Goal: Task Accomplishment & Management: Manage account settings

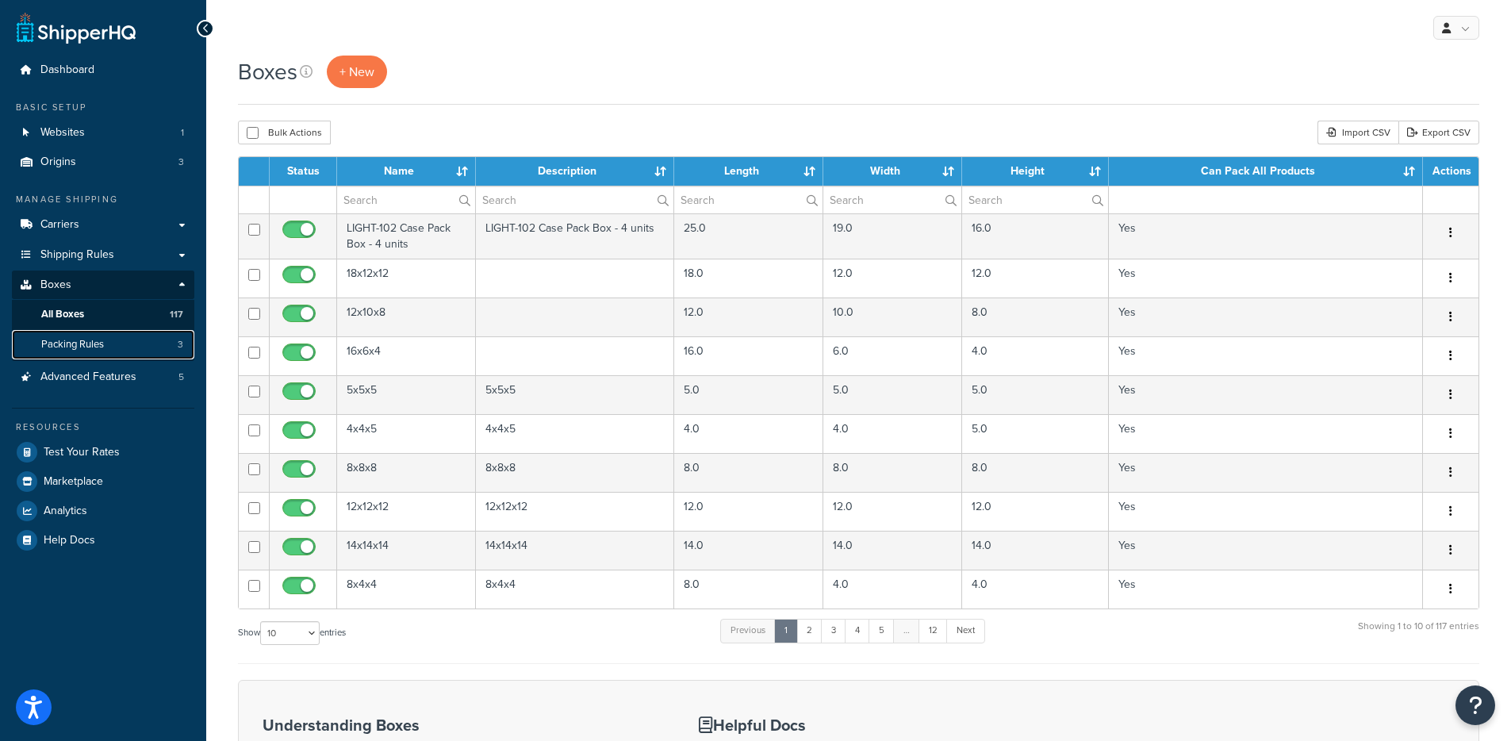
click at [87, 350] on span "Packing Rules" at bounding box center [72, 344] width 63 height 13
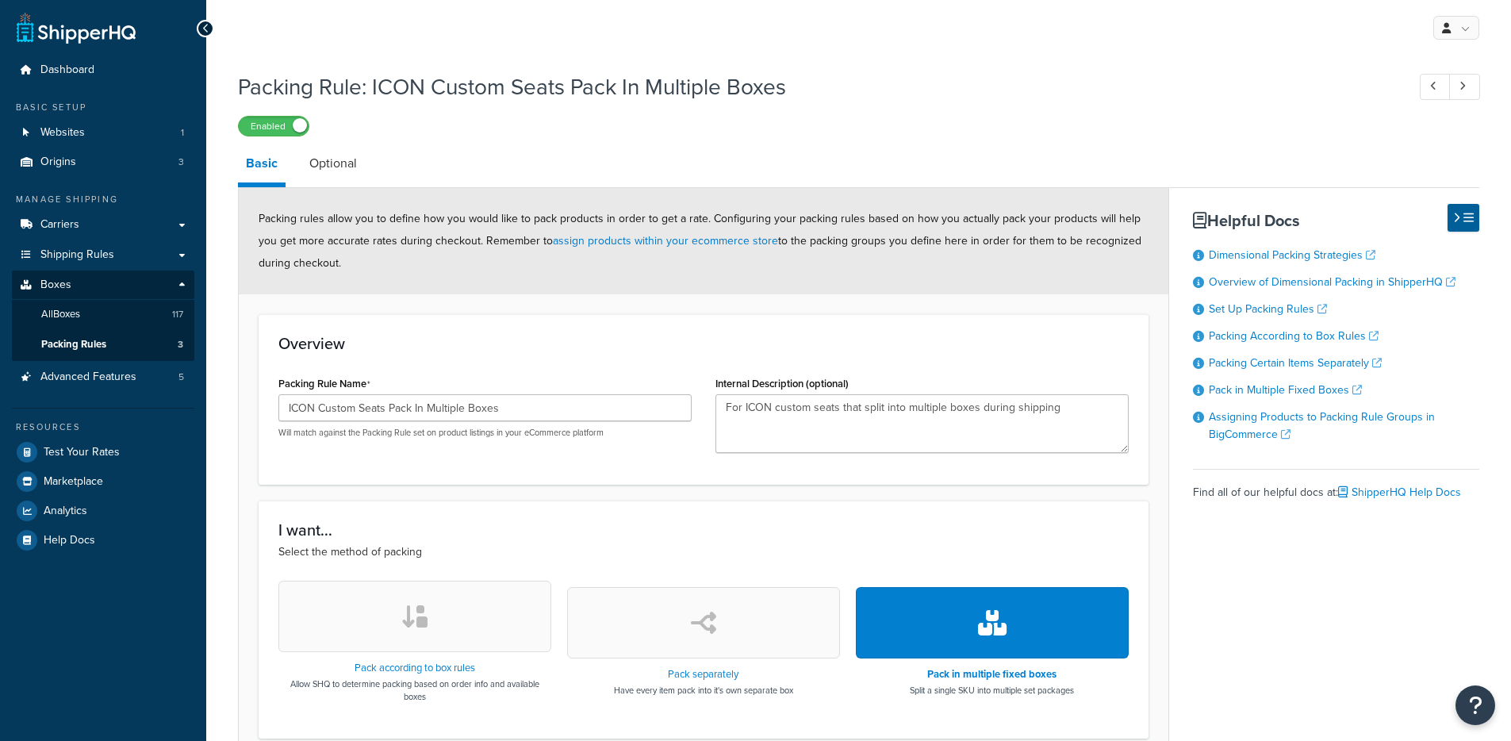
click at [370, 178] on li "Optional" at bounding box center [340, 163] width 79 height 38
click at [359, 174] on link "Optional" at bounding box center [332, 163] width 63 height 38
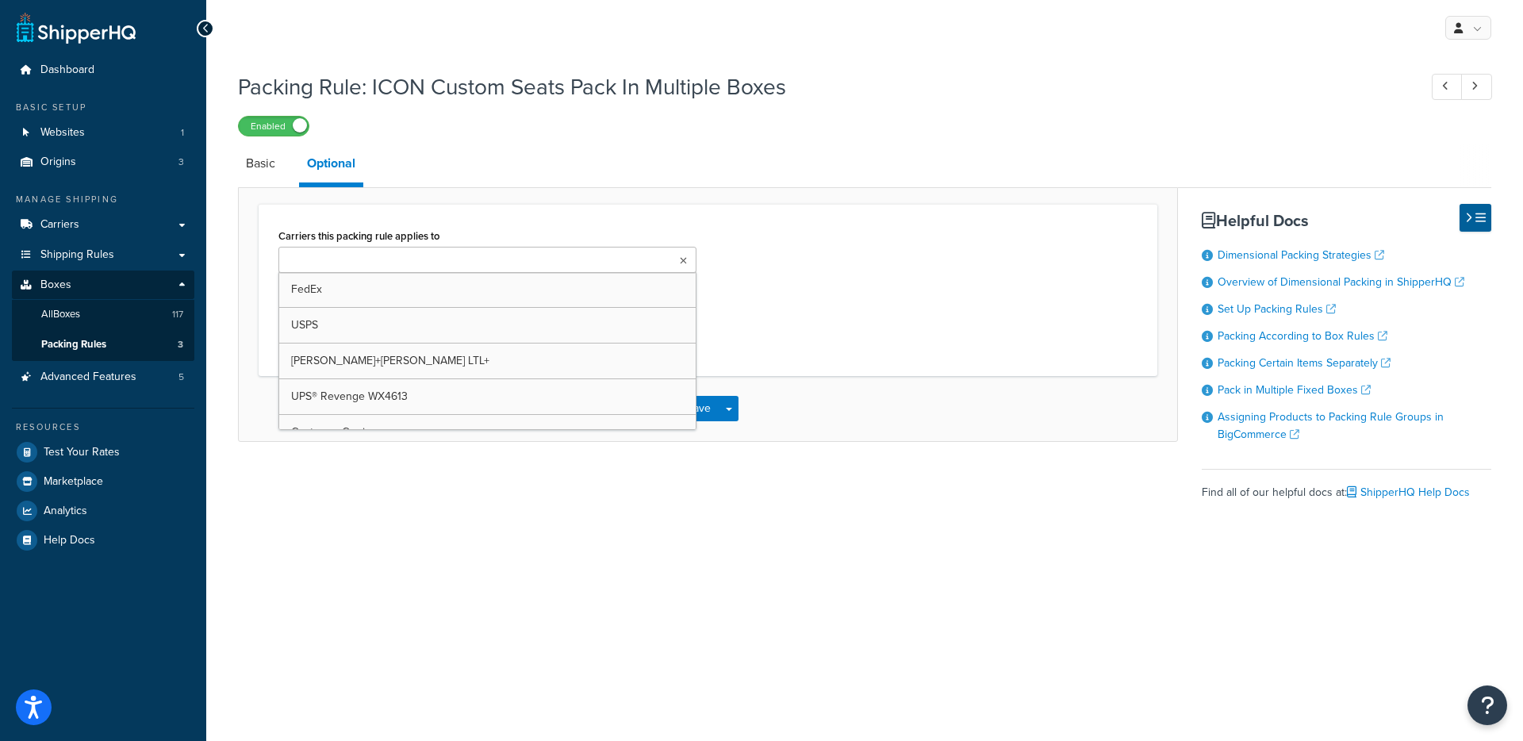
click at [335, 260] on input "Carriers this packing rule applies to" at bounding box center [353, 260] width 140 height 17
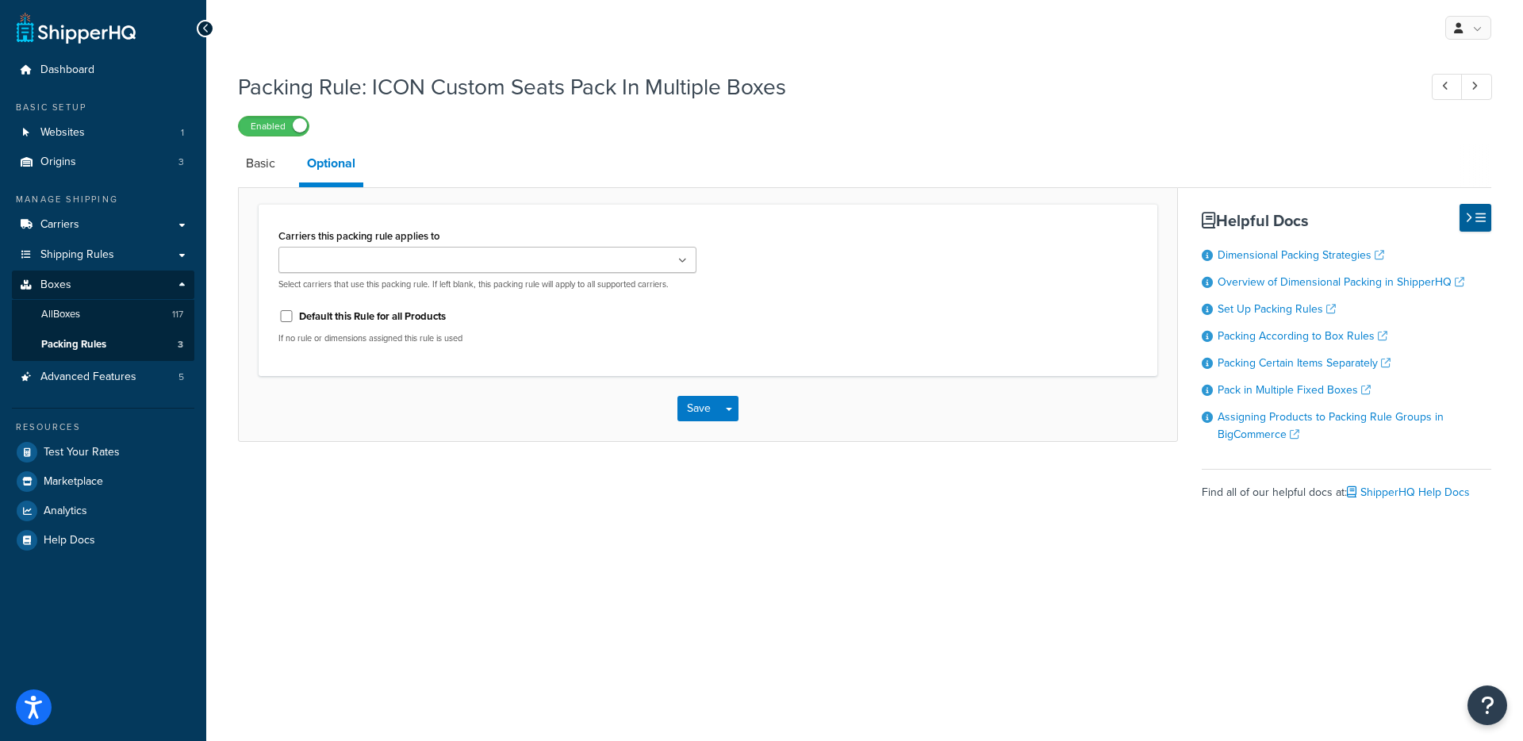
drag, startPoint x: 754, startPoint y: 182, endPoint x: 751, endPoint y: 215, distance: 32.6
click at [269, 174] on link "Basic" at bounding box center [260, 163] width 45 height 38
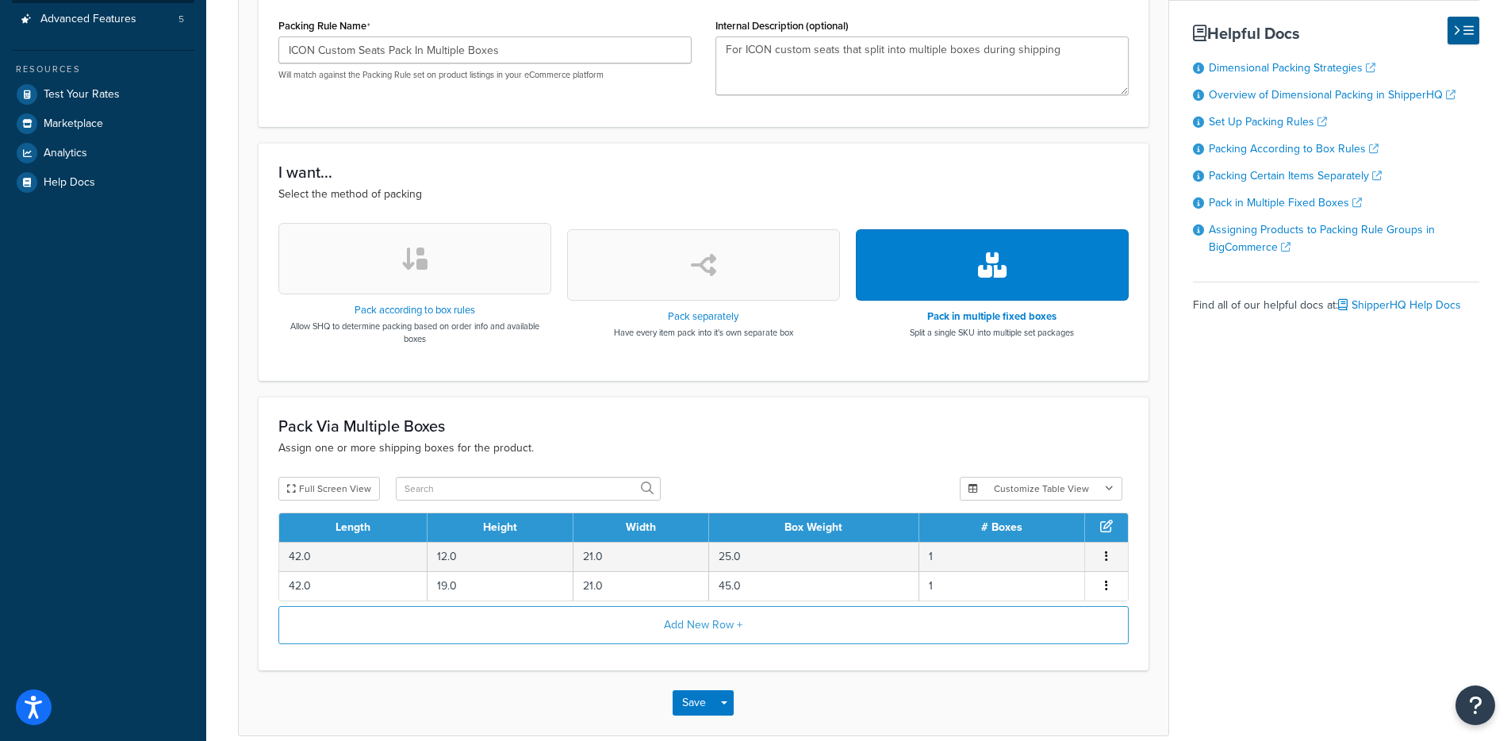
scroll to position [435, 0]
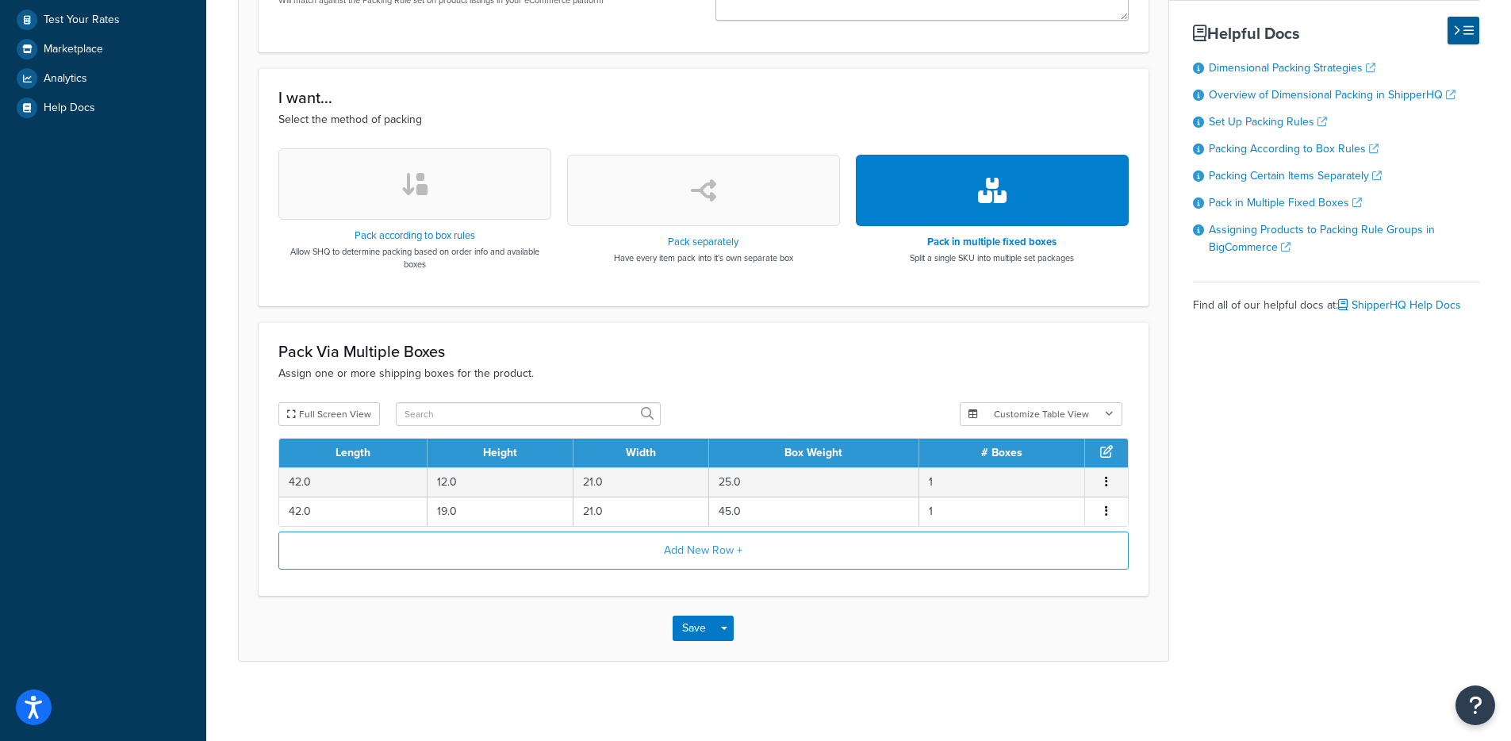
click at [381, 217] on button "button" at bounding box center [414, 183] width 273 height 71
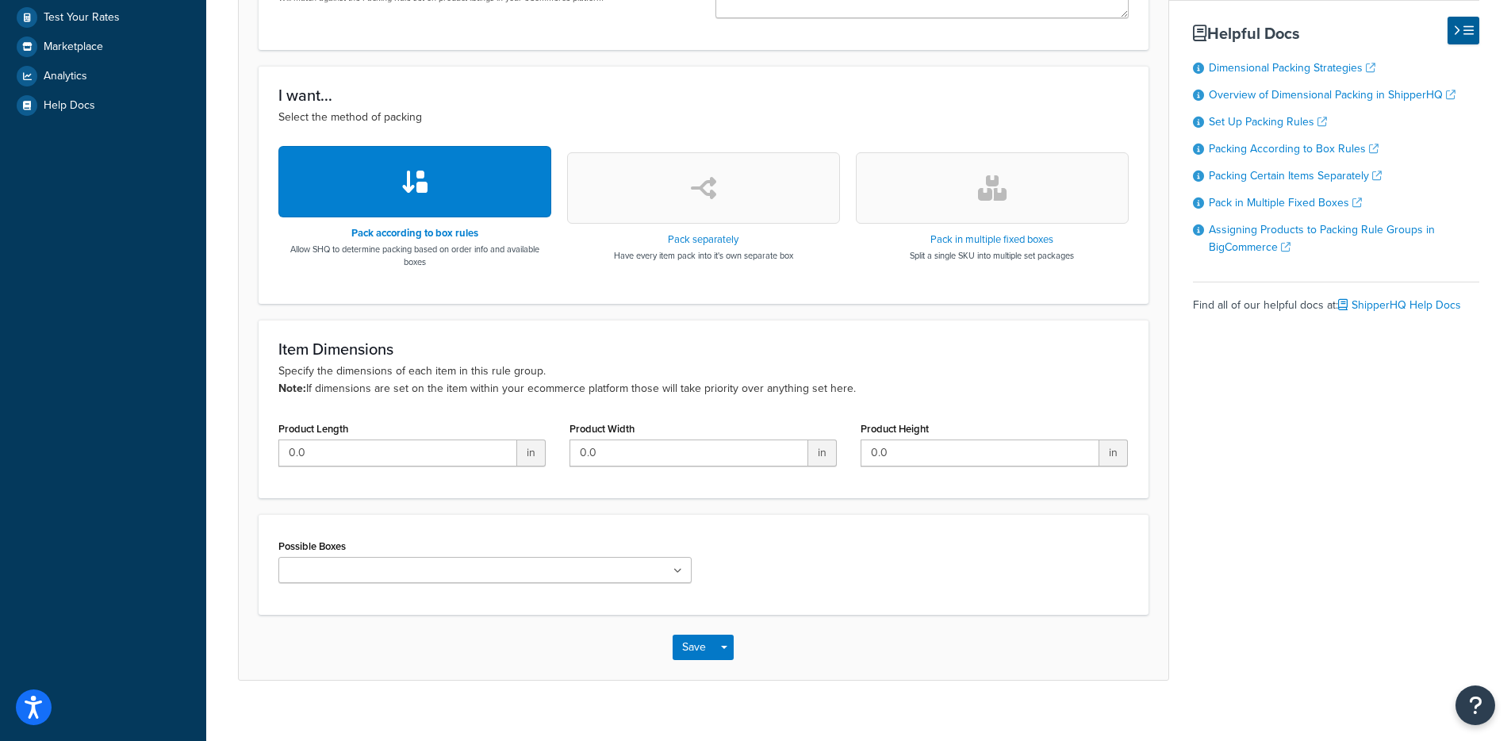
click at [546, 569] on ul at bounding box center [484, 570] width 413 height 26
click at [949, 577] on div "Possible Boxes Pallet - 51x45x53" at bounding box center [704, 565] width 874 height 60
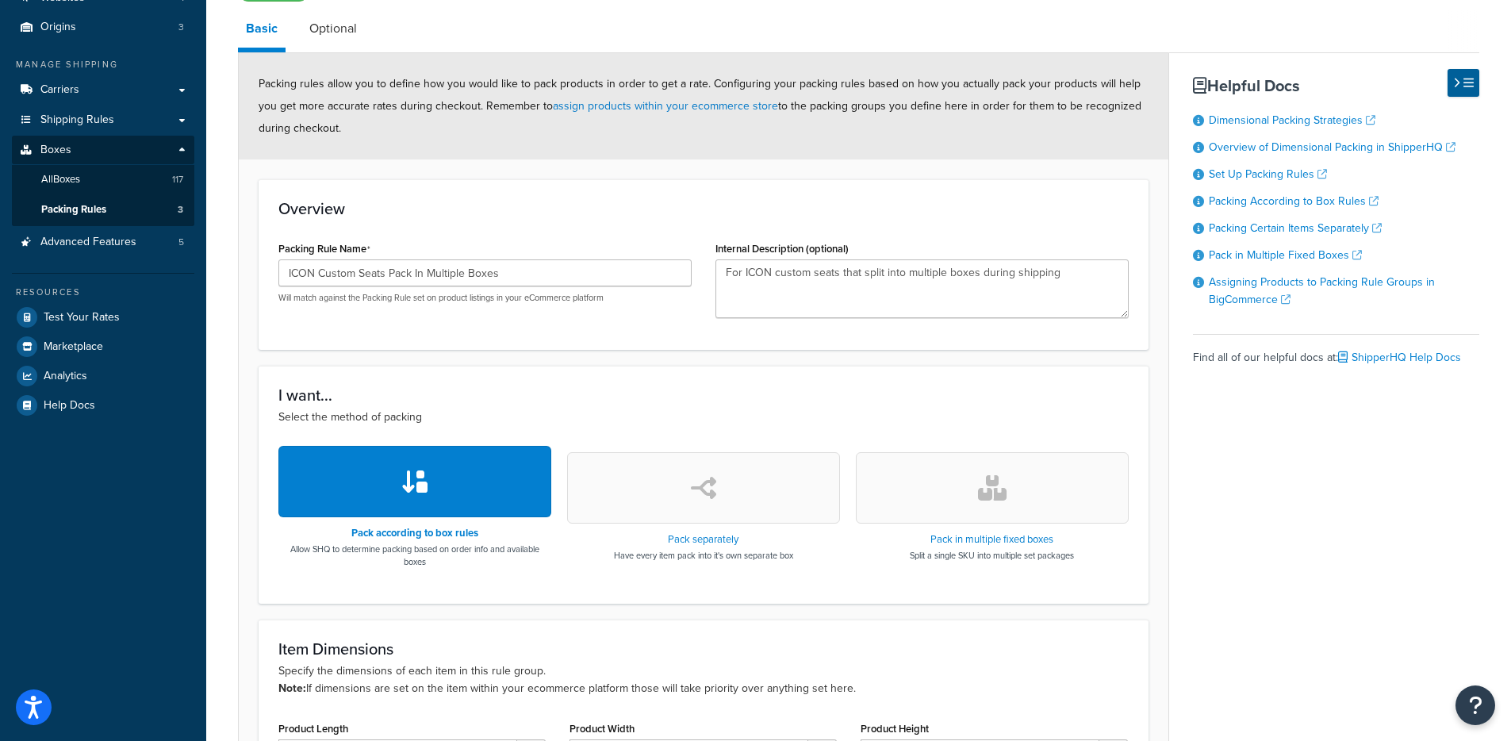
scroll to position [0, 0]
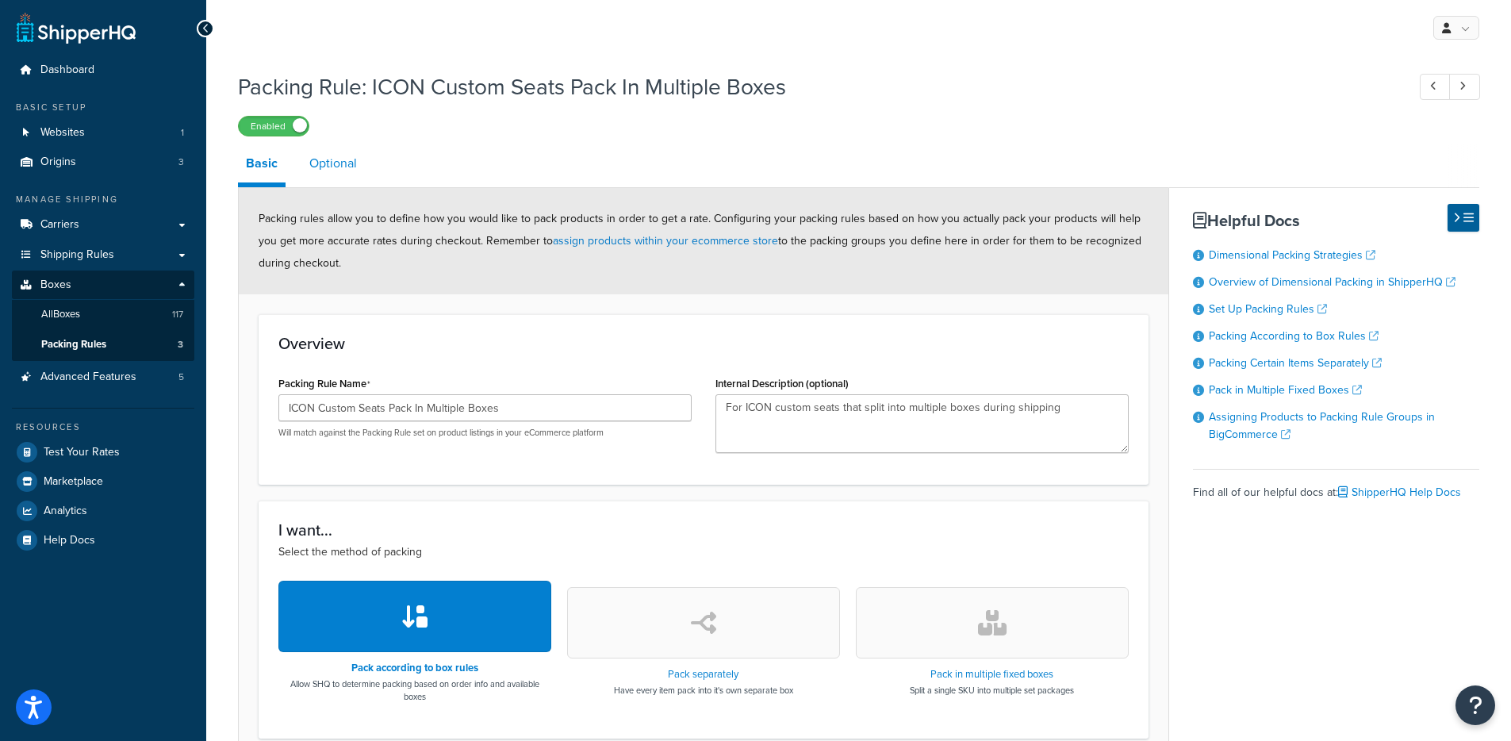
click at [341, 182] on link "Optional" at bounding box center [332, 163] width 63 height 38
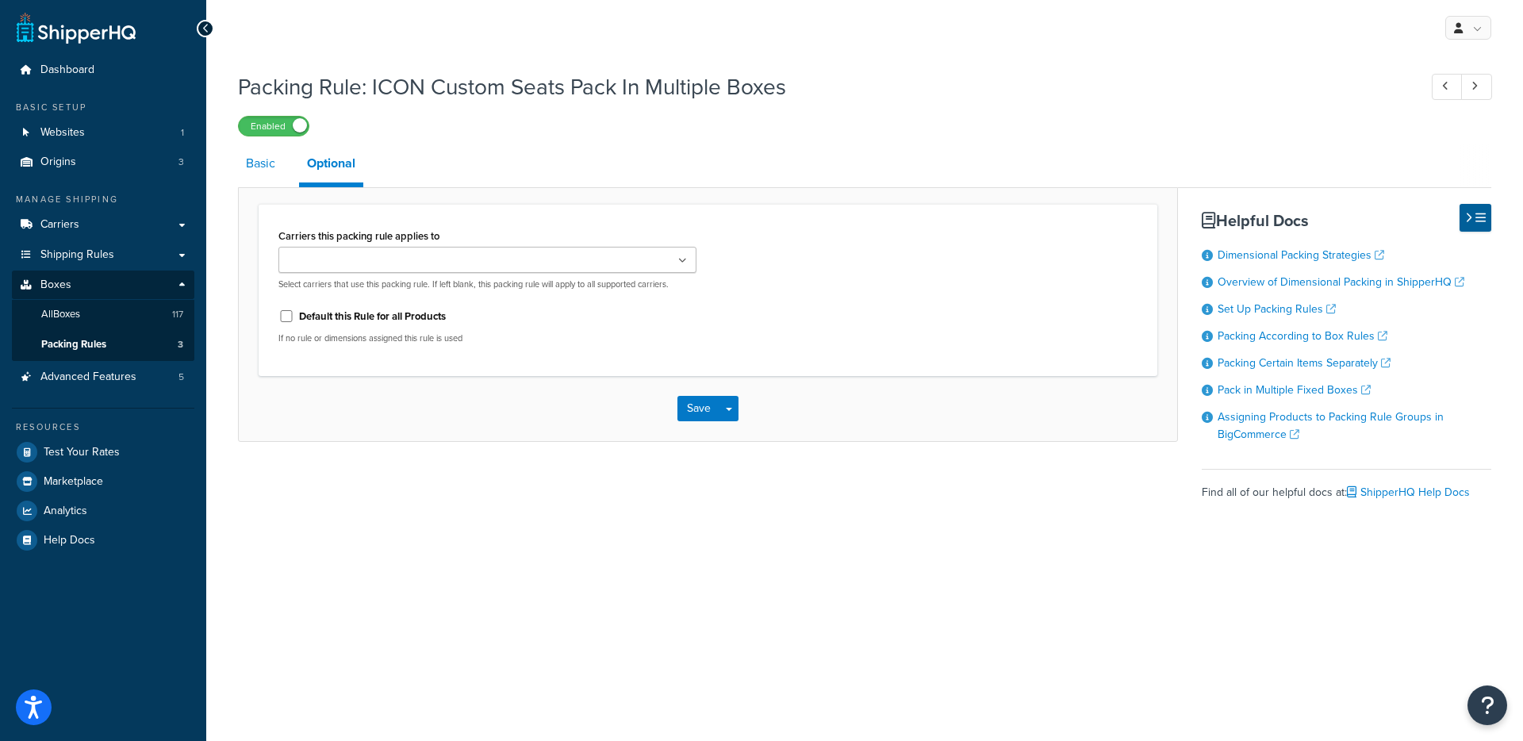
click at [266, 173] on link "Basic" at bounding box center [260, 163] width 45 height 38
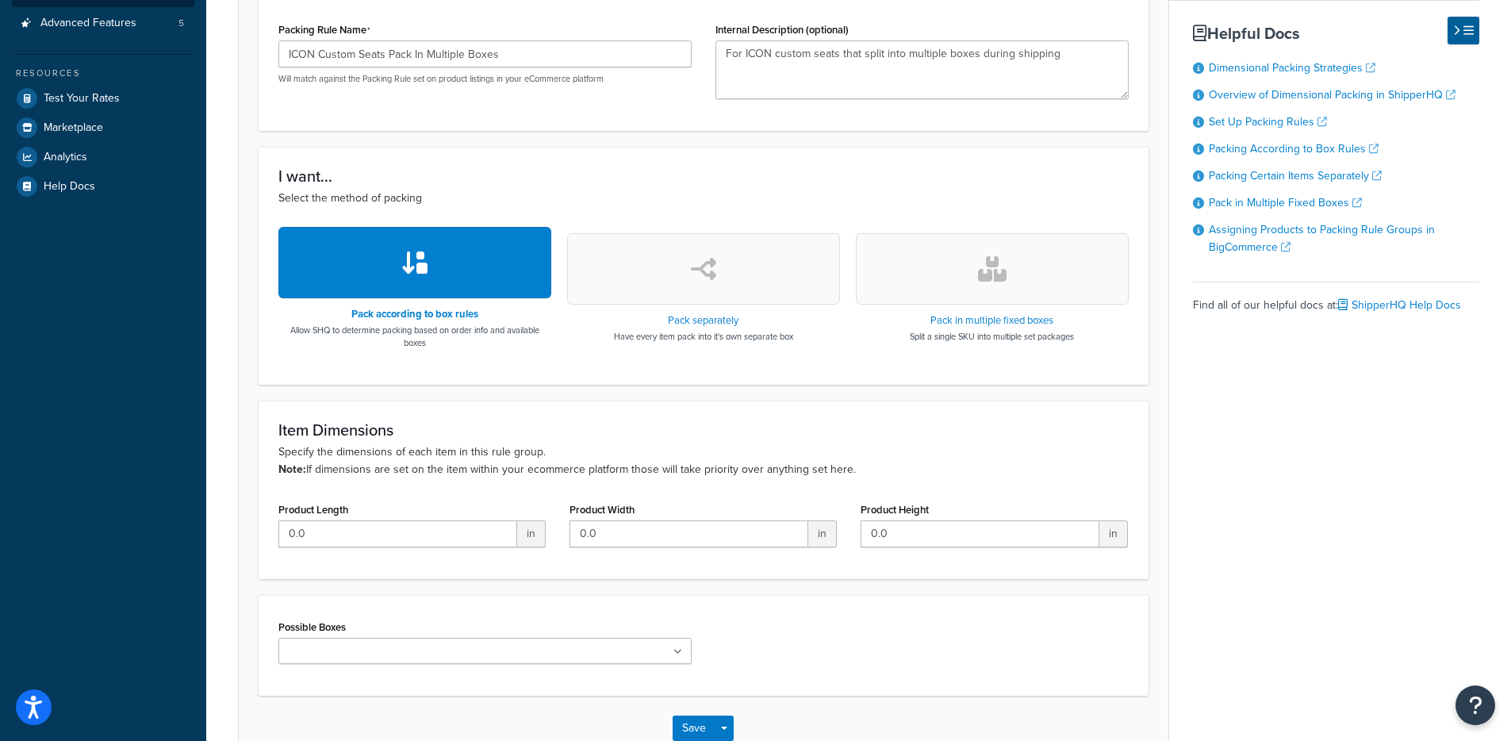
scroll to position [390, 0]
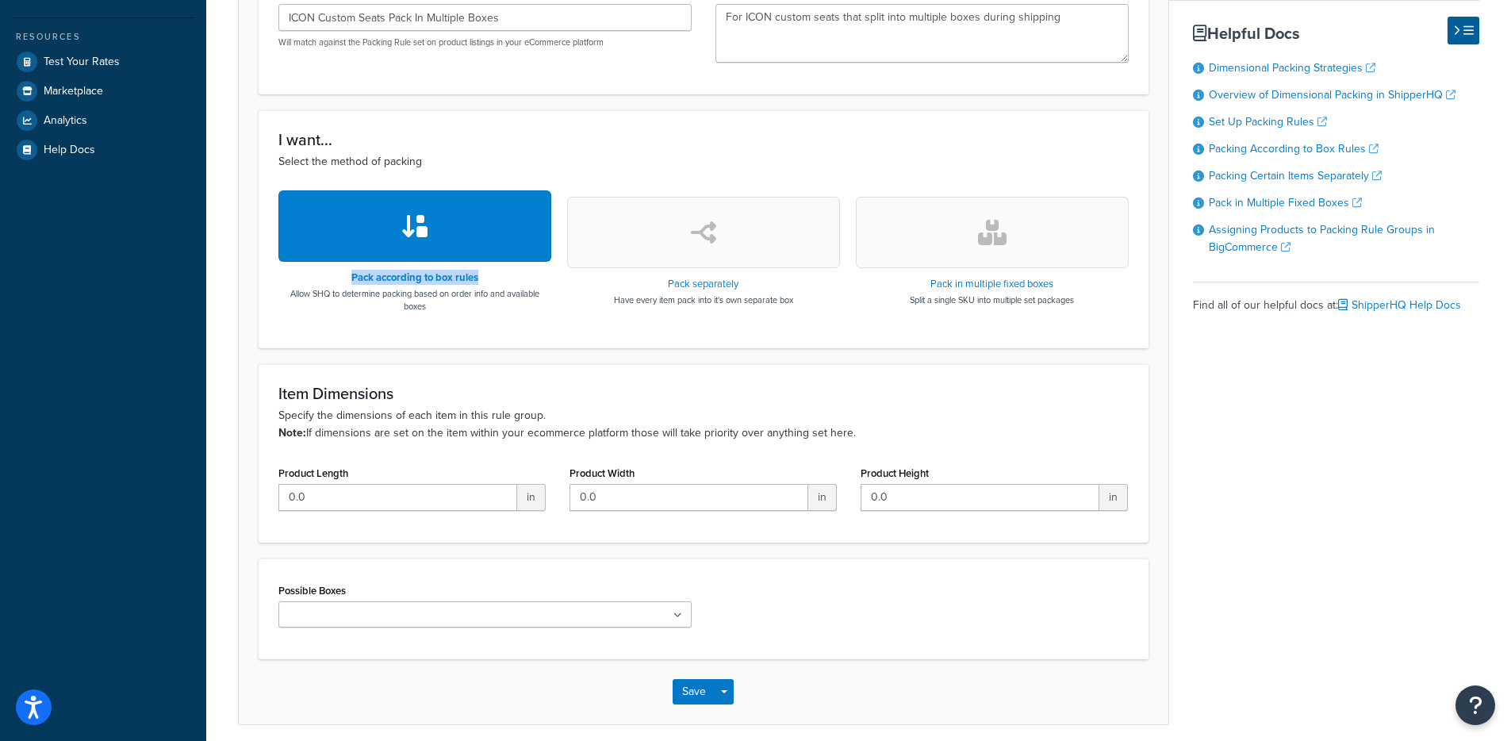
drag, startPoint x: 489, startPoint y: 284, endPoint x: 333, endPoint y: 282, distance: 155.5
click at [333, 282] on h3 "Pack according to box rules" at bounding box center [414, 277] width 273 height 11
copy h3 "Pack according to box rules"
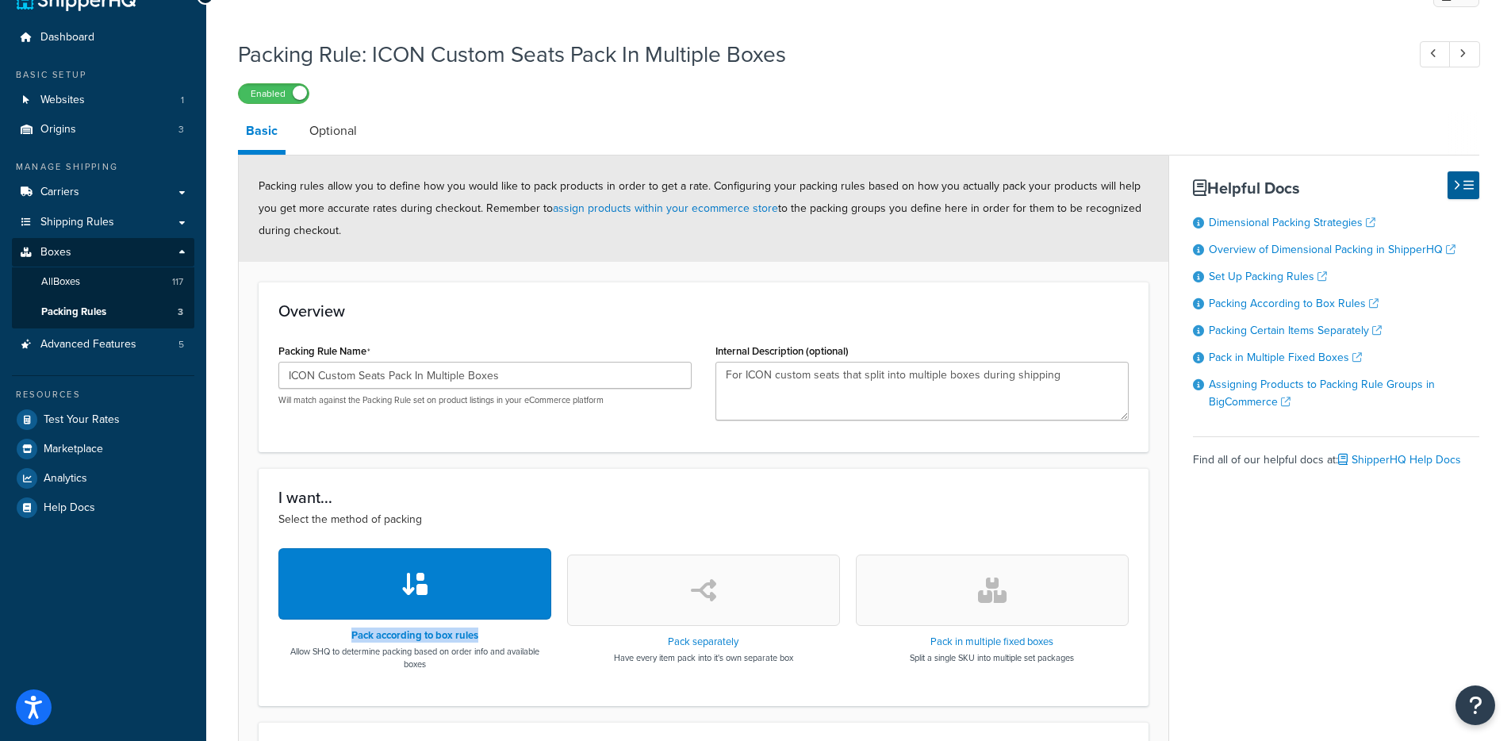
scroll to position [0, 0]
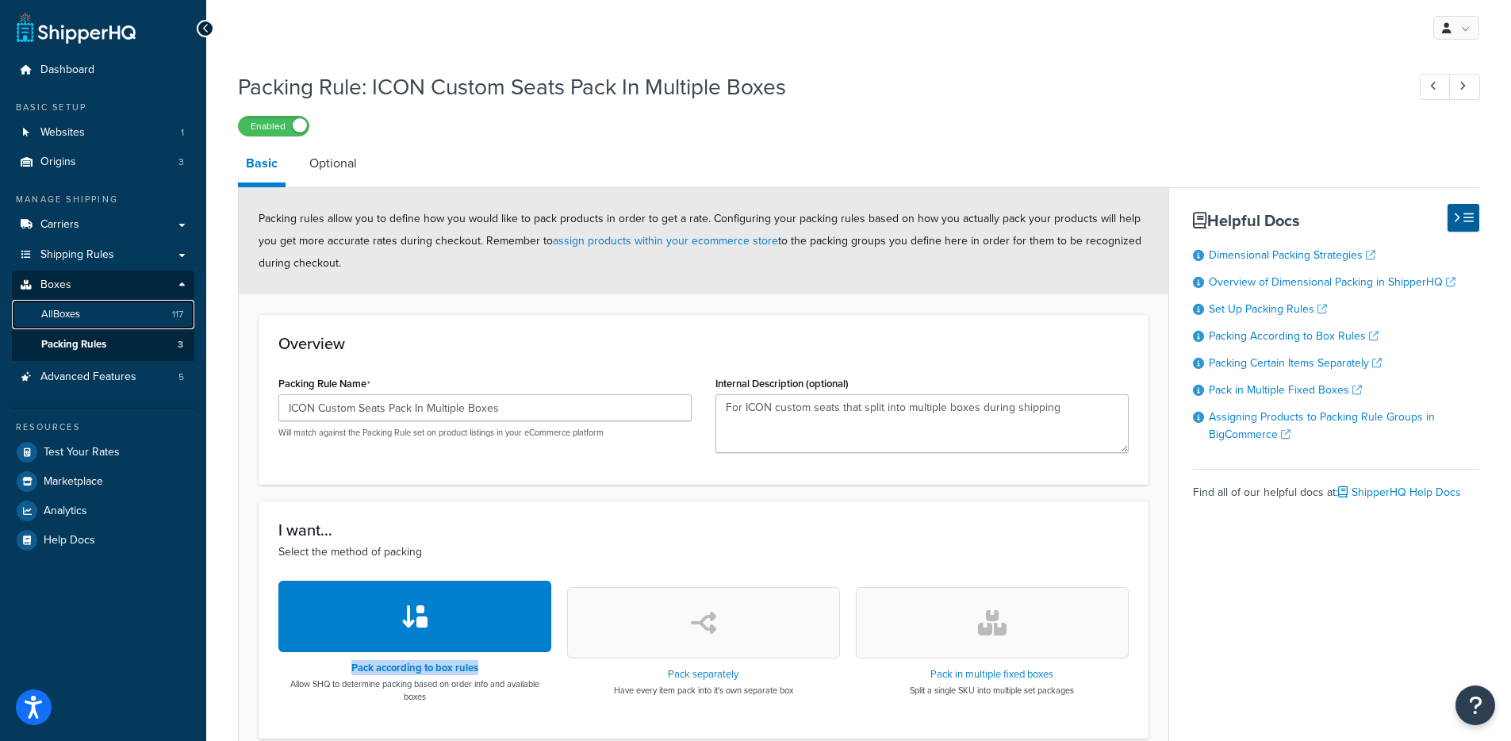
click at [103, 306] on link "All Boxes 117" at bounding box center [103, 314] width 182 height 29
click at [776, 209] on div "Packing rules allow you to define how you would like to pack products in order …" at bounding box center [704, 241] width 930 height 106
click at [141, 314] on link "All Boxes 117" at bounding box center [103, 314] width 182 height 29
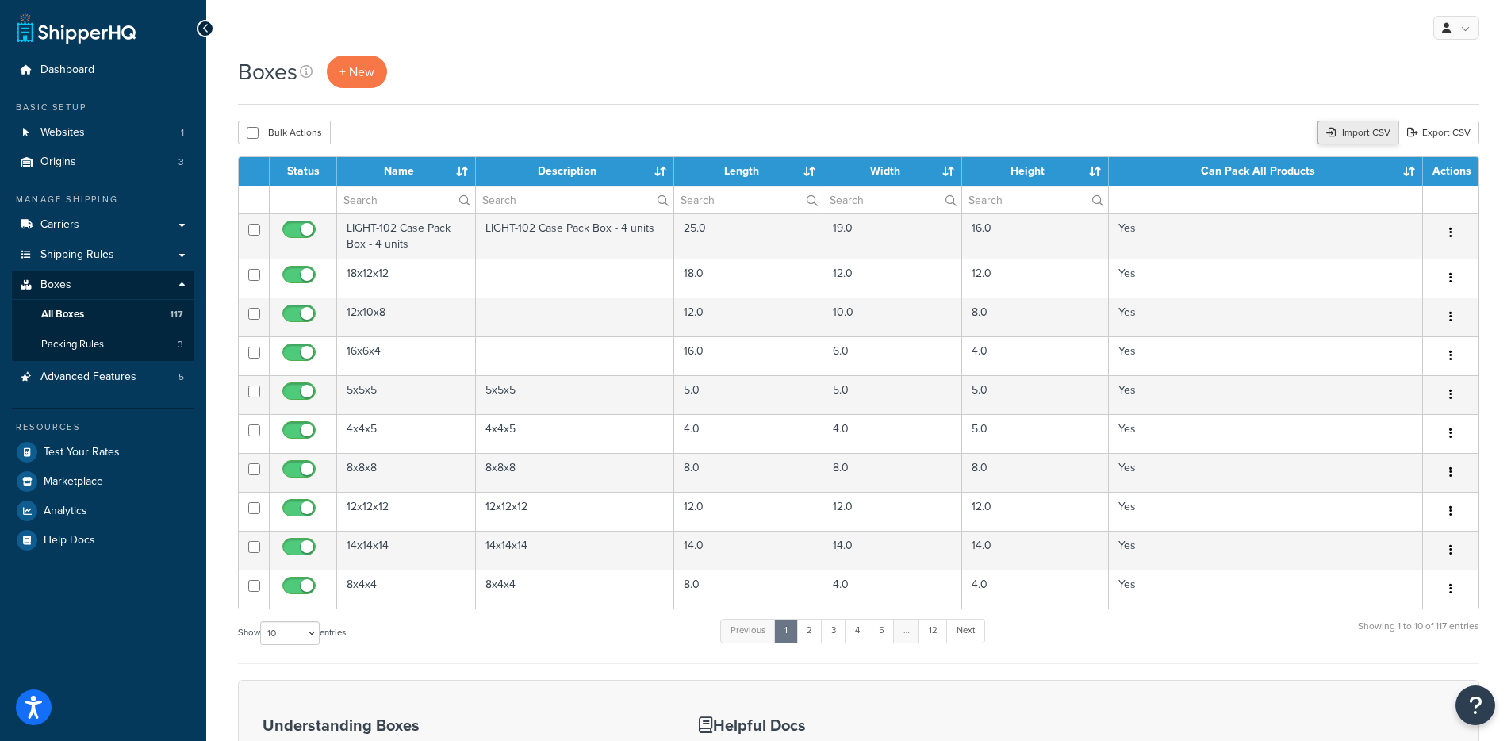
click at [1357, 138] on div "Import CSV" at bounding box center [1357, 133] width 81 height 24
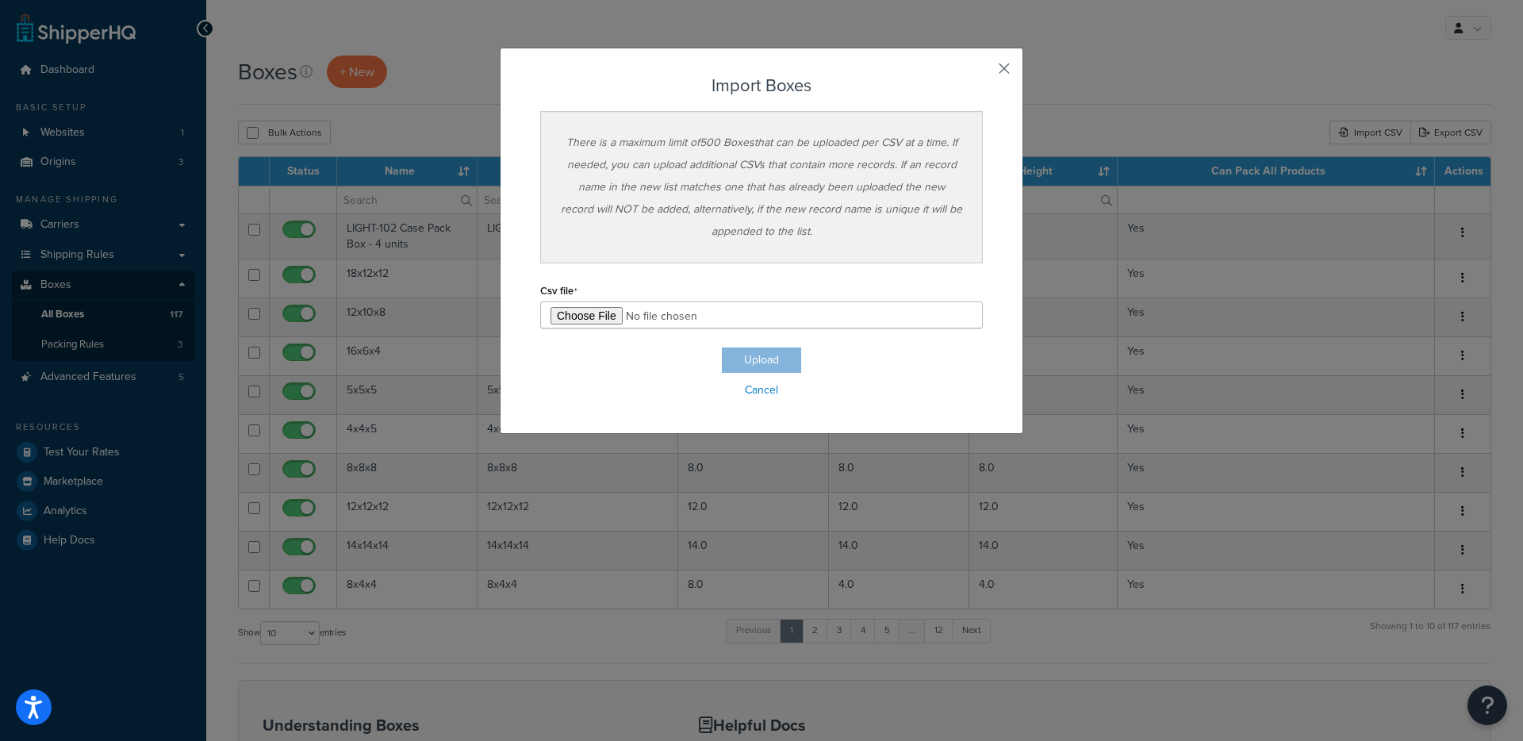
click at [983, 72] on button "button" at bounding box center [981, 74] width 4 height 4
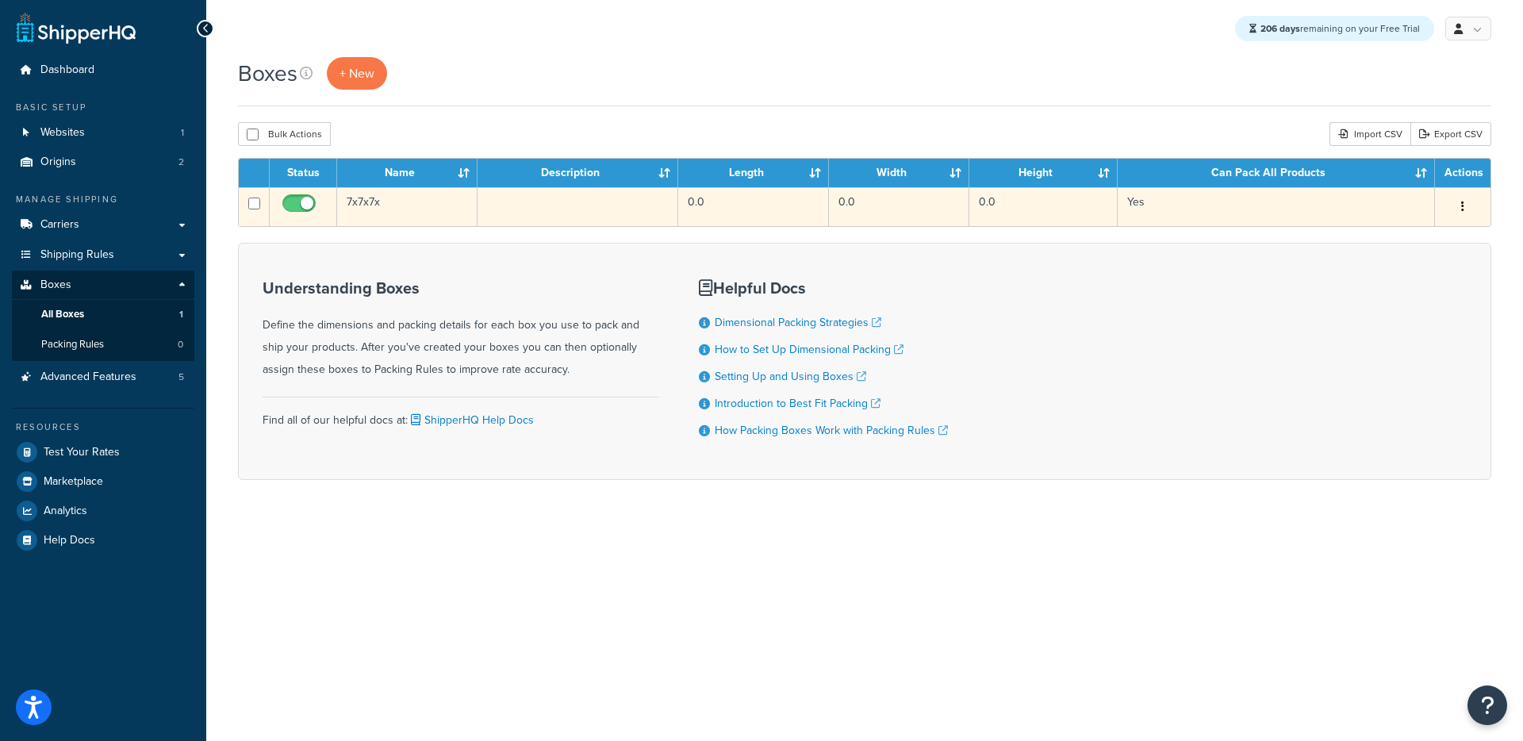
click at [600, 206] on td at bounding box center [577, 206] width 201 height 39
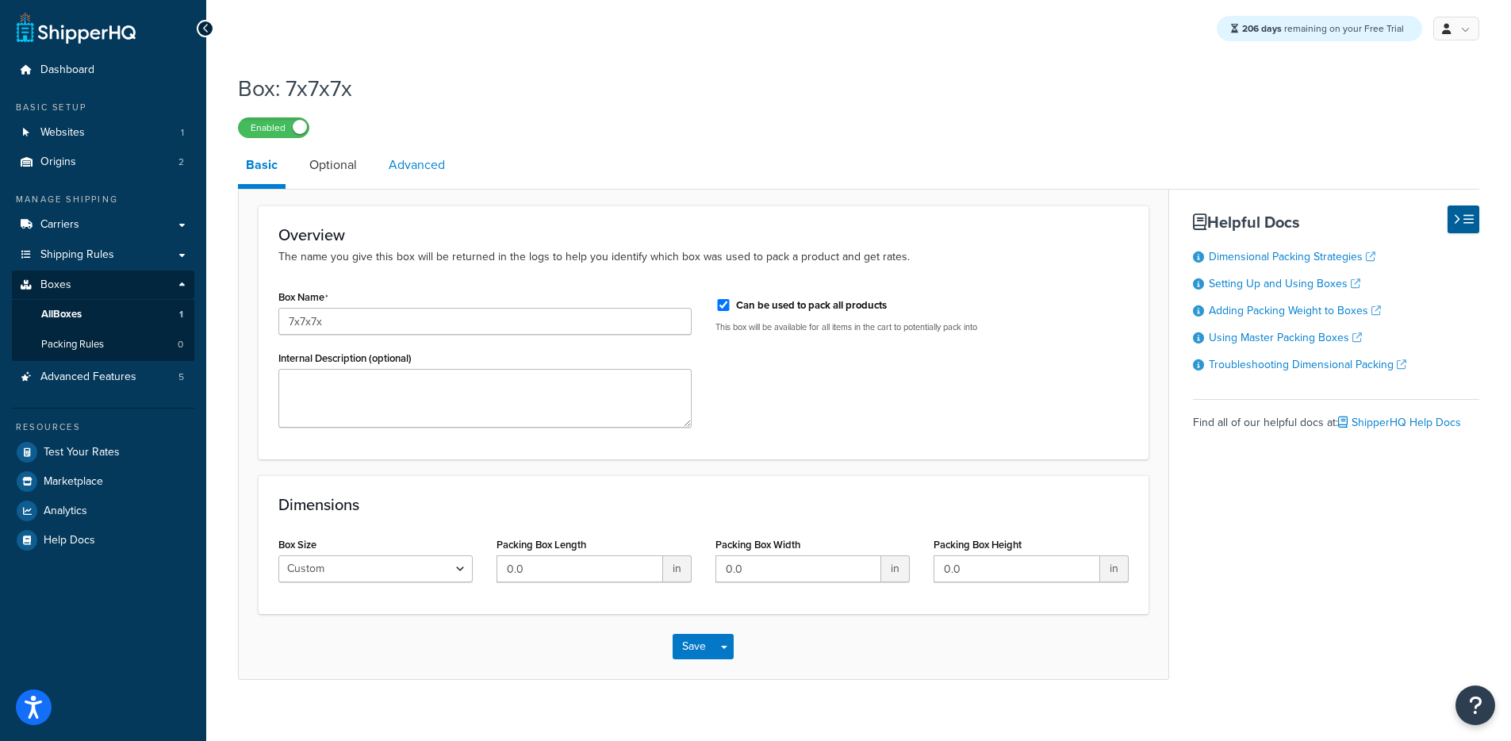
click at [393, 178] on link "Advanced" at bounding box center [417, 165] width 72 height 38
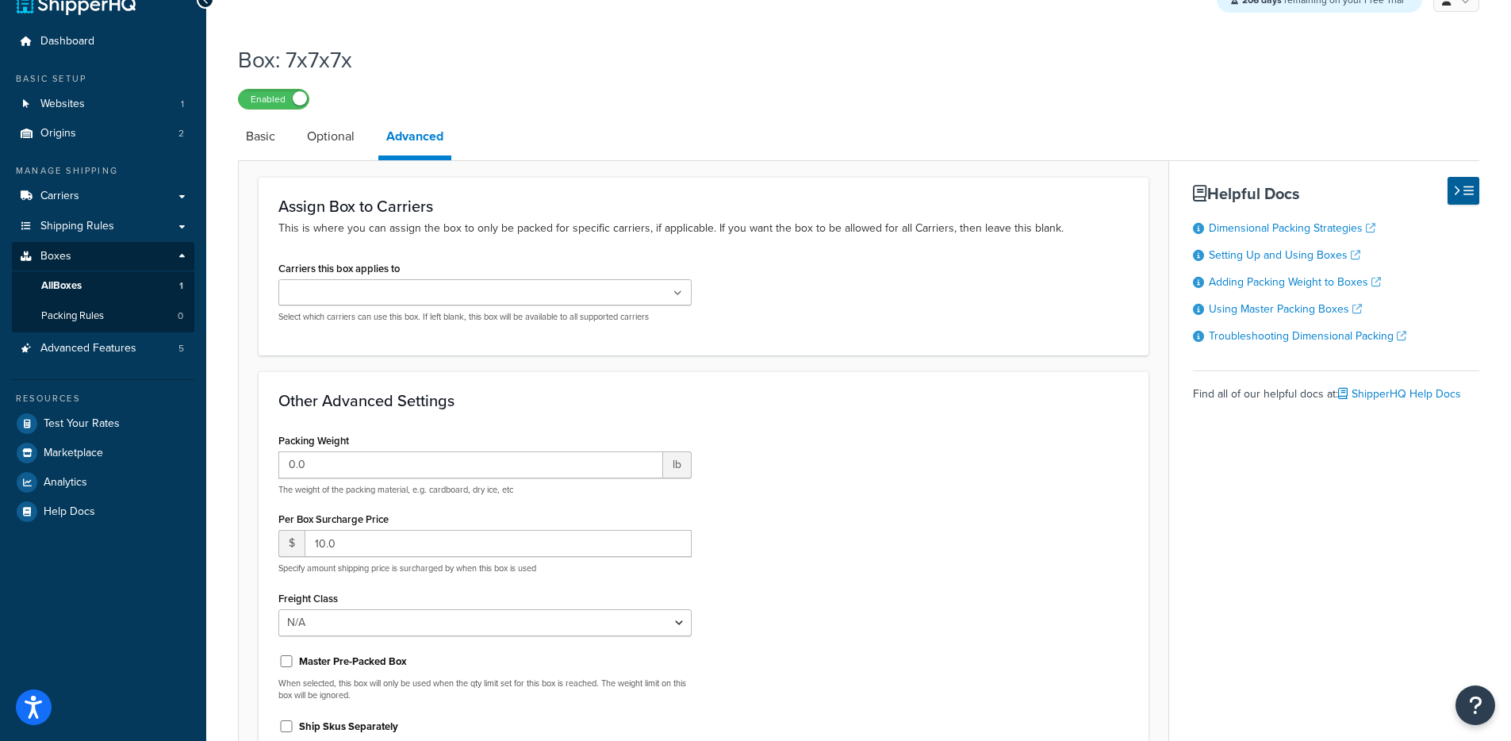
scroll to position [29, 0]
click at [247, 150] on link "Basic" at bounding box center [260, 136] width 45 height 38
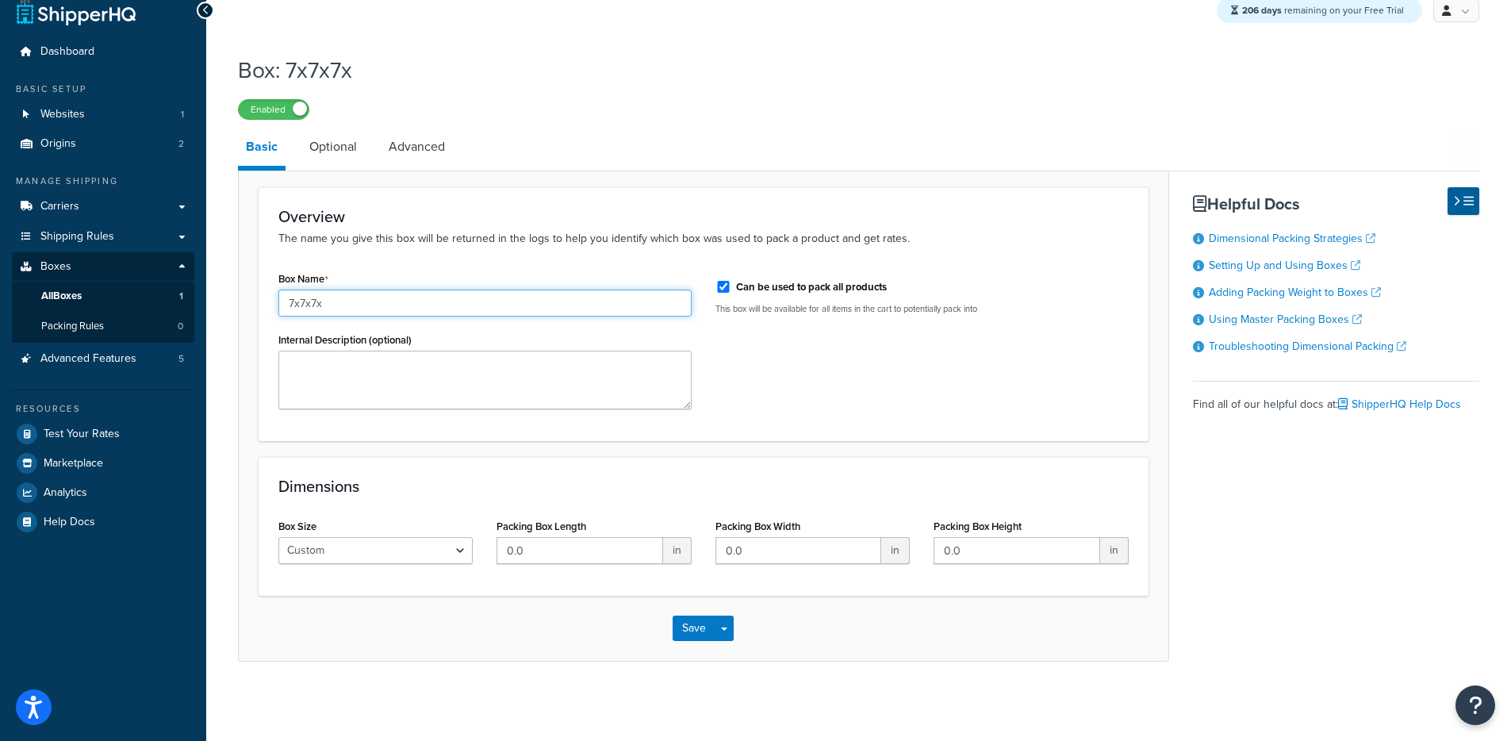
click at [402, 306] on input "7x7x7x" at bounding box center [484, 303] width 413 height 27
type input "7x7x7"
click at [760, 349] on div "Box Name 7x7x7 Internal Description (optional) Can be used to pack all products…" at bounding box center [704, 344] width 874 height 154
click at [731, 633] on button "Save Dropdown" at bounding box center [724, 628] width 19 height 25
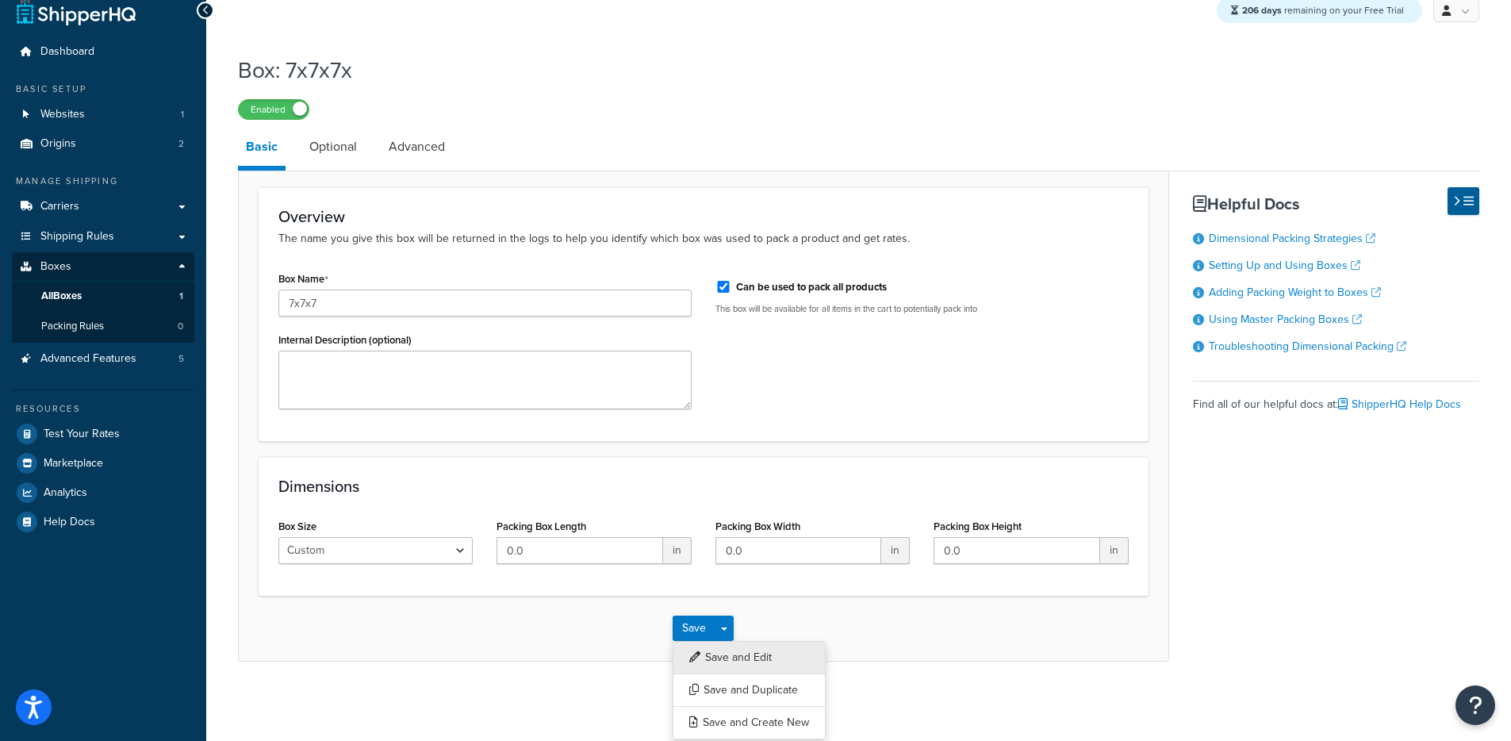
click at [739, 646] on button "Save and Edit" at bounding box center [749, 657] width 153 height 33
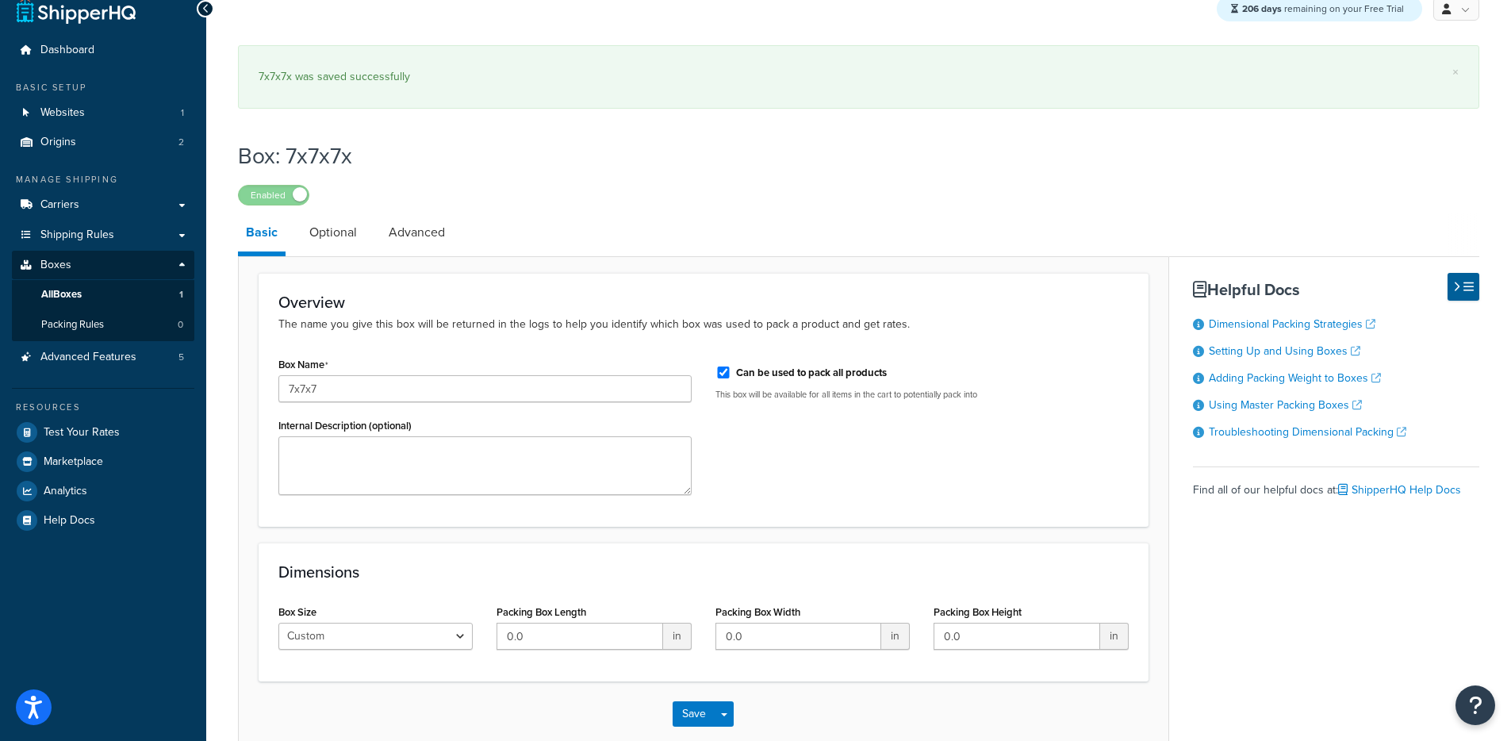
scroll to position [0, 0]
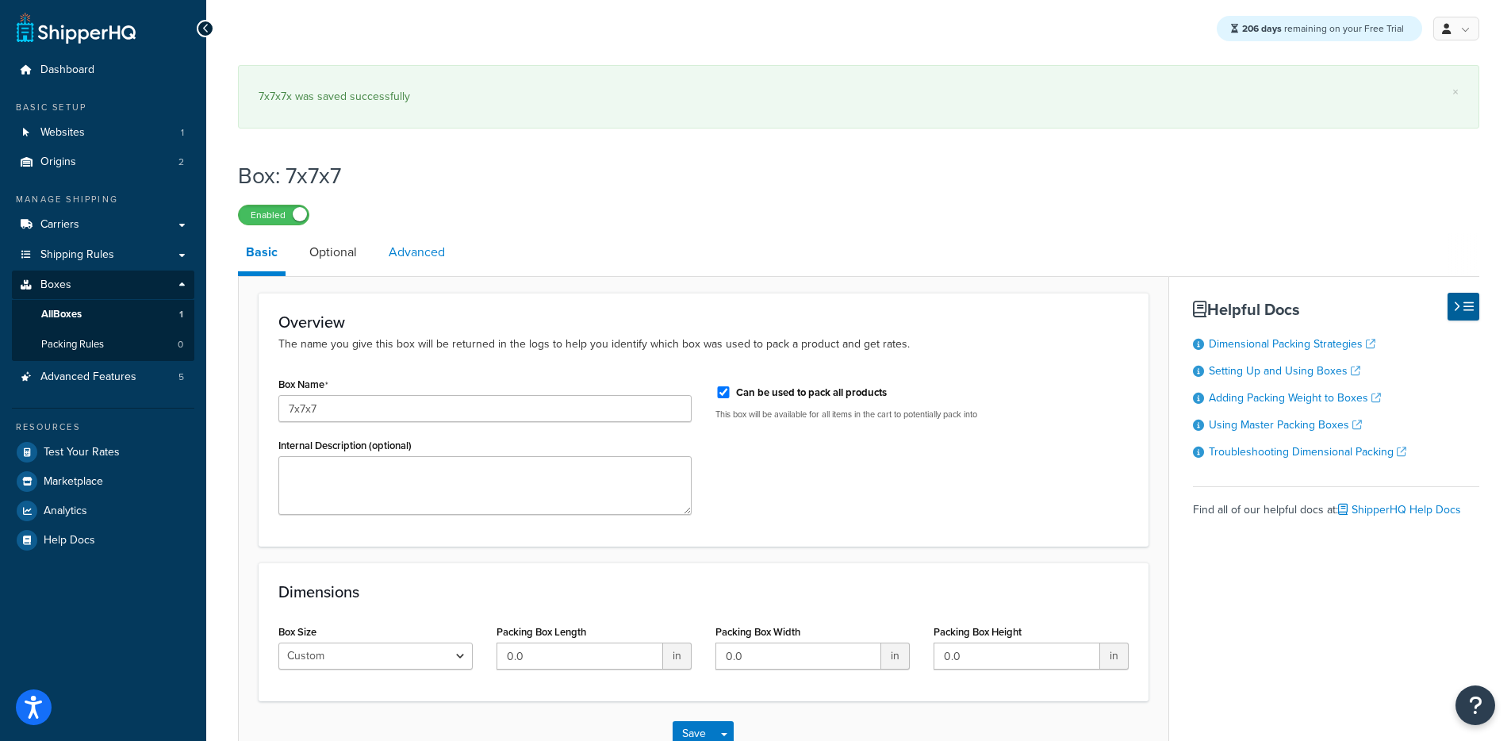
click at [417, 233] on link "Advanced" at bounding box center [417, 252] width 72 height 38
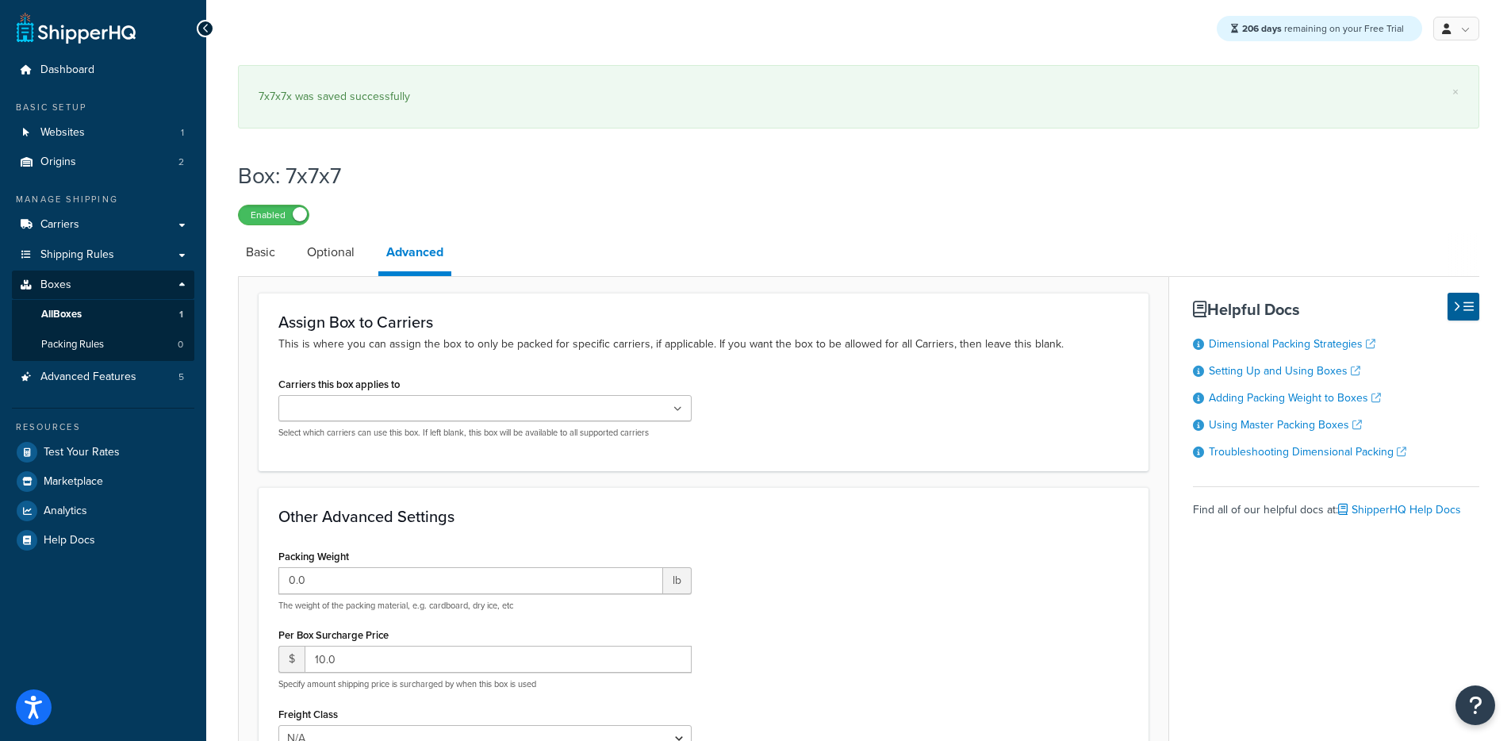
click at [270, 326] on div "Assign Box to Carriers This is where you can assign the box to only be packed f…" at bounding box center [704, 382] width 890 height 178
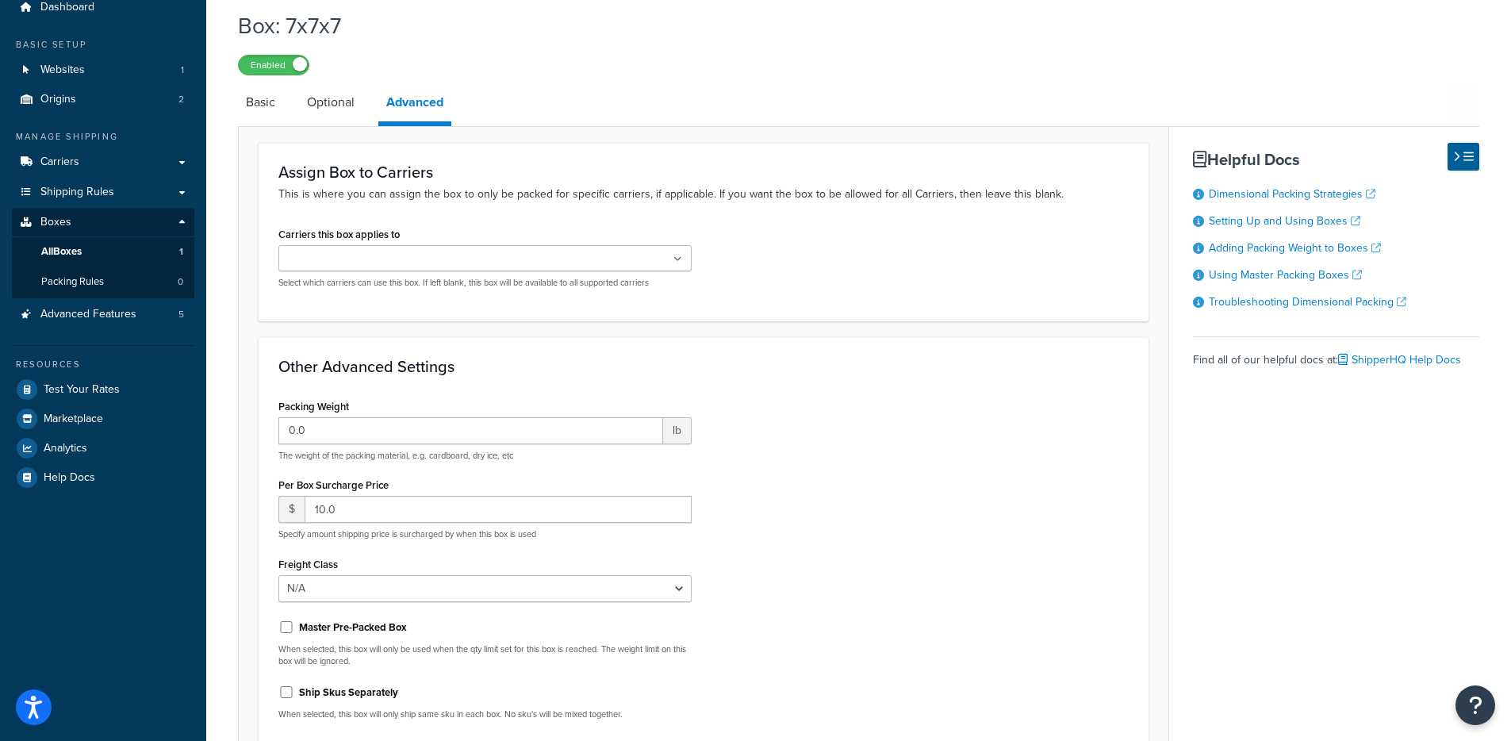
scroll to position [96, 0]
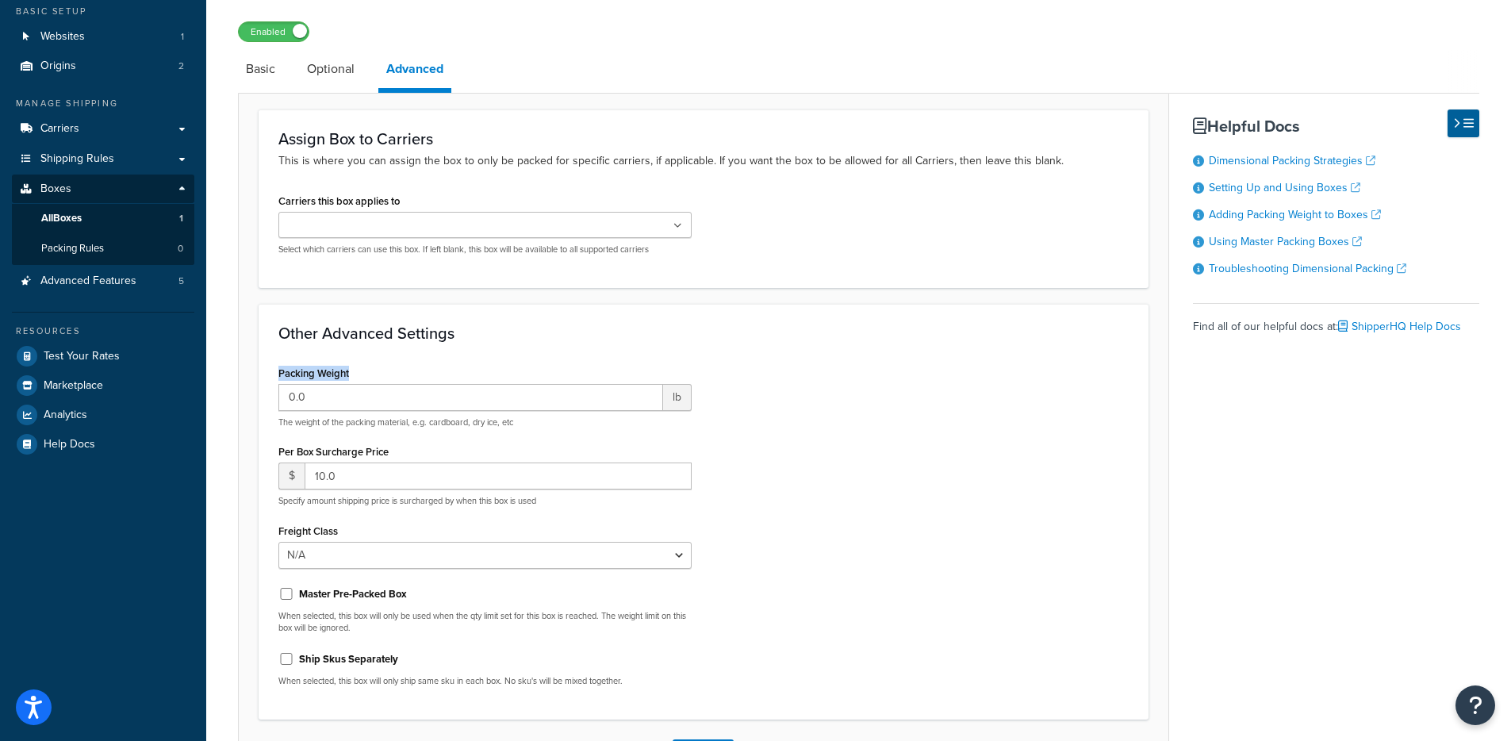
drag, startPoint x: 357, startPoint y: 363, endPoint x: 324, endPoint y: 366, distance: 32.7
click at [355, 362] on div "Packing Weight 0.0 lb The weight of the packing material, e.g. cardboard, dry i…" at bounding box center [484, 395] width 413 height 67
click at [267, 363] on div "Packing Weight 0.0 lb The weight of the packing material, e.g. cardboard, dry i…" at bounding box center [485, 531] width 437 height 338
drag, startPoint x: 129, startPoint y: 358, endPoint x: 167, endPoint y: 338, distance: 42.2
click at [129, 358] on link "Test Your Rates" at bounding box center [103, 356] width 182 height 29
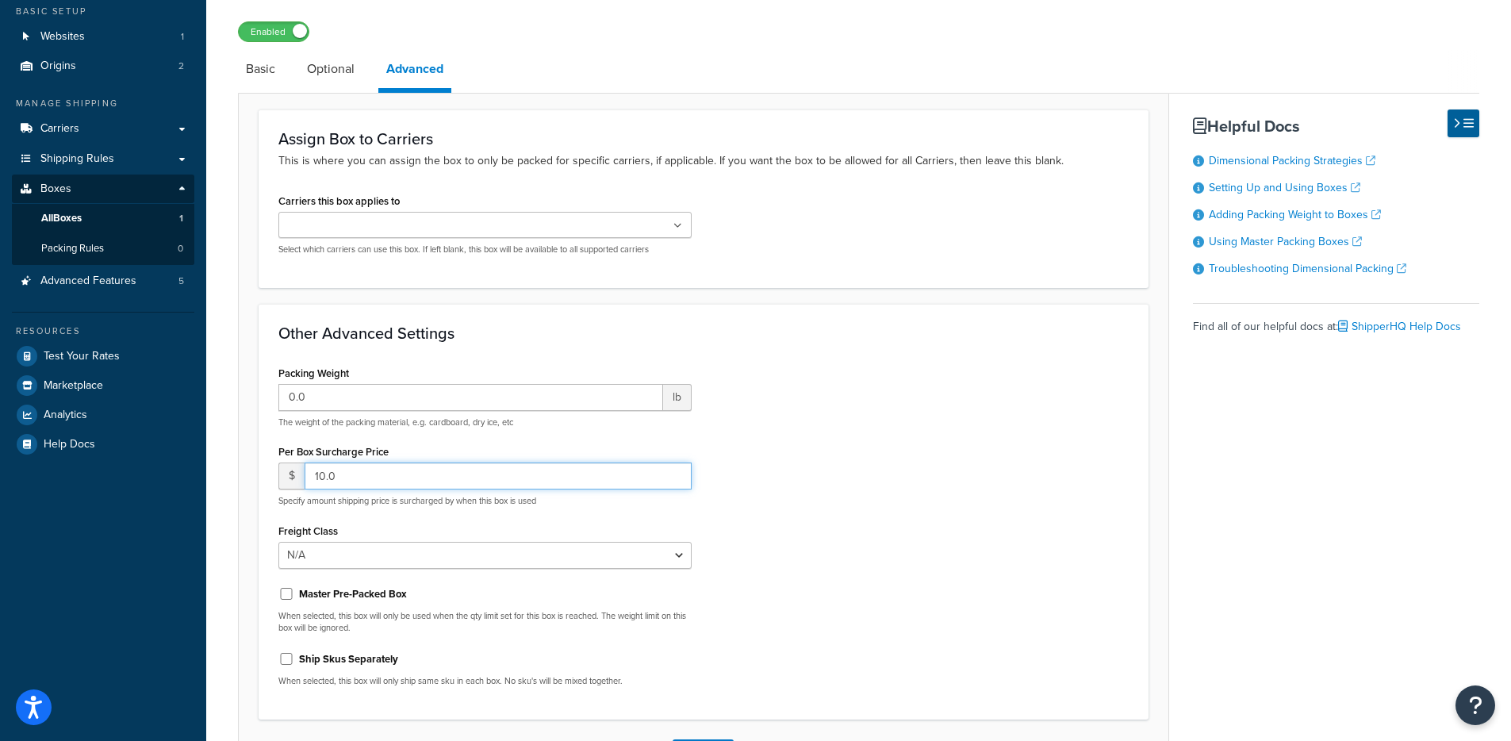
drag, startPoint x: 308, startPoint y: 468, endPoint x: 250, endPoint y: 459, distance: 58.6
click at [250, 459] on form "Assign Box to Carriers This is where you can assign the box to only be packed f…" at bounding box center [704, 446] width 930 height 674
type input "0"
click at [273, 422] on div "Packing Weight 0.0 lb The weight of the packing material, e.g. cardboard, dry i…" at bounding box center [485, 531] width 437 height 338
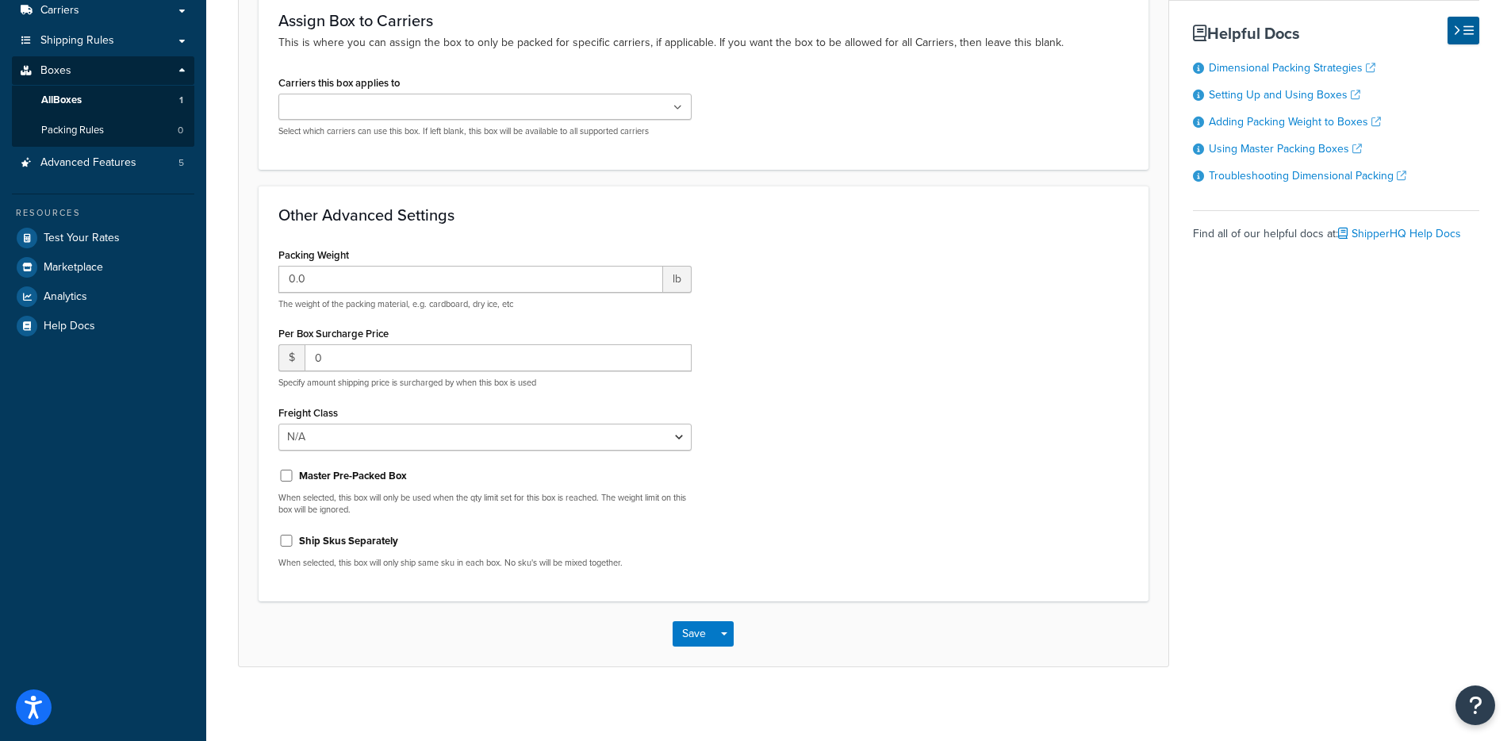
scroll to position [221, 0]
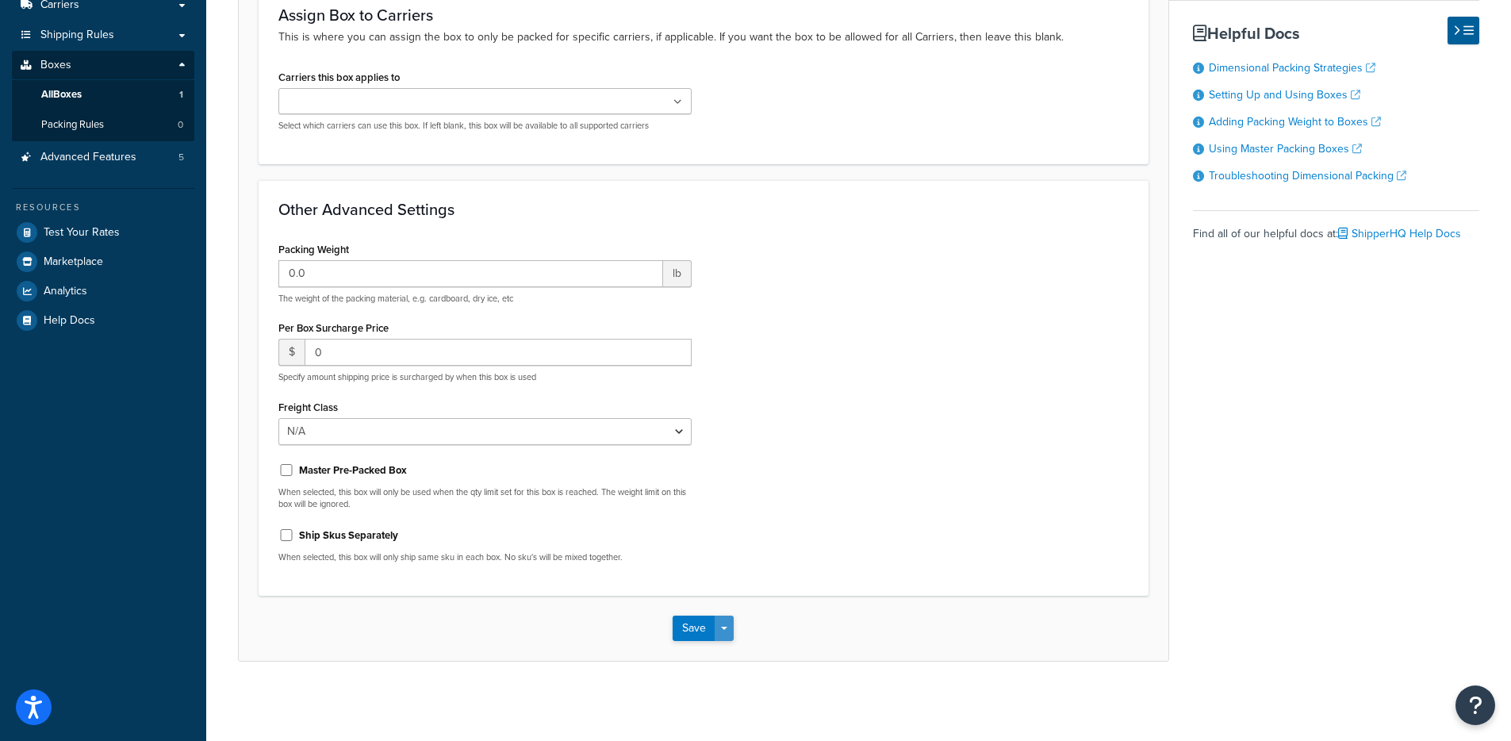
click at [733, 632] on button "Save Dropdown" at bounding box center [724, 628] width 19 height 25
click at [742, 658] on button "Save and Edit" at bounding box center [749, 657] width 153 height 33
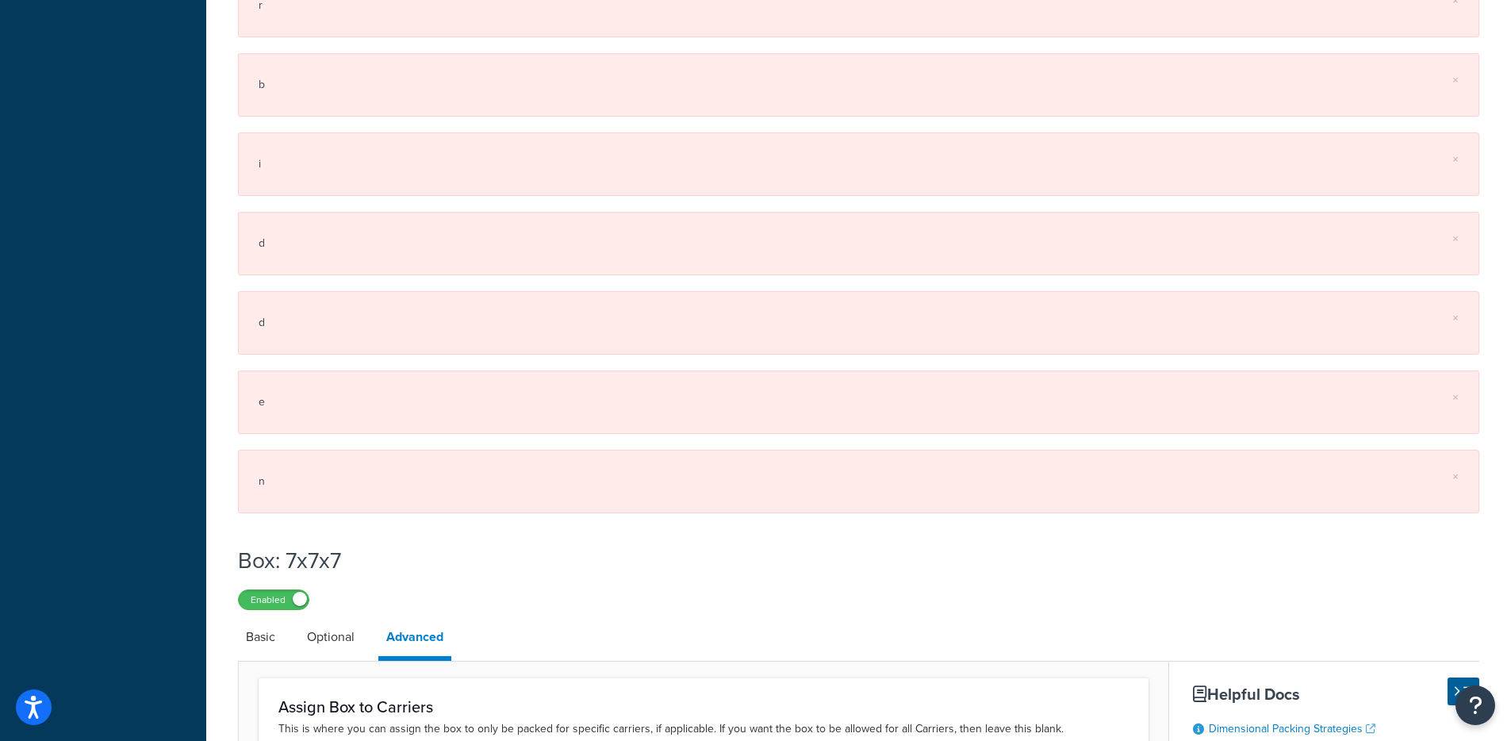
scroll to position [1555, 0]
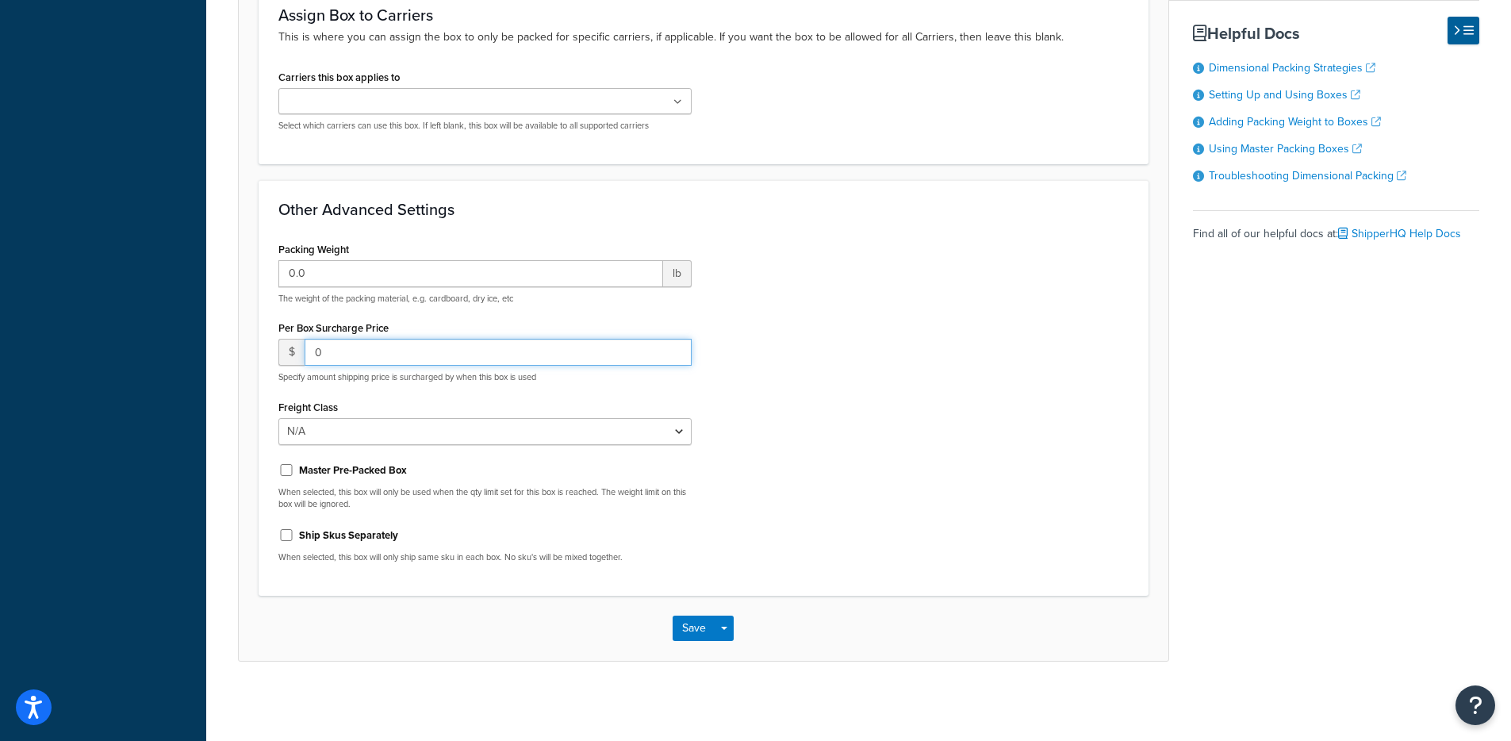
drag, startPoint x: 411, startPoint y: 353, endPoint x: 201, endPoint y: 347, distance: 210.3
click at [1006, 442] on div "Packing Weight 0.0 lb The weight of the packing material, e.g. cardboard, dry i…" at bounding box center [704, 407] width 874 height 338
click at [727, 627] on span "button" at bounding box center [724, 628] width 6 height 3
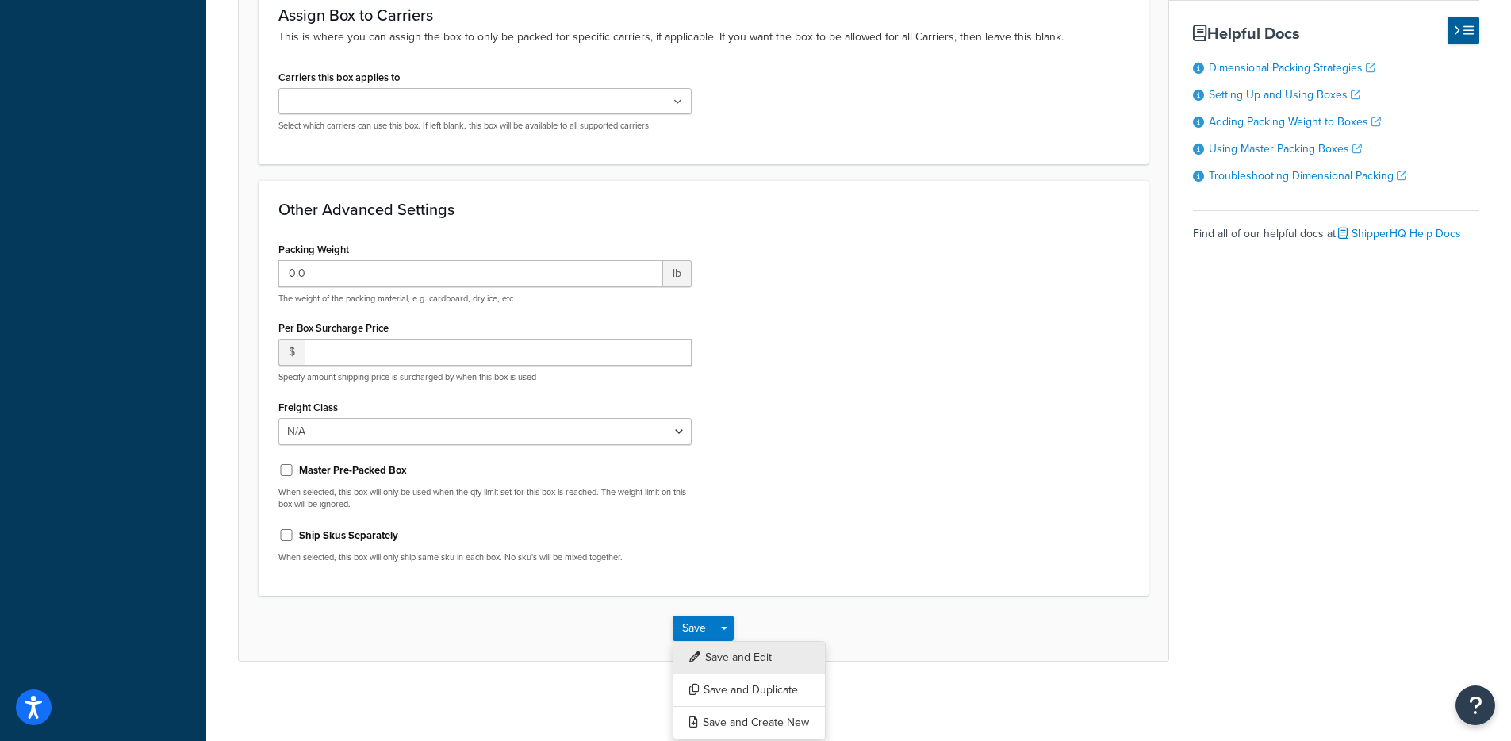
click at [724, 650] on button "Save and Edit" at bounding box center [749, 657] width 153 height 33
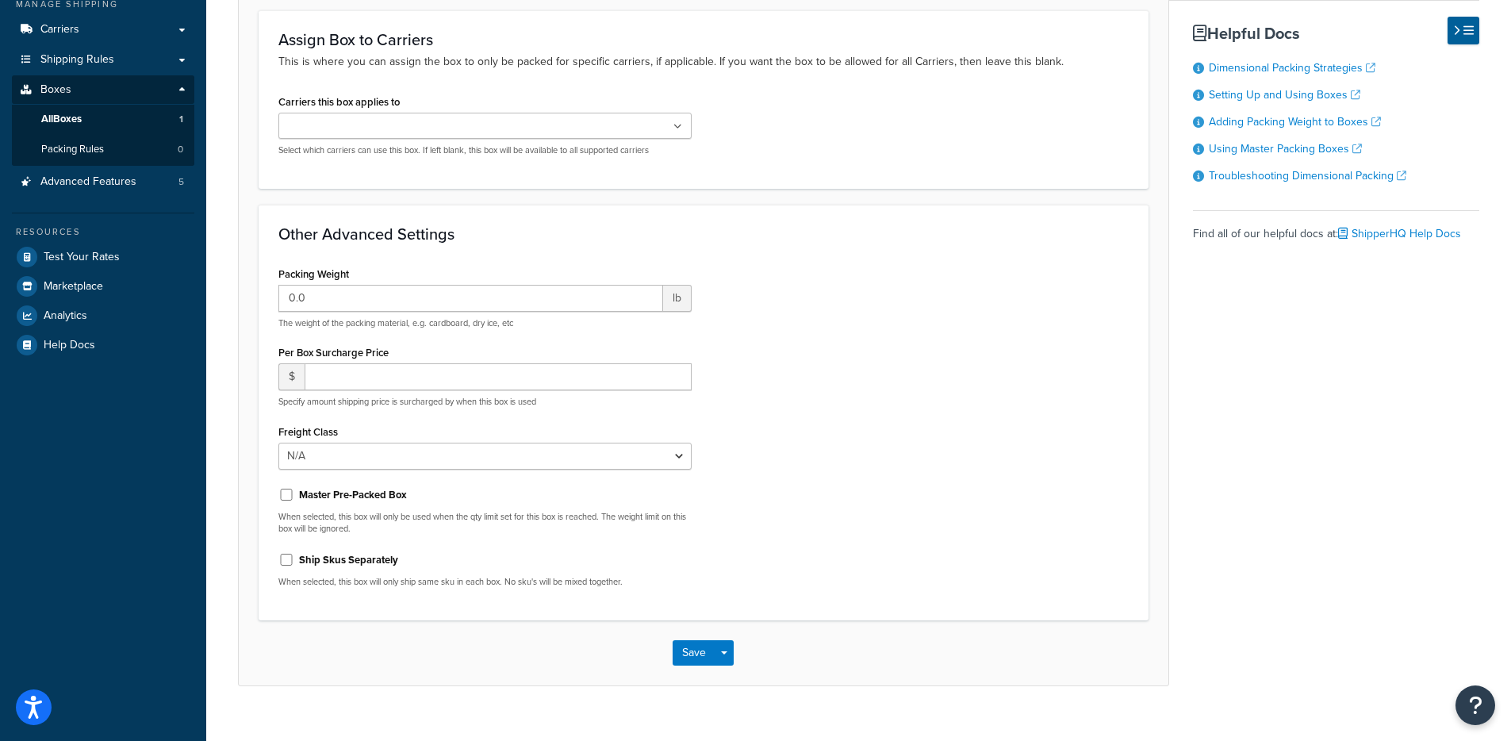
scroll to position [0, 0]
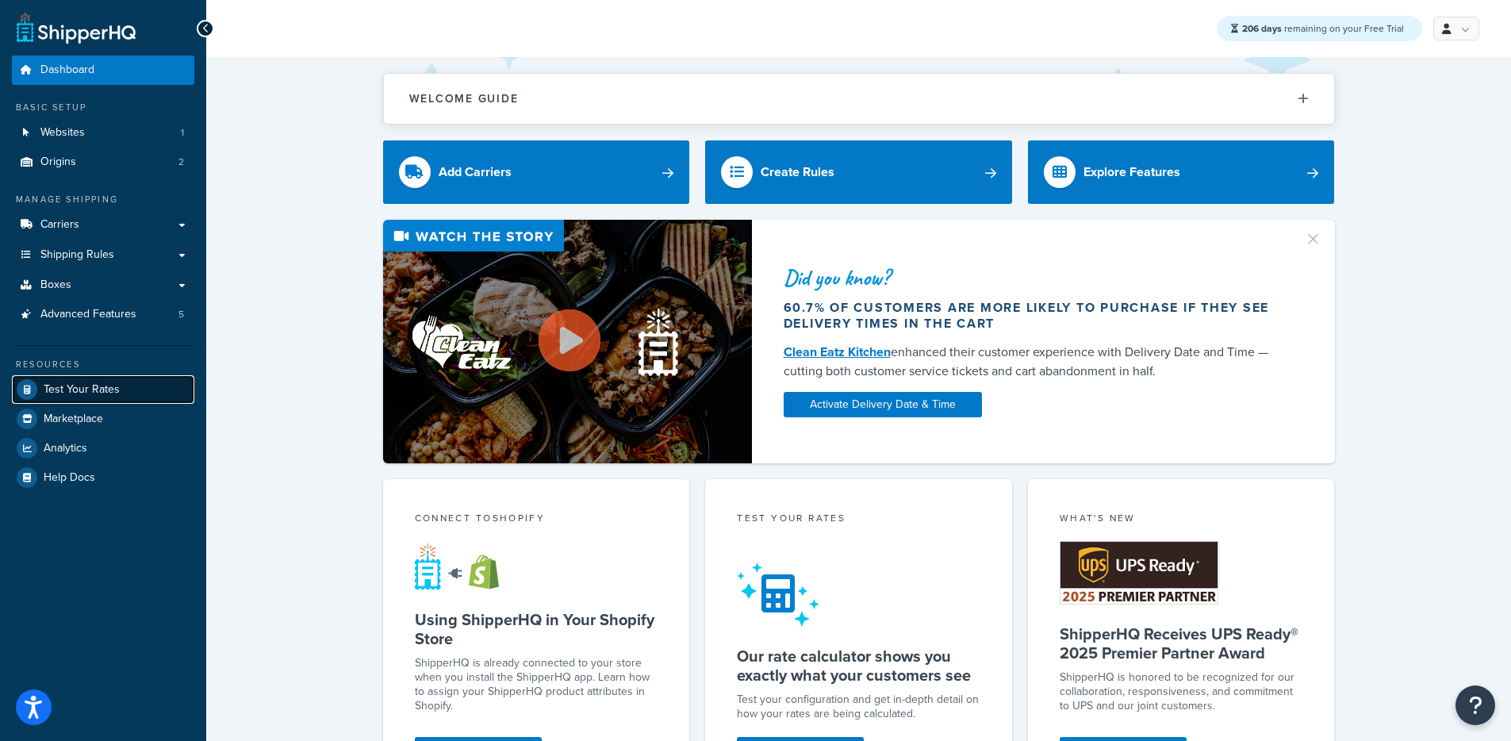
click at [117, 400] on link "Test Your Rates" at bounding box center [103, 389] width 182 height 29
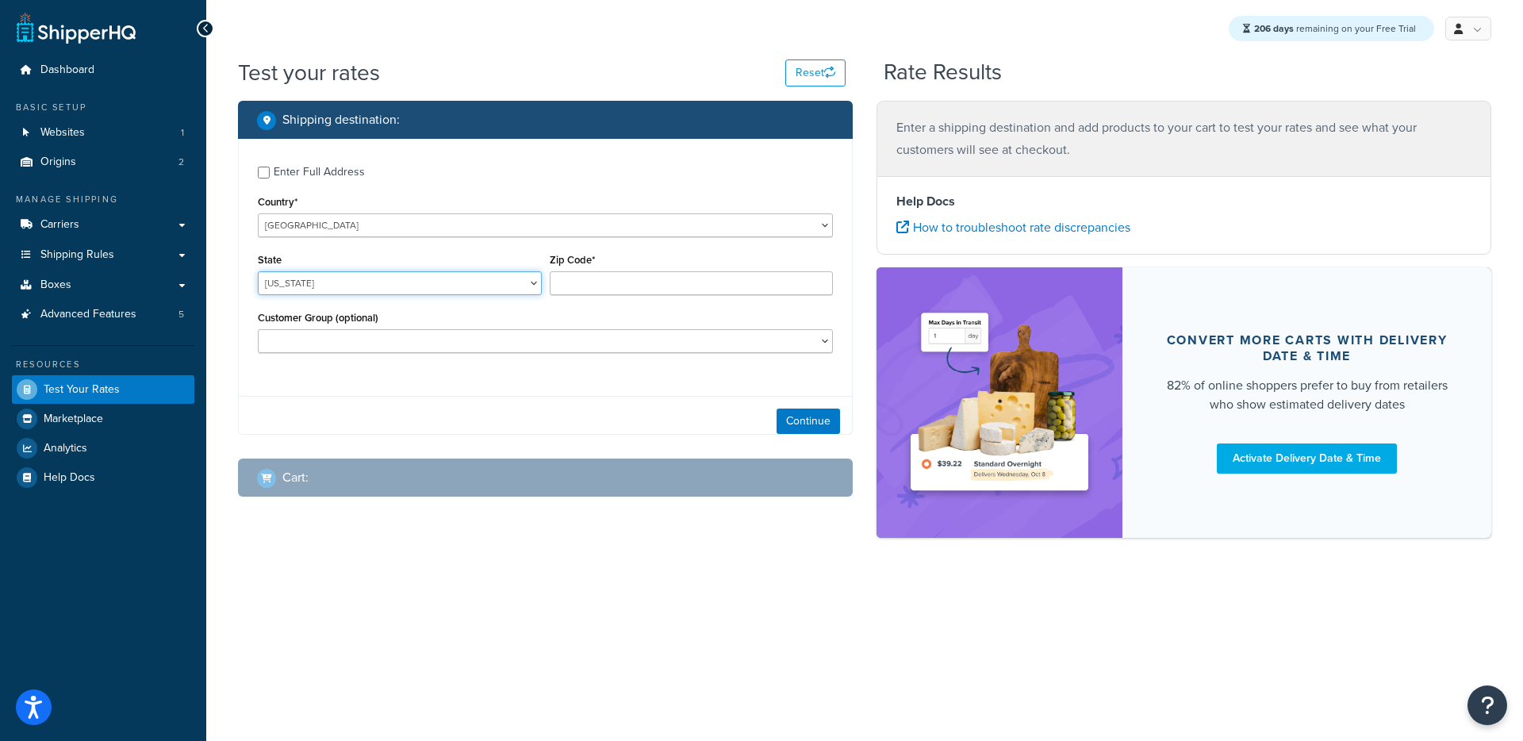
click at [391, 278] on select "Alabama Alaska American Samoa Arizona Arkansas Armed Forces Americas Armed Forc…" at bounding box center [400, 283] width 284 height 24
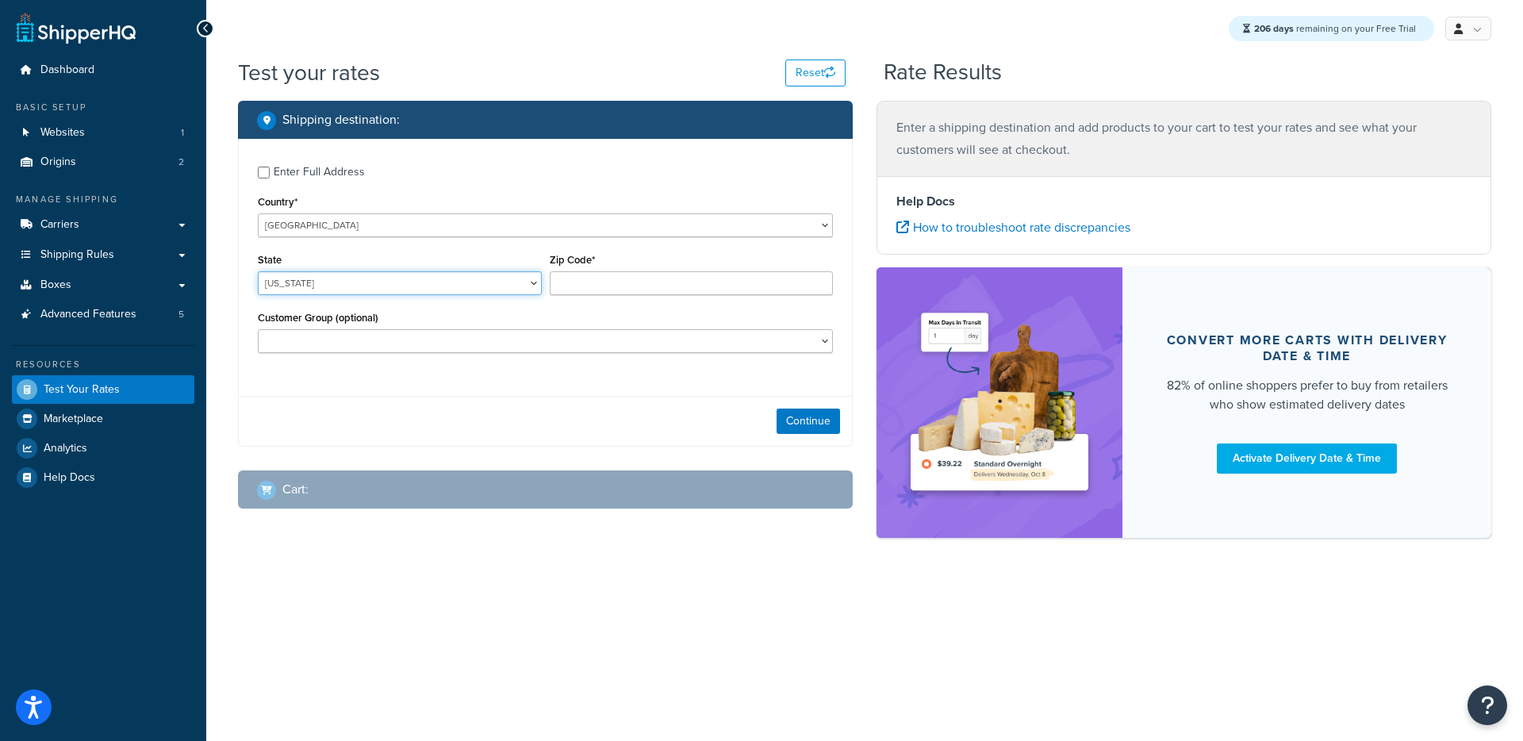
select select "TX"
click at [642, 291] on input "Zip Code*" at bounding box center [692, 283] width 284 height 24
type input "78759"
click at [687, 447] on div "Shipping destination : Enter Full Address Country* United States United Kingdom…" at bounding box center [545, 274] width 615 height 346
click at [822, 418] on button "Continue" at bounding box center [808, 420] width 63 height 25
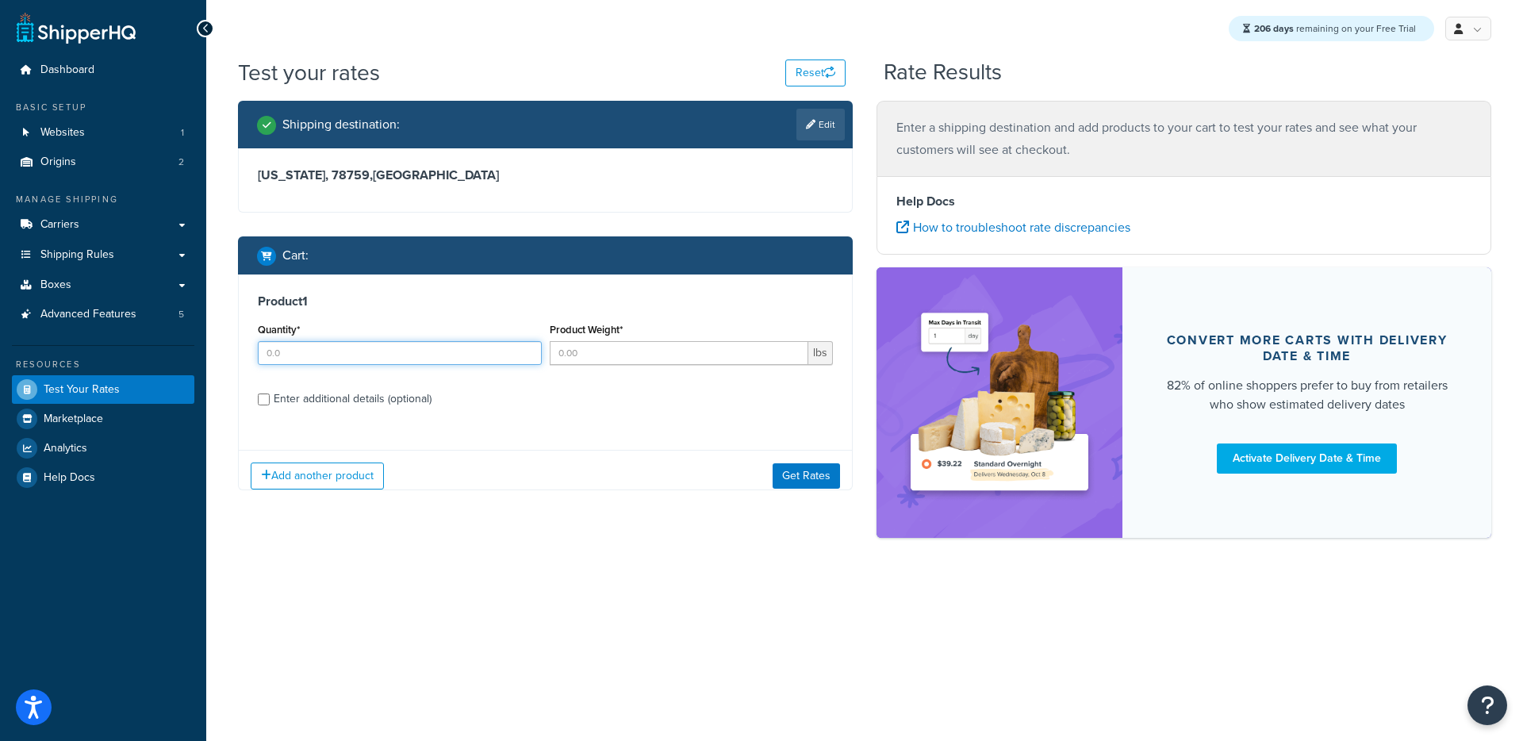
click at [424, 352] on input "Quantity*" at bounding box center [400, 353] width 284 height 24
type input "1"
drag, startPoint x: 663, startPoint y: 362, endPoint x: 777, endPoint y: 431, distance: 132.4
click at [663, 362] on input "Product Weight*" at bounding box center [679, 353] width 259 height 24
type input "1"
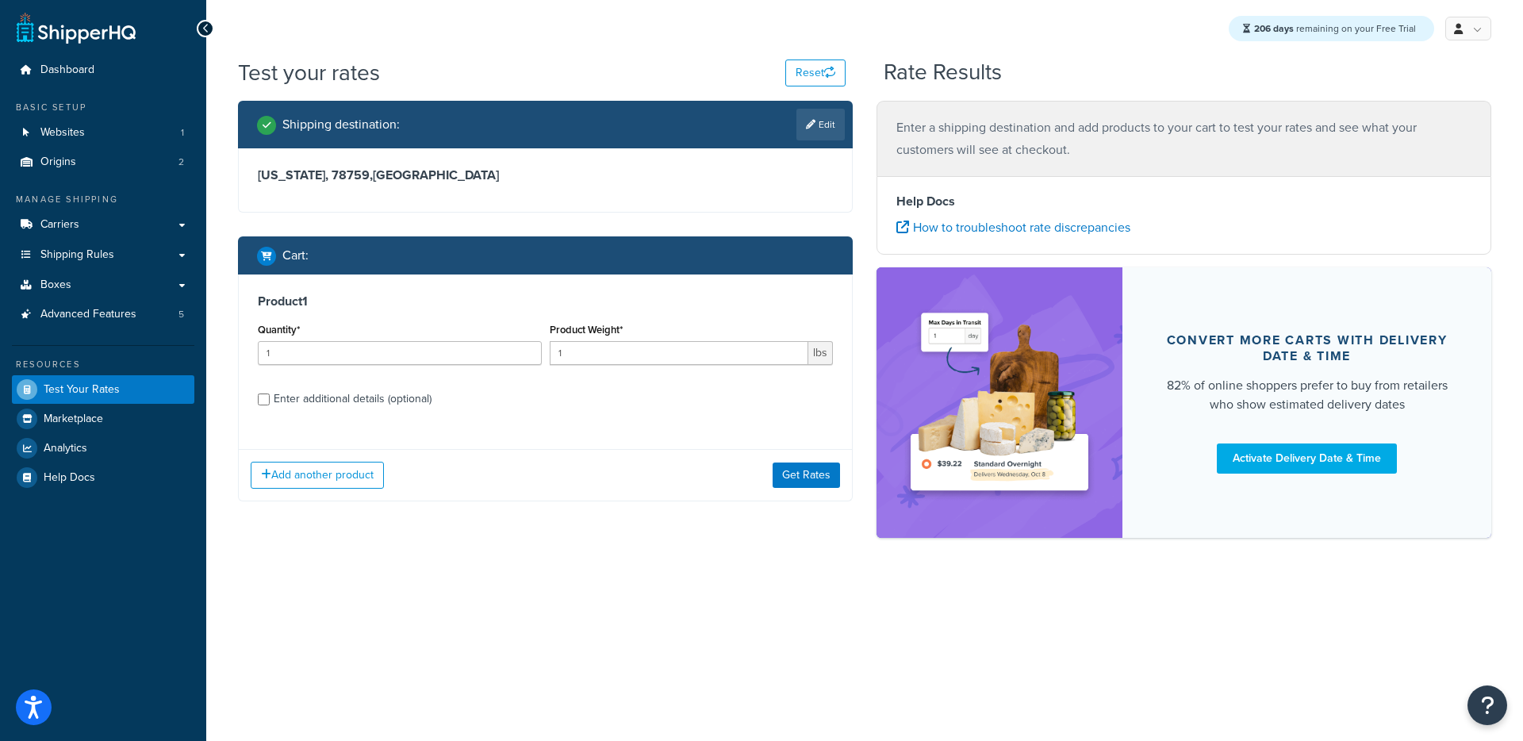
click at [430, 388] on div "Enter additional details (optional)" at bounding box center [353, 399] width 158 height 22
click at [270, 393] on input "Enter additional details (optional)" at bounding box center [264, 399] width 12 height 12
checkbox input "true"
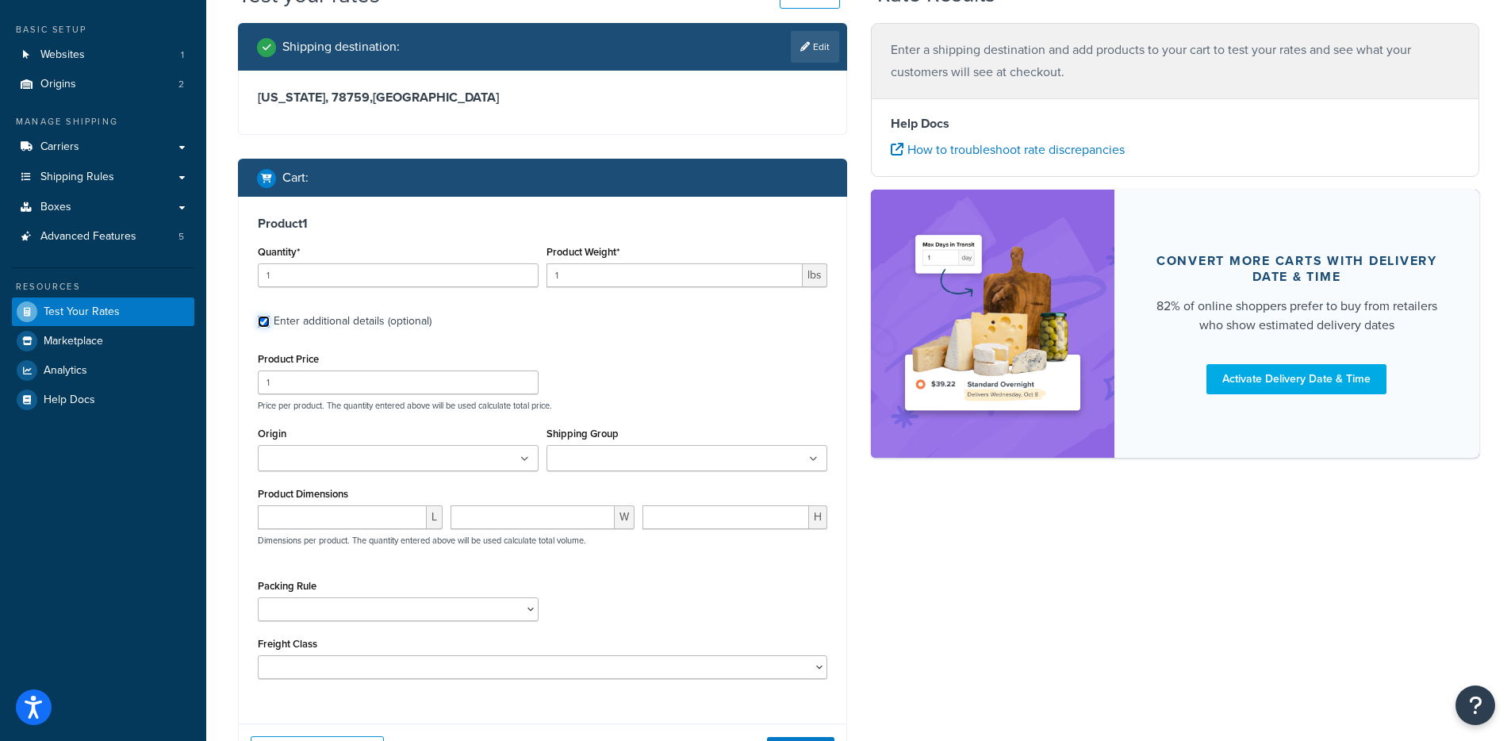
scroll to position [85, 0]
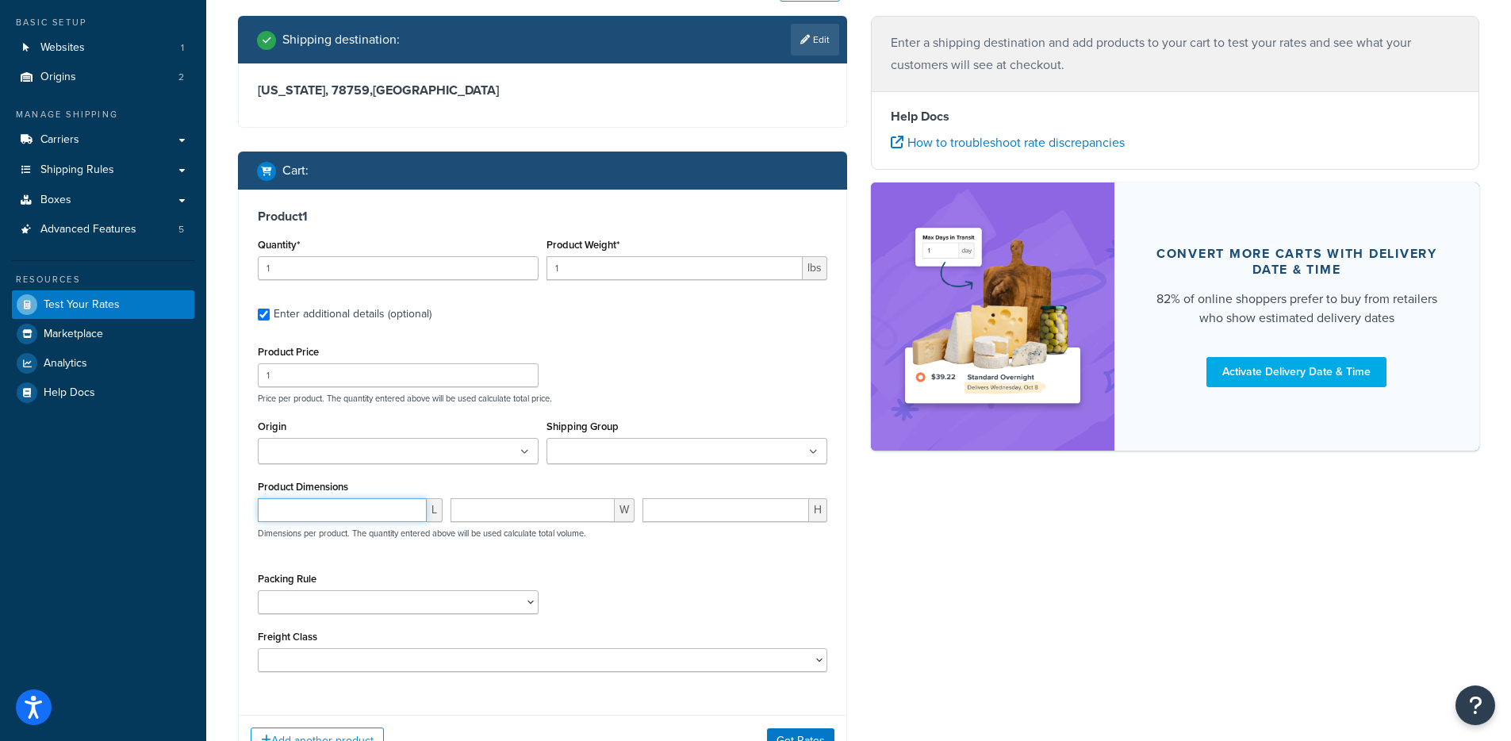
click at [347, 510] on input "number" at bounding box center [342, 510] width 169 height 24
type input "7"
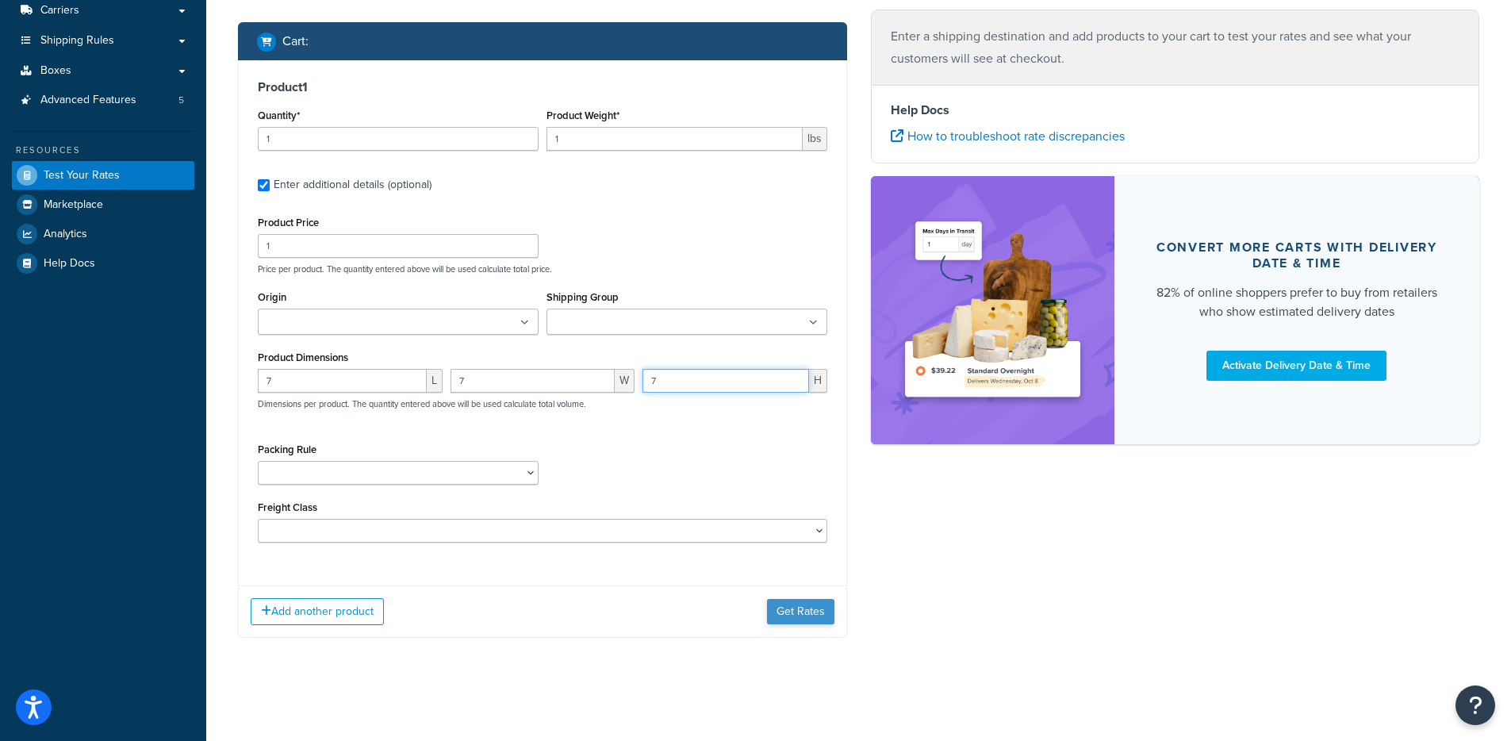
type input "7"
click at [784, 611] on button "Get Rates" at bounding box center [800, 611] width 67 height 25
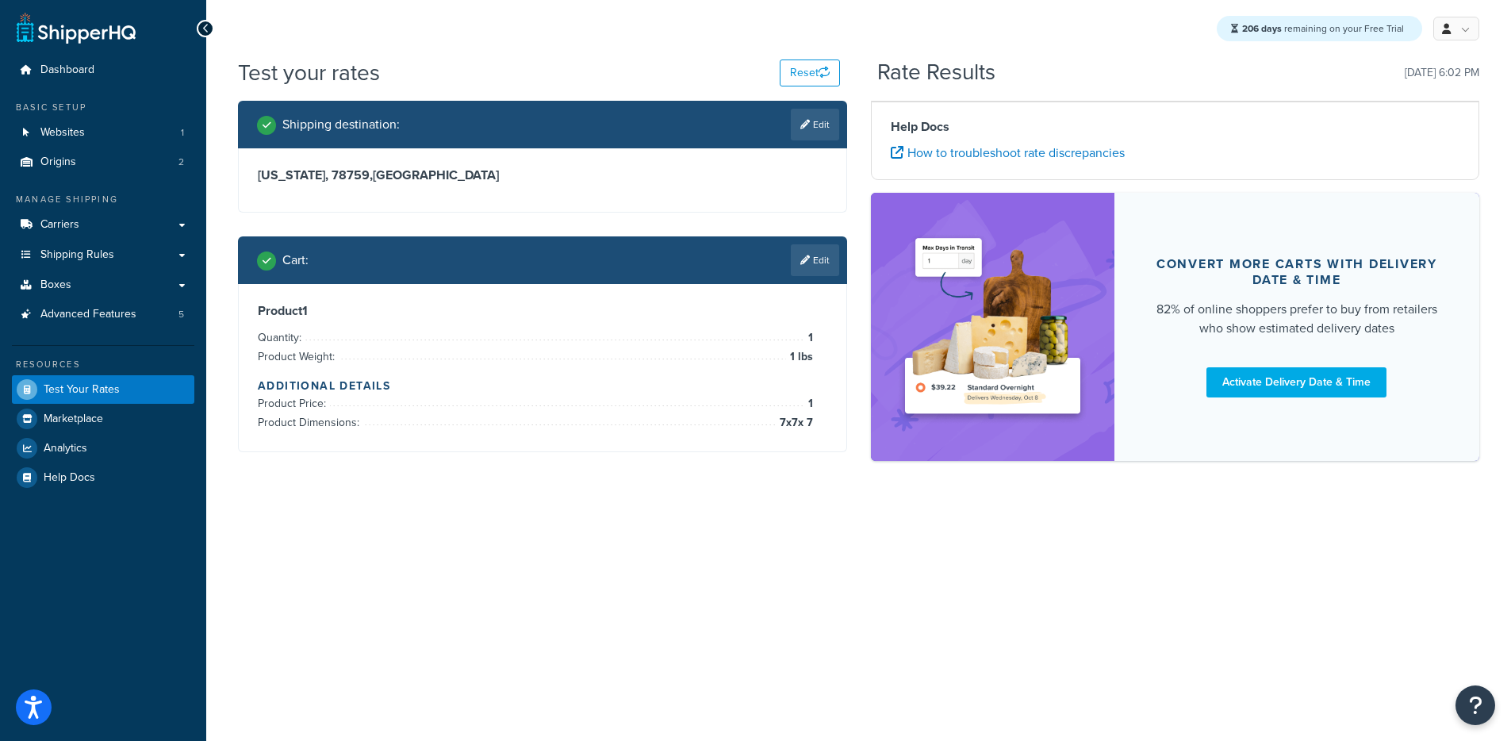
scroll to position [0, 0]
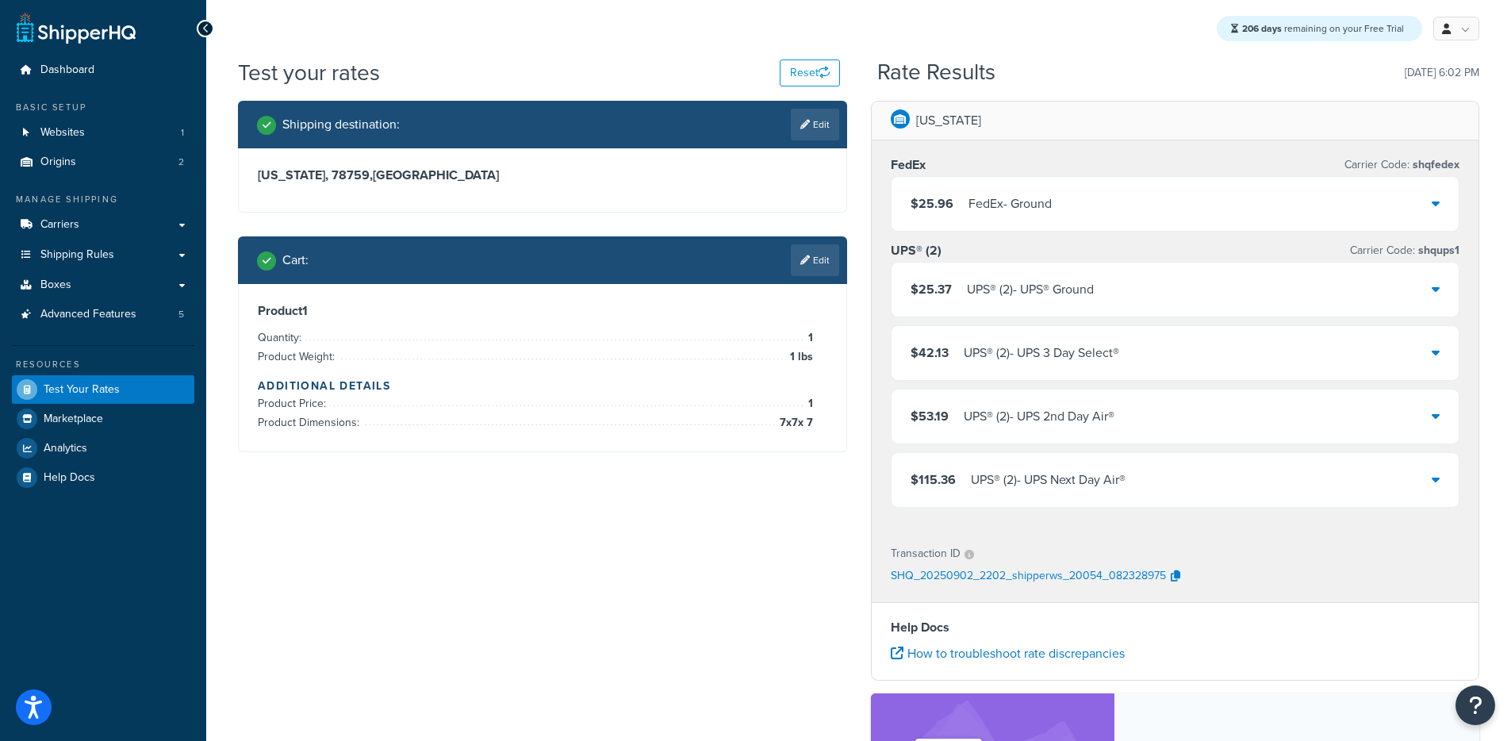
click at [968, 191] on div "$25.96 FedEx - Ground" at bounding box center [1176, 204] width 568 height 54
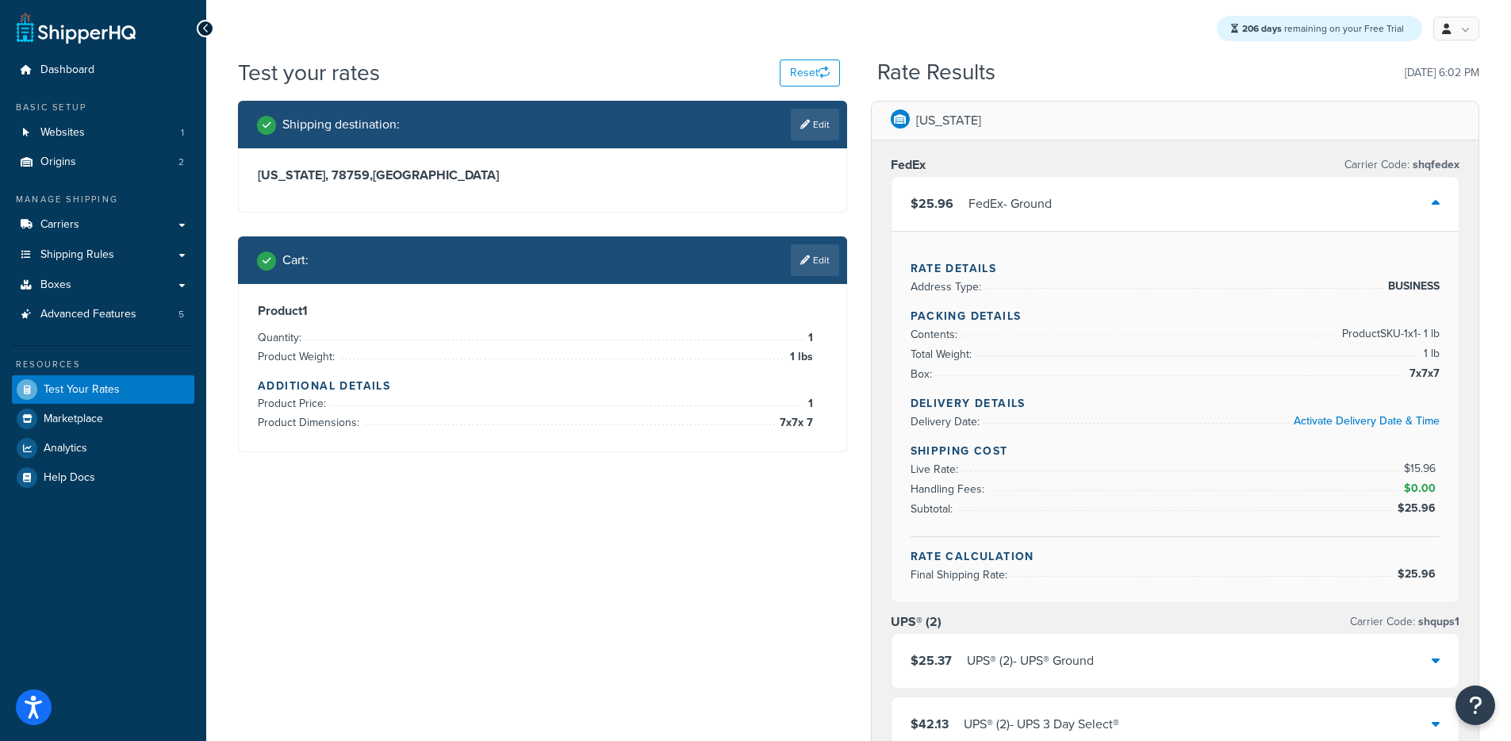
click at [968, 193] on div "FedEx - Ground" at bounding box center [1009, 204] width 83 height 22
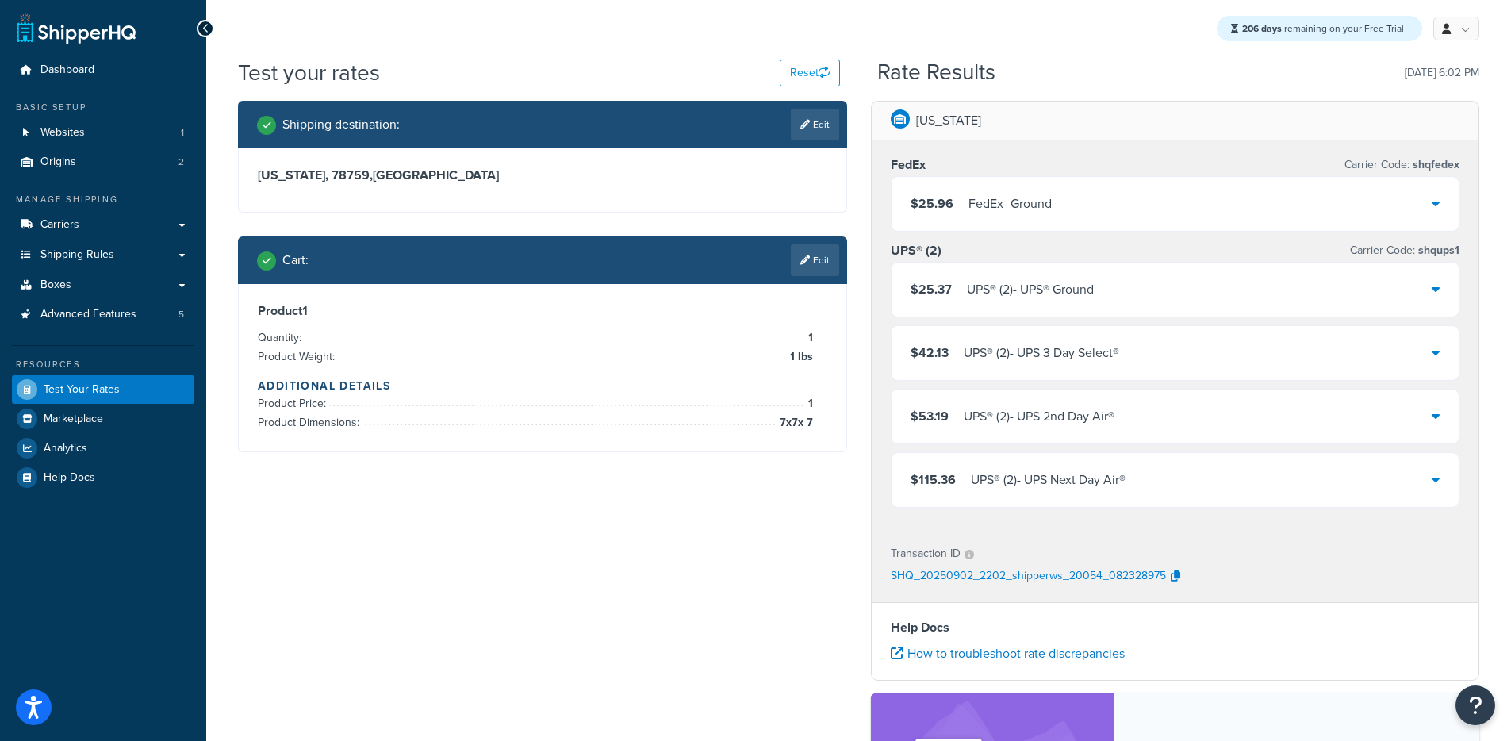
click at [968, 193] on div "FedEx - Ground" at bounding box center [1009, 204] width 83 height 22
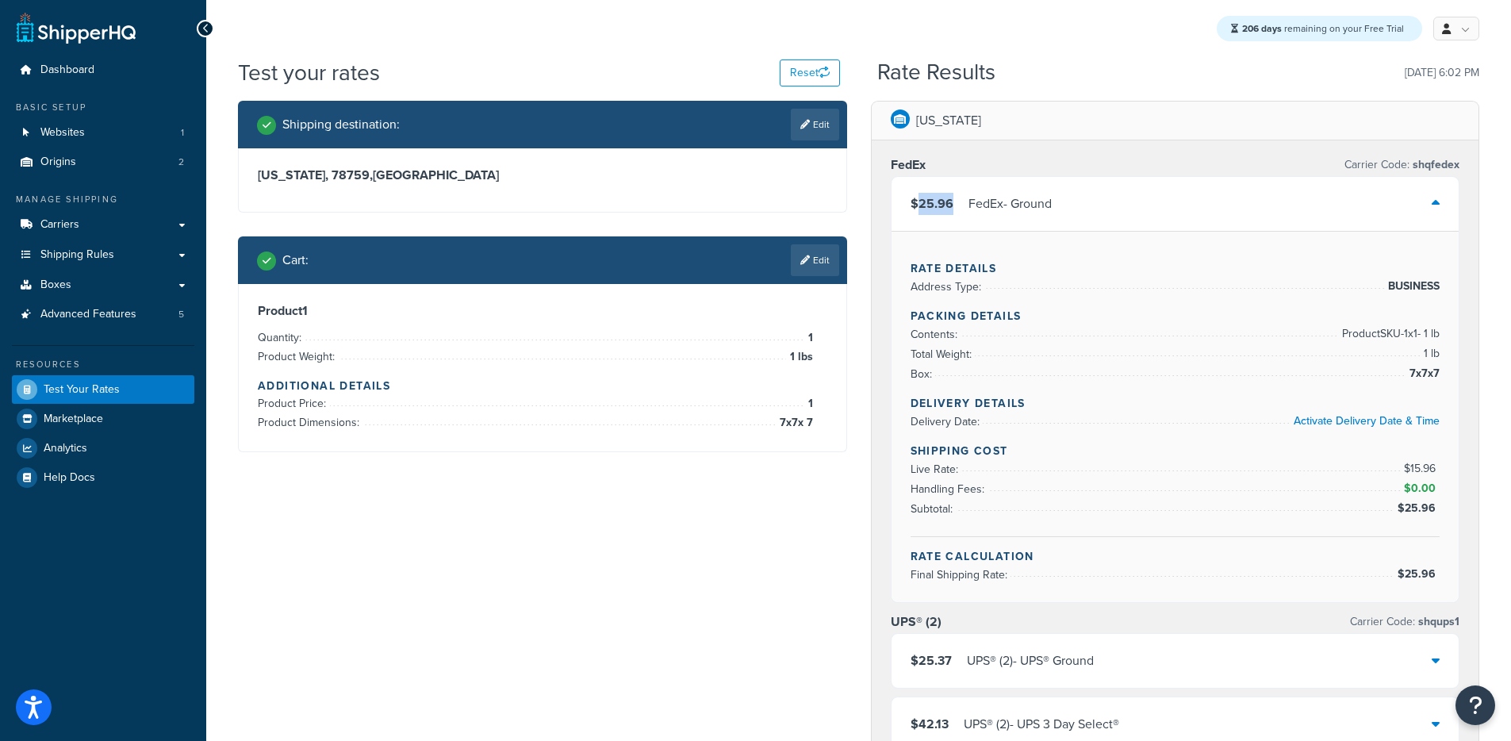
copy span "25.96"
drag, startPoint x: 952, startPoint y: 209, endPoint x: 921, endPoint y: 209, distance: 30.9
click at [921, 209] on div "$25.96 FedEx - Ground" at bounding box center [981, 204] width 141 height 22
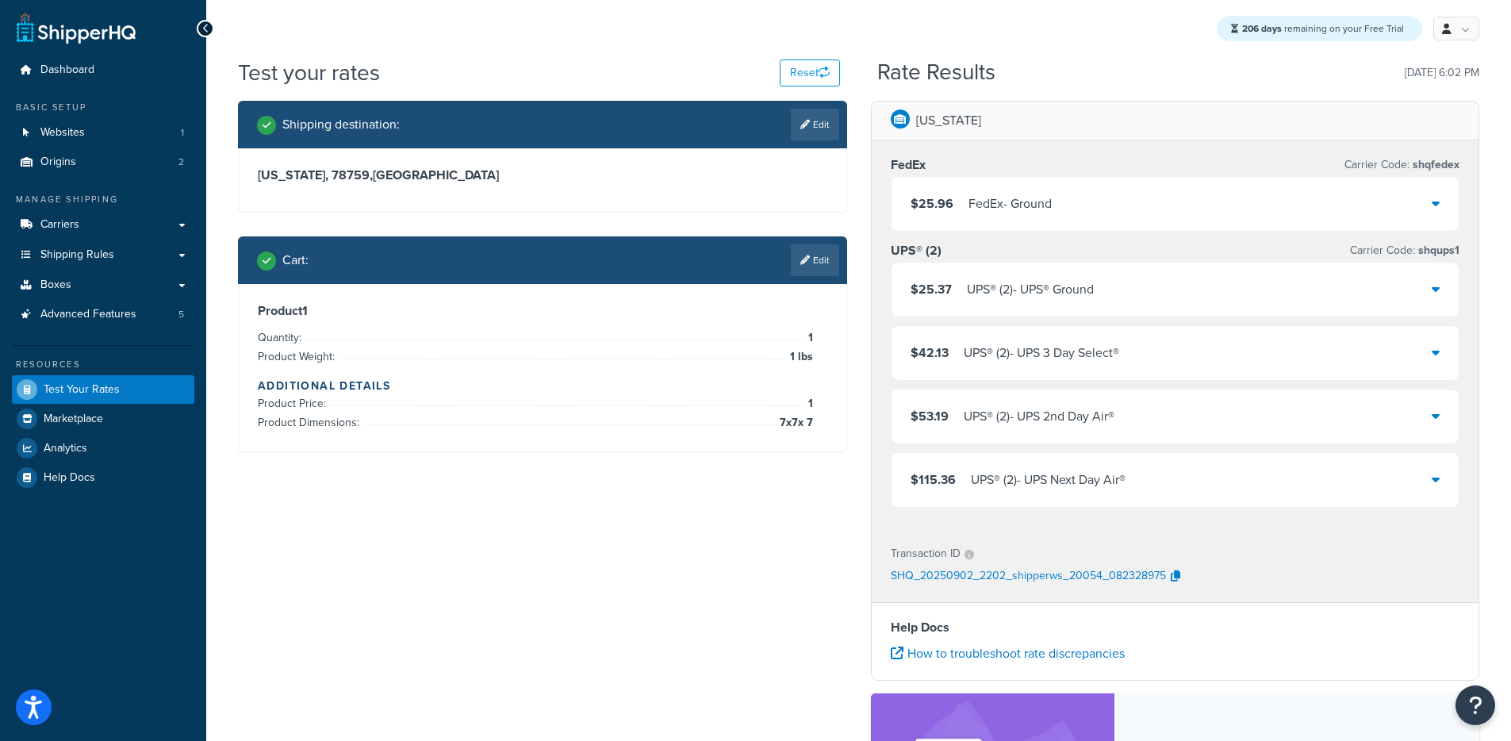
click at [1024, 208] on div "FedEx - Ground" at bounding box center [1009, 204] width 83 height 22
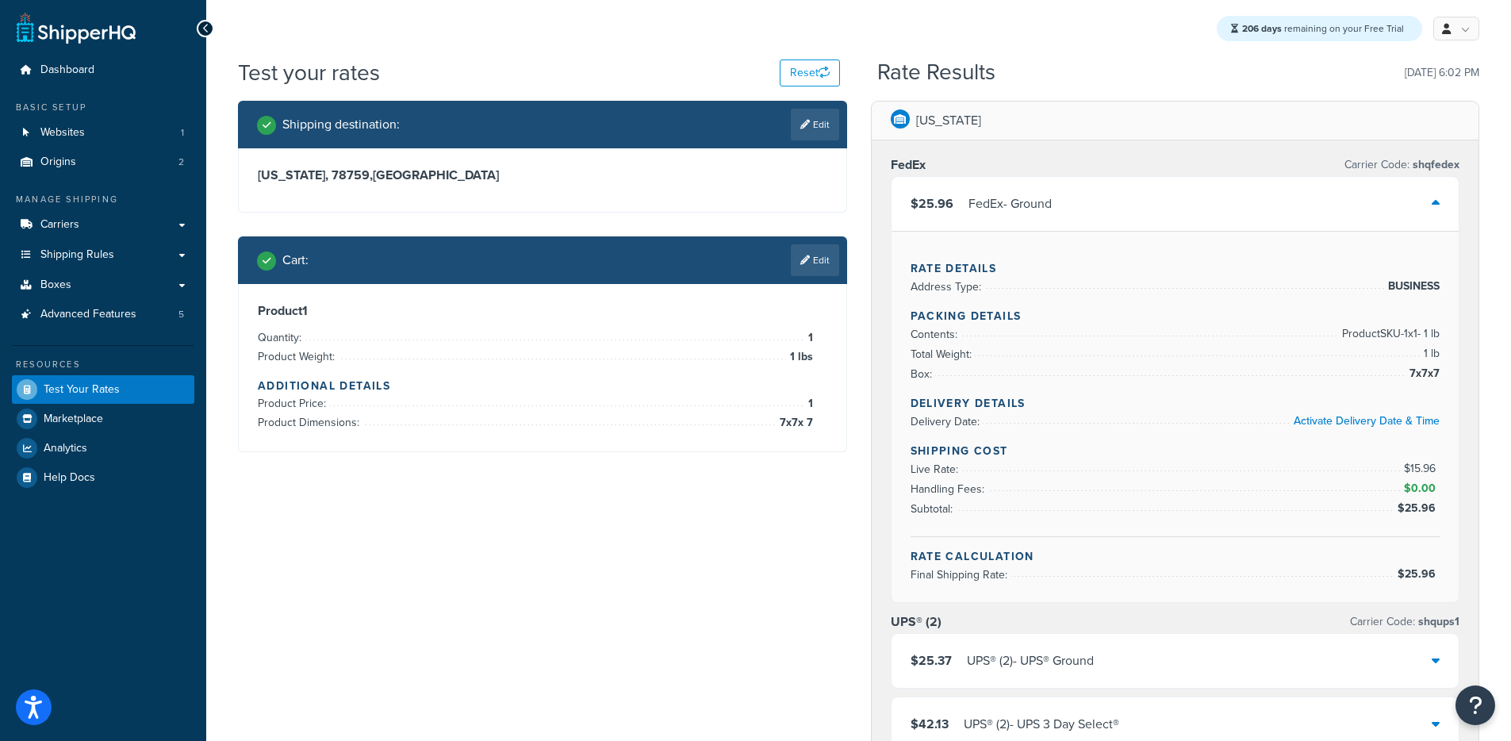
click at [604, 589] on div "Shipping destination : Edit Texas, 78759 , United States Cart : Edit Product 1 …" at bounding box center [858, 725] width 1265 height 1248
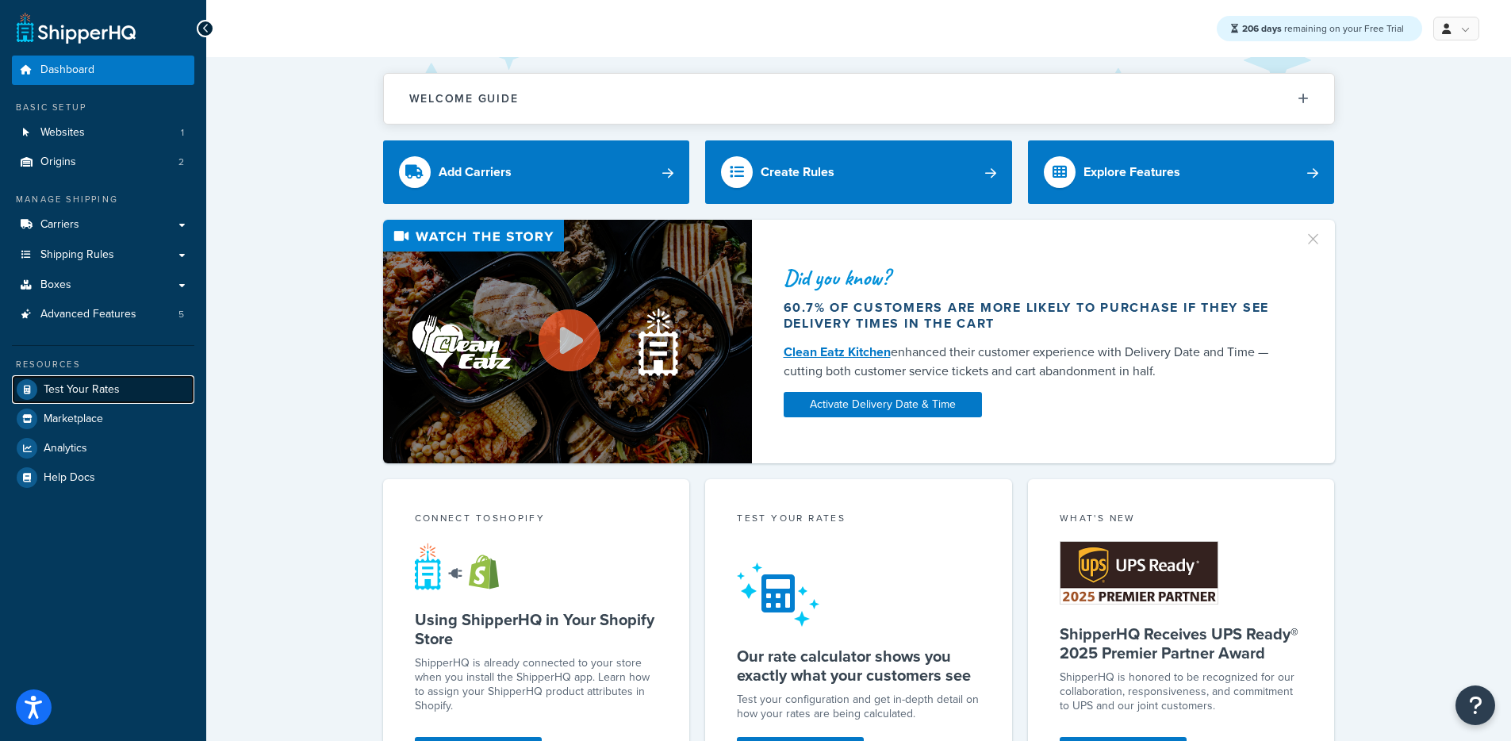
click at [117, 387] on span "Test Your Rates" at bounding box center [82, 389] width 76 height 13
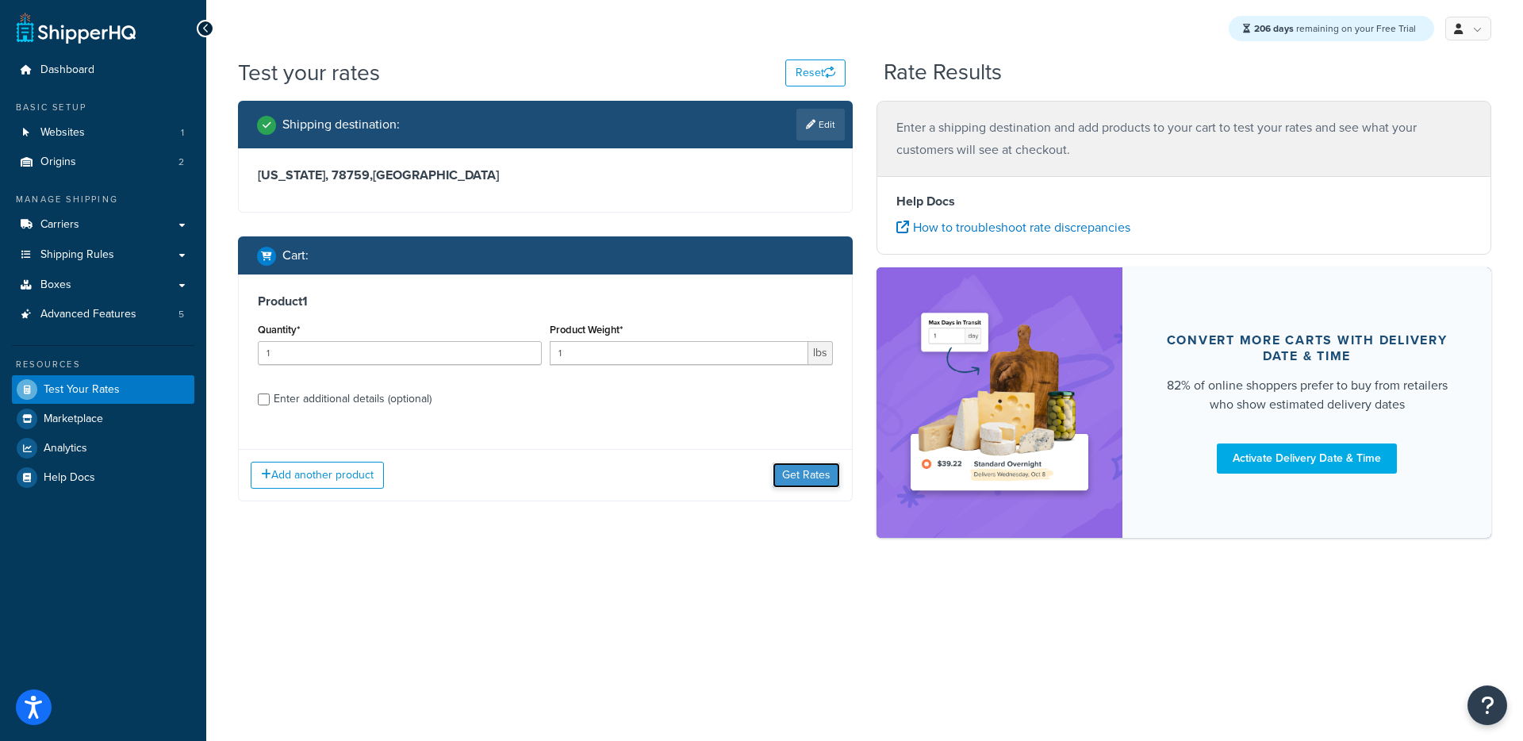
click at [788, 476] on button "Get Rates" at bounding box center [806, 474] width 67 height 25
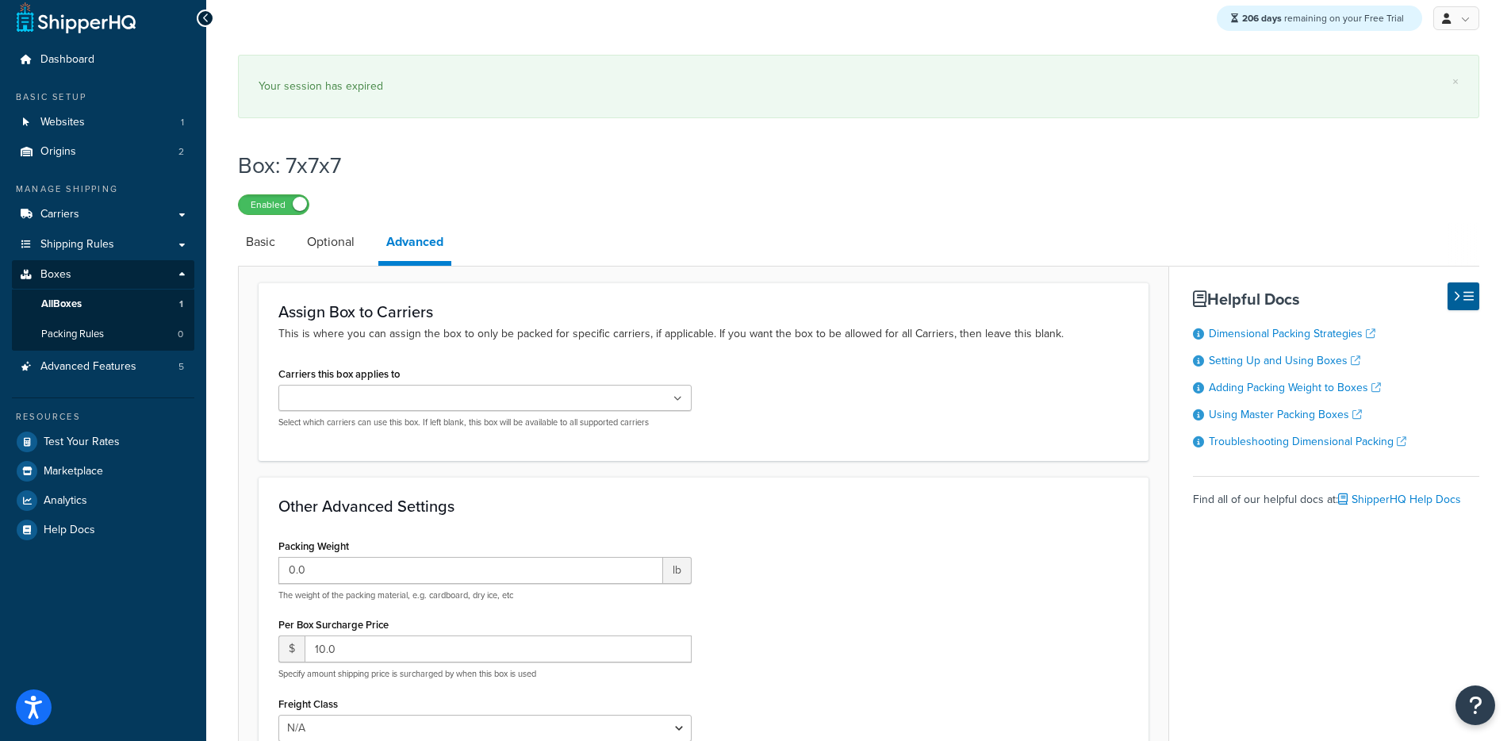
scroll to position [235, 0]
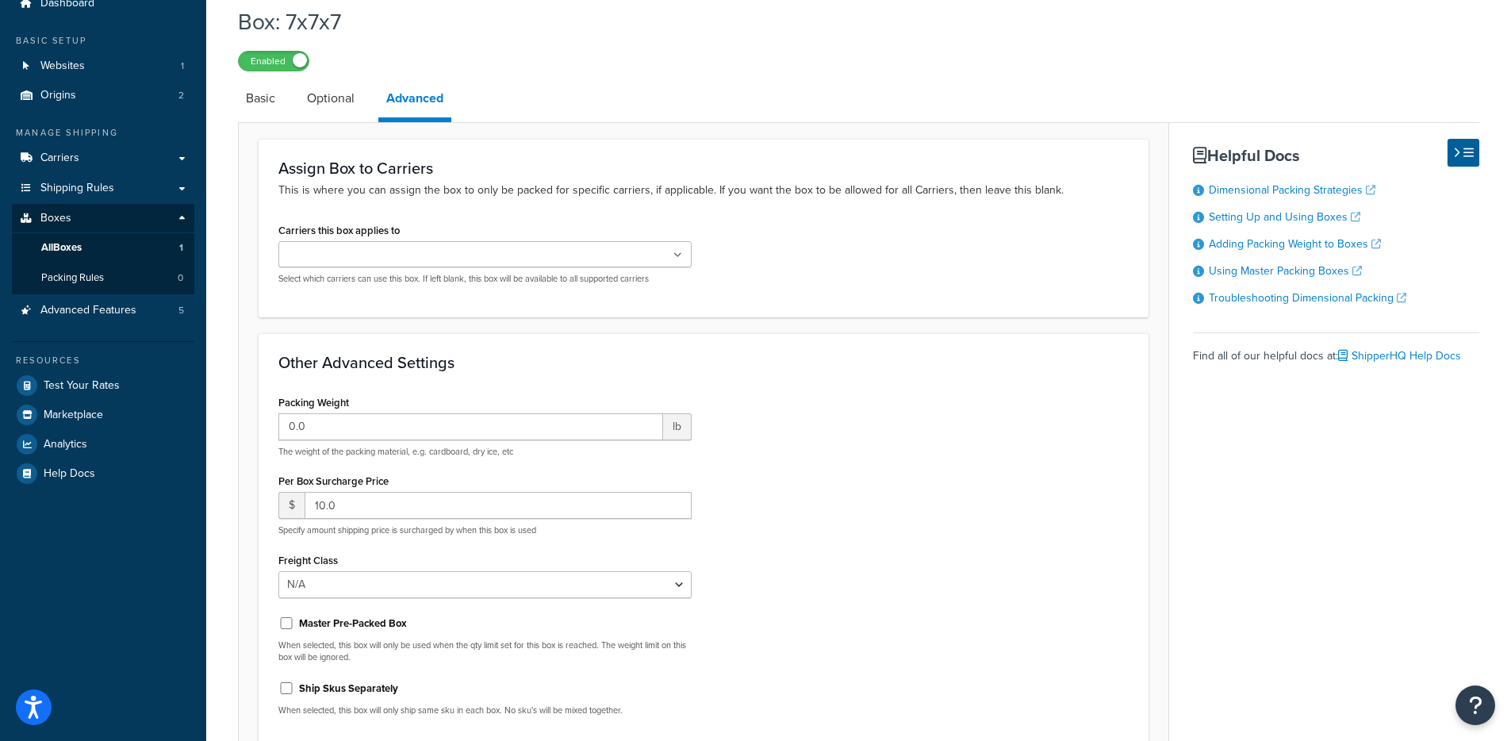
scroll to position [145, 0]
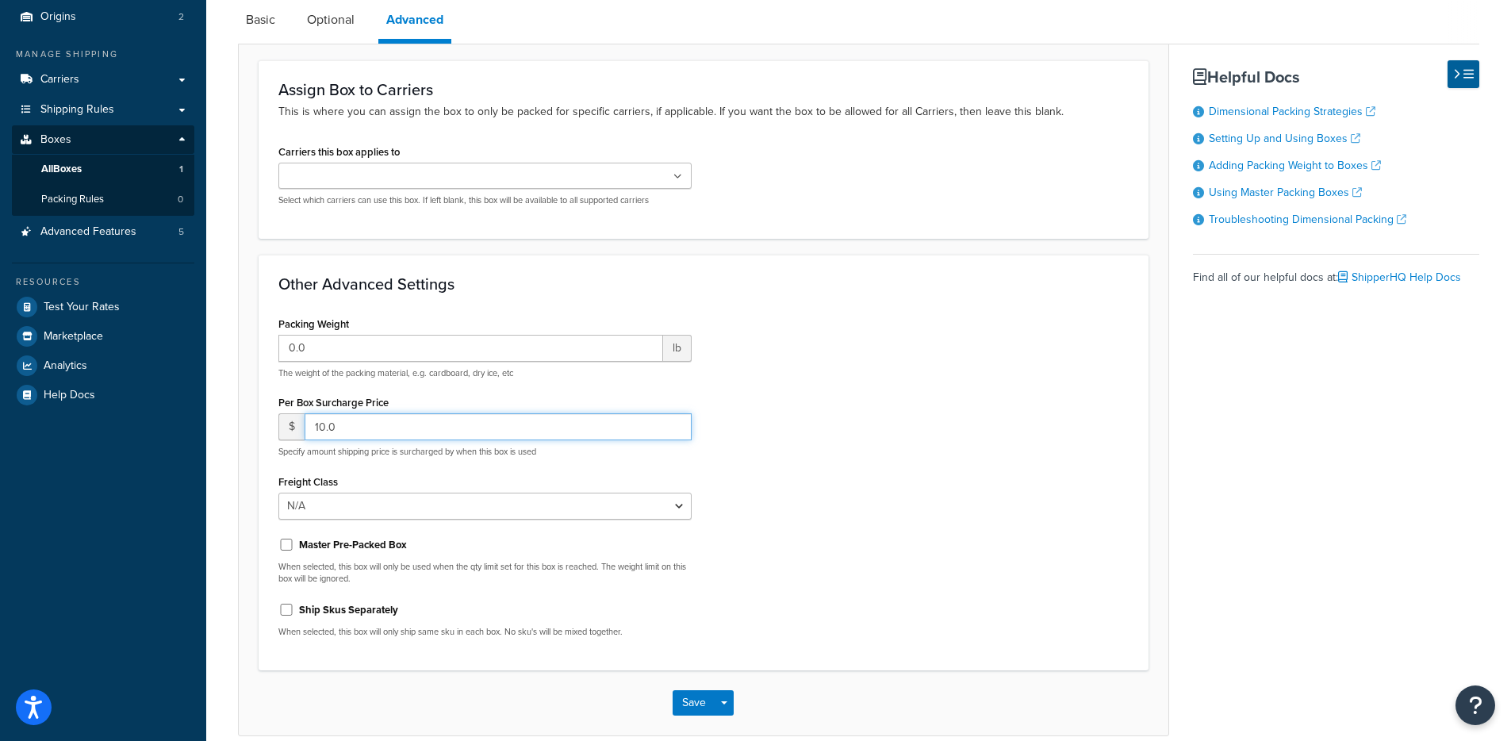
drag, startPoint x: 393, startPoint y: 428, endPoint x: 280, endPoint y: 412, distance: 113.7
click at [280, 412] on div "Per Box Surcharge Price $ 10.0 Specify amount shipping price is surcharged by w…" at bounding box center [484, 424] width 413 height 67
type input "0"
drag, startPoint x: 761, startPoint y: 471, endPoint x: 814, endPoint y: 492, distance: 56.3
click at [765, 476] on div "Packing Weight 0.0 lb The weight of the packing material, e.g. cardboard, dry i…" at bounding box center [704, 482] width 874 height 338
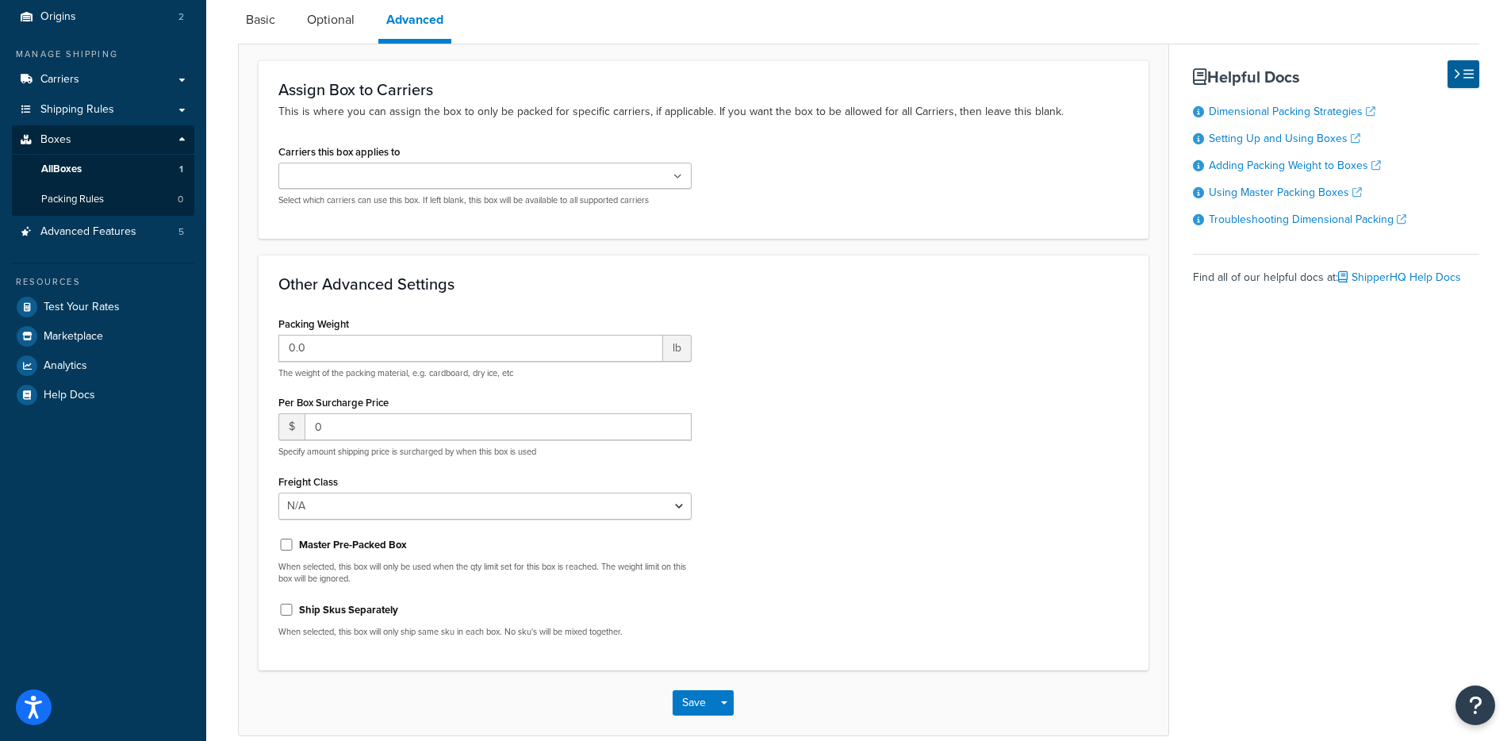
drag, startPoint x: 756, startPoint y: 657, endPoint x: 749, endPoint y: 669, distance: 14.6
click at [756, 657] on div "Other Advanced Settings Packing Weight 0.0 lb The weight of the packing materia…" at bounding box center [704, 463] width 890 height 416
click at [721, 698] on button "Save Dropdown" at bounding box center [724, 702] width 19 height 25
click at [743, 728] on button "Save and Edit" at bounding box center [749, 731] width 153 height 33
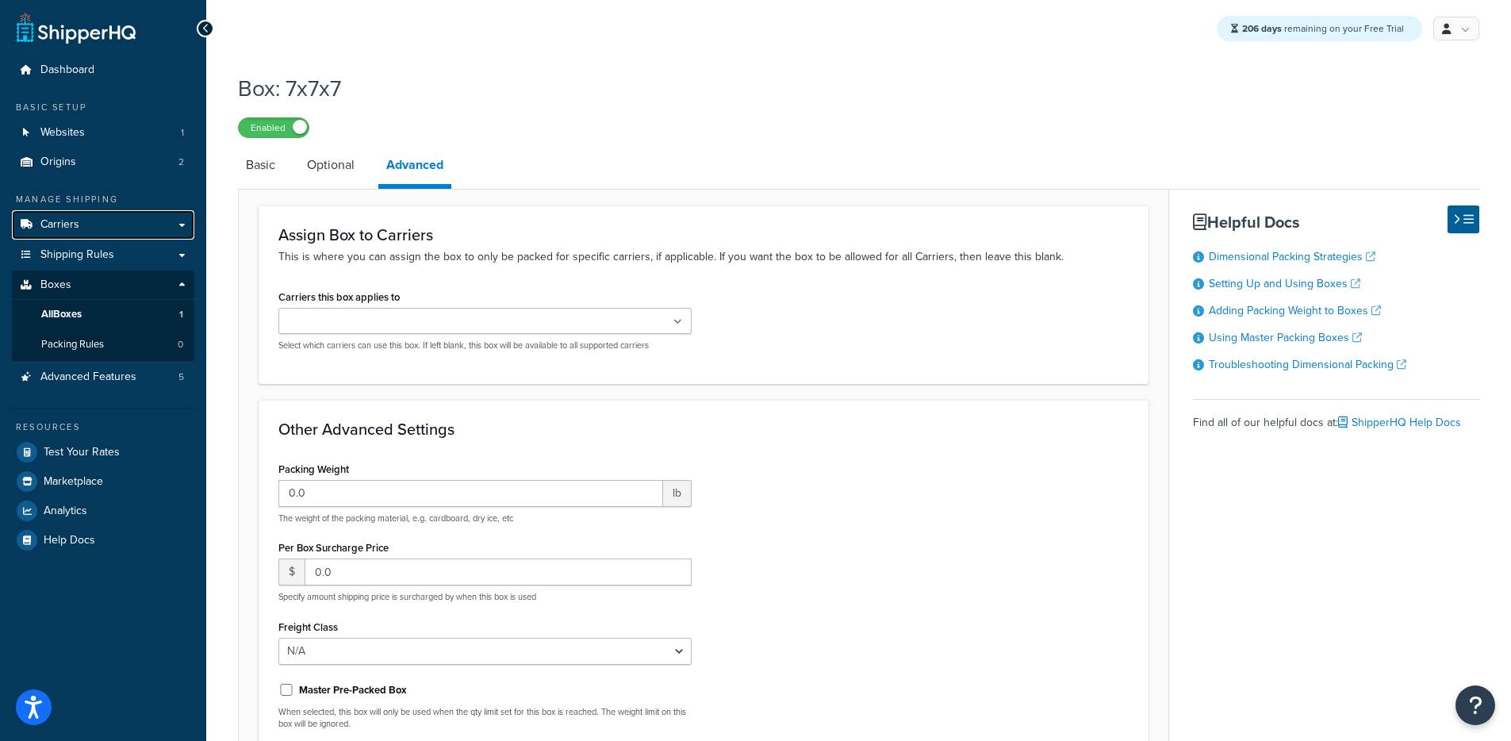
drag, startPoint x: 82, startPoint y: 221, endPoint x: 148, endPoint y: 205, distance: 67.7
click at [82, 221] on link "Carriers" at bounding box center [103, 224] width 182 height 29
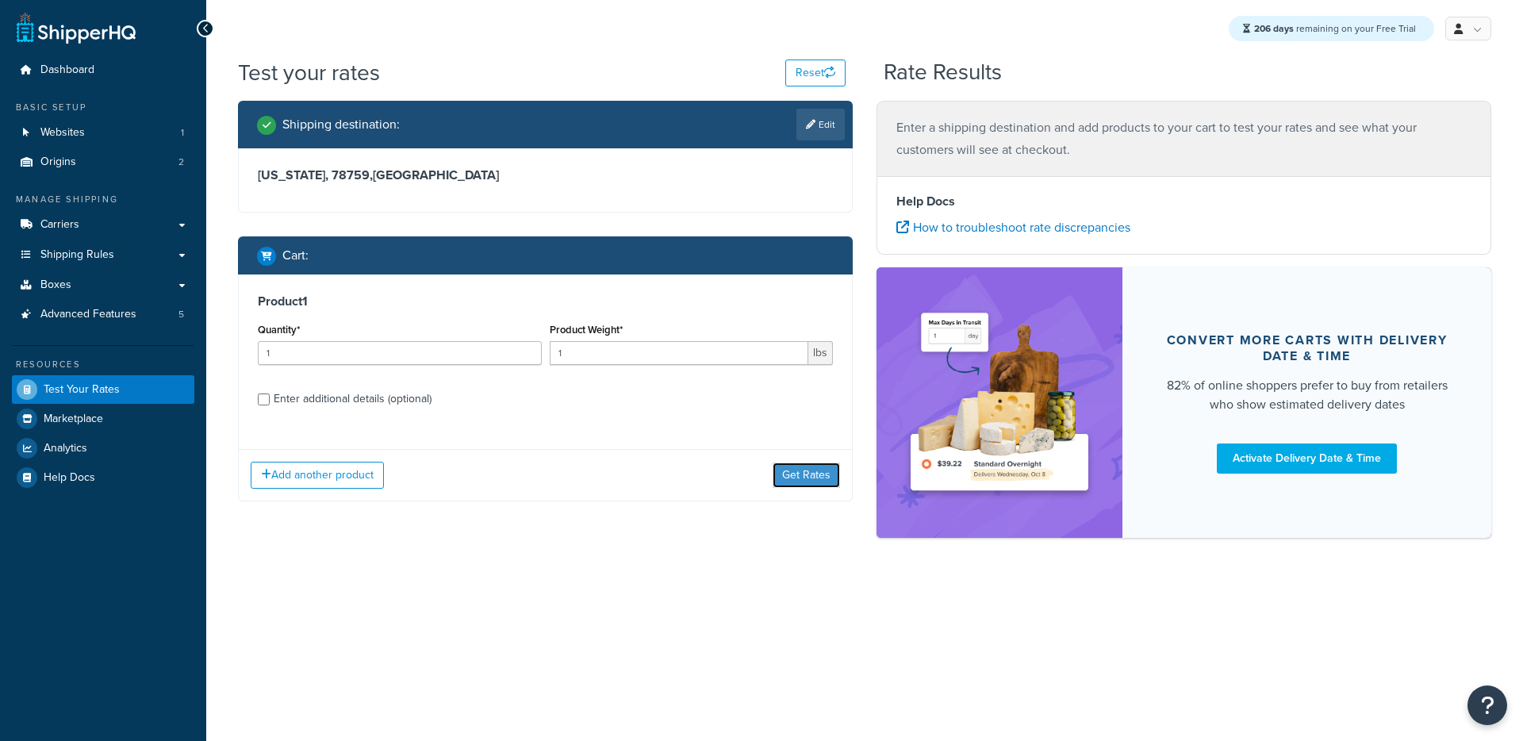
drag, startPoint x: 0, startPoint y: 0, endPoint x: 818, endPoint y: 462, distance: 939.1
click at [817, 462] on button "Get Rates" at bounding box center [806, 474] width 67 height 25
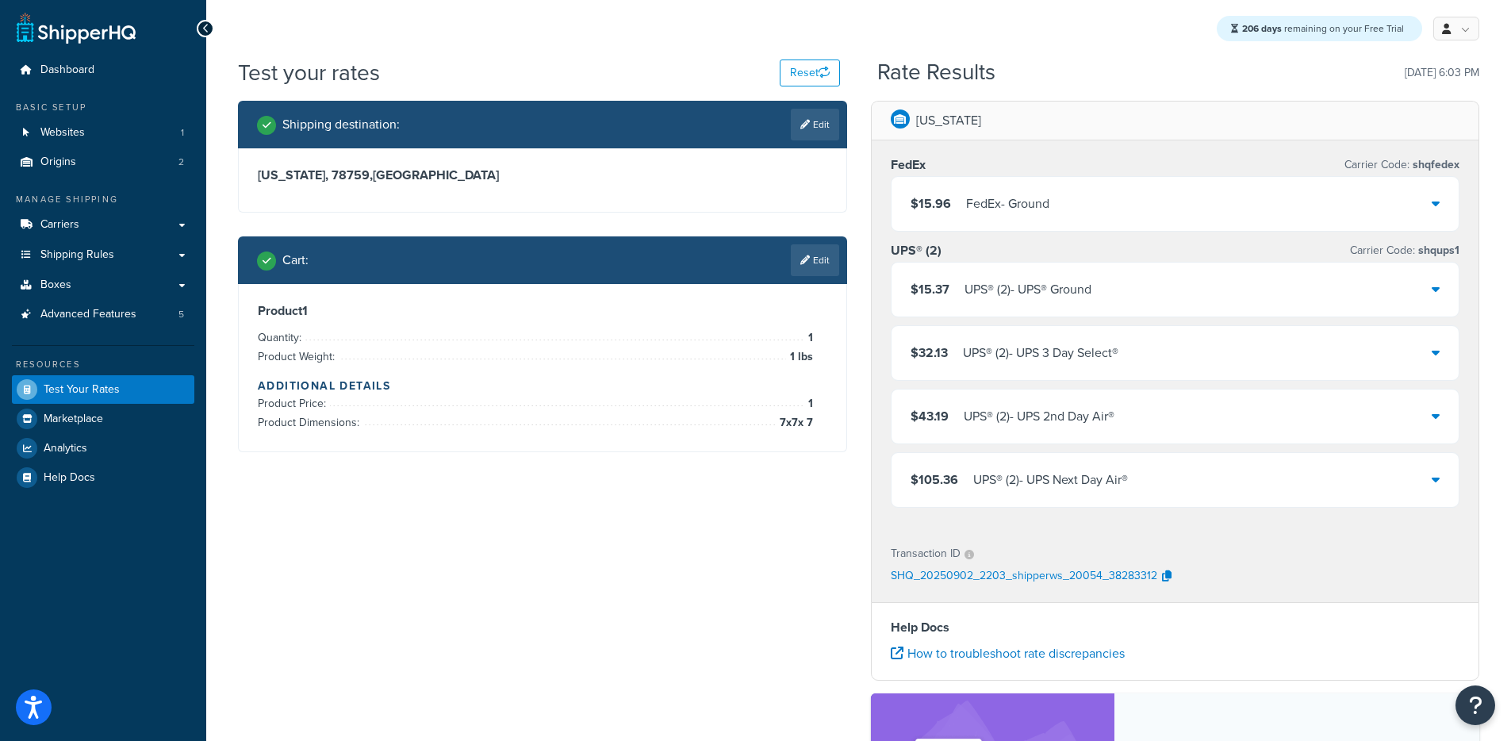
drag, startPoint x: 1060, startPoint y: 194, endPoint x: 1050, endPoint y: 192, distance: 10.4
click at [1061, 193] on div "$15.96 FedEx - Ground" at bounding box center [1176, 204] width 568 height 54
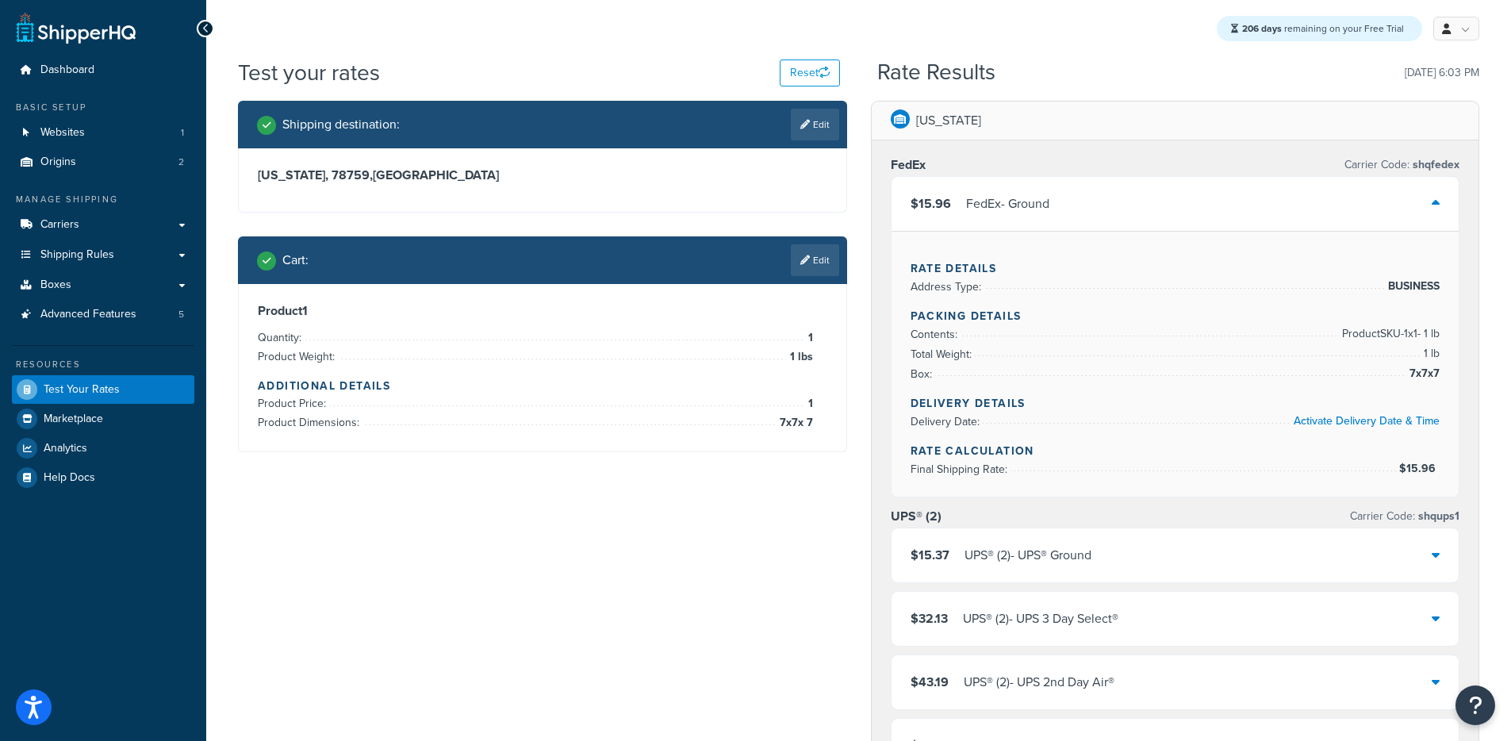
click at [415, 595] on div "Shipping destination : Edit Texas, 78759 , United States Cart : Edit Product 1 …" at bounding box center [858, 672] width 1265 height 1142
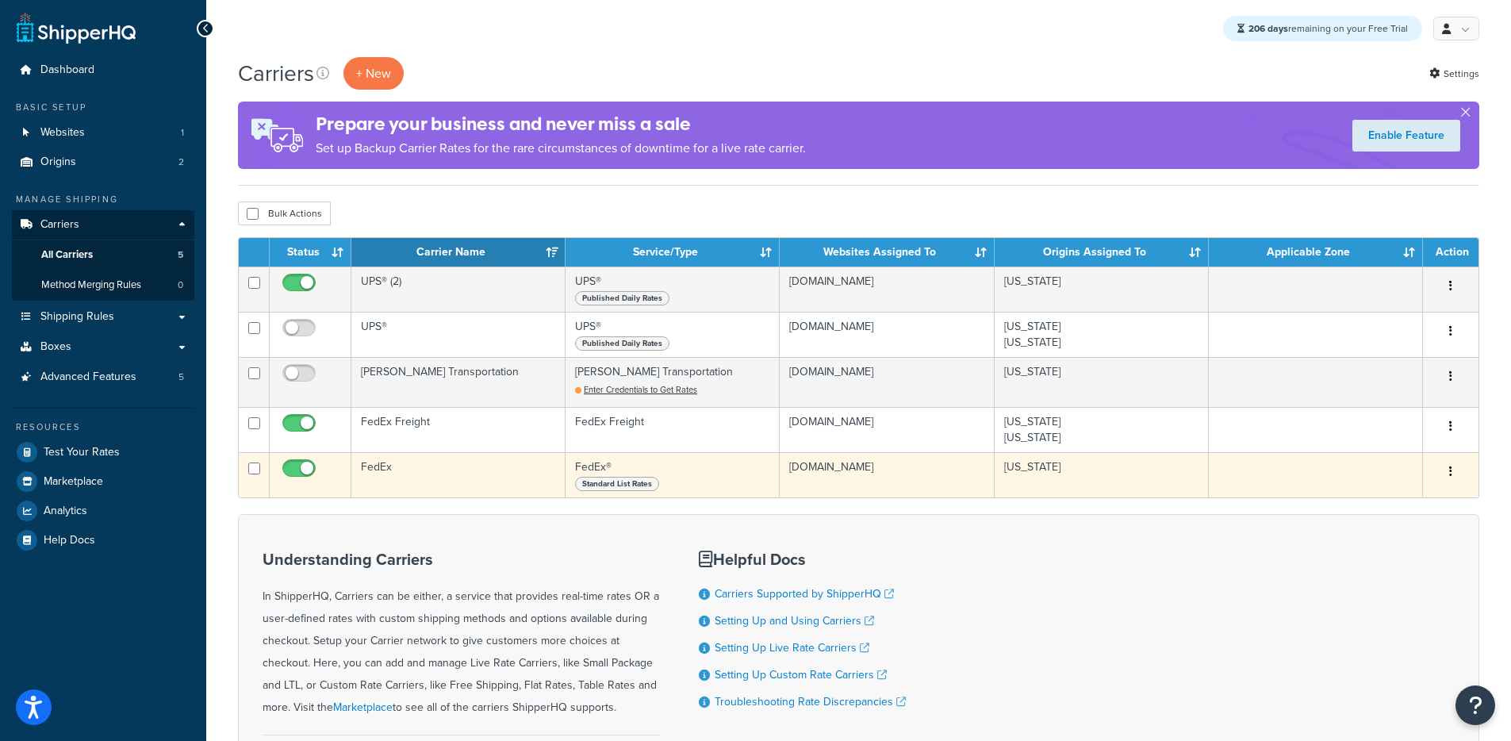
click at [446, 481] on td "FedEx" at bounding box center [458, 474] width 214 height 45
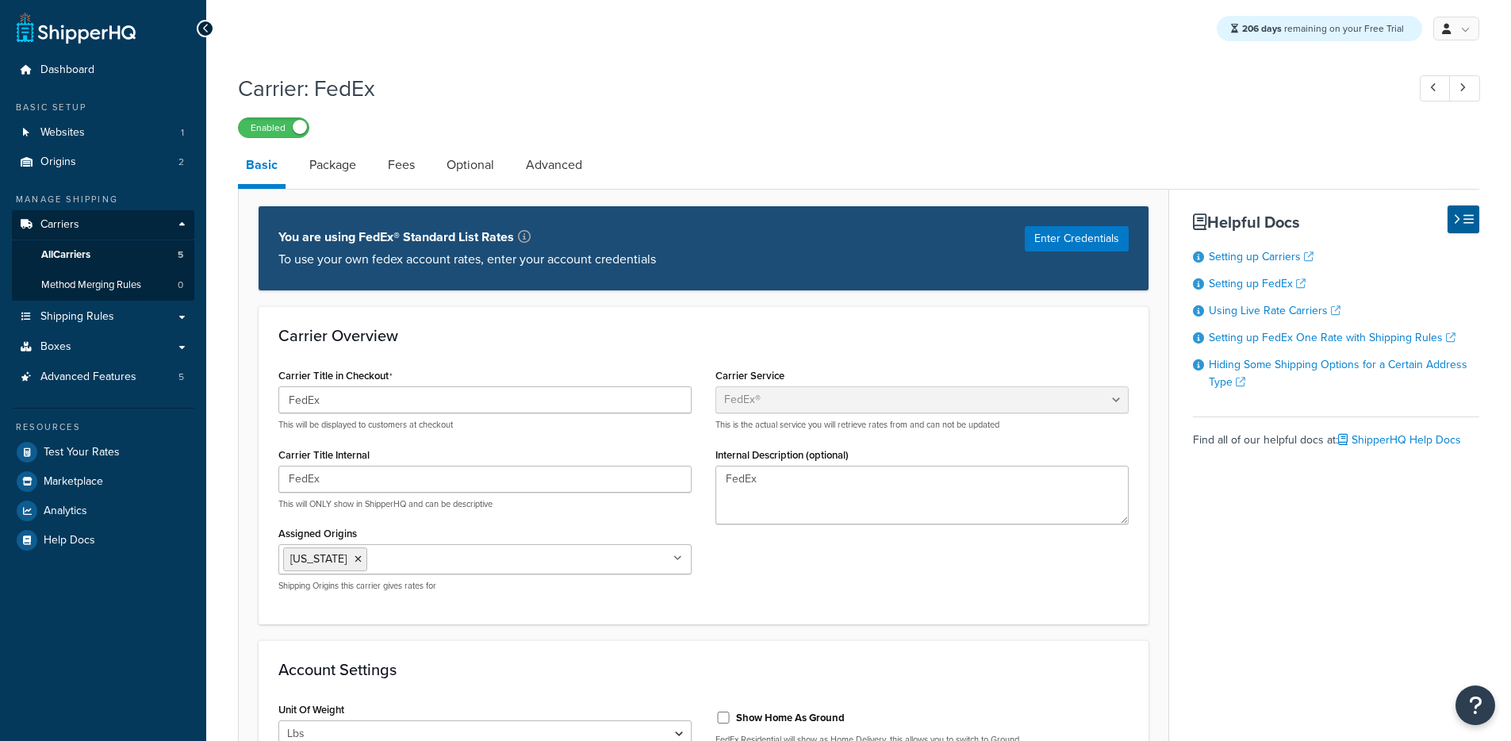
select select "fedEx"
select select "REGULAR_PICKUP"
select select "YOUR_PACKAGING"
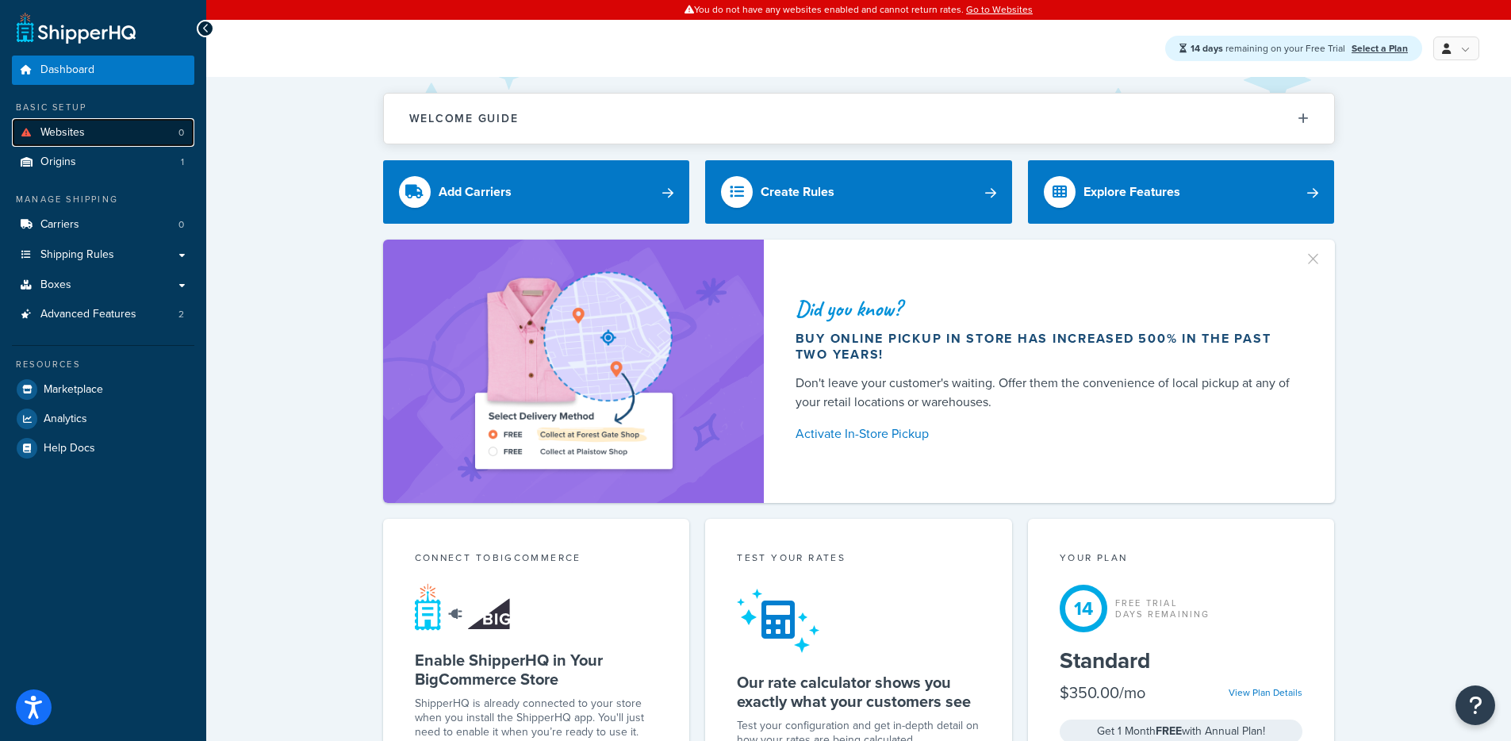
click at [124, 141] on link "Websites 0" at bounding box center [103, 132] width 182 height 29
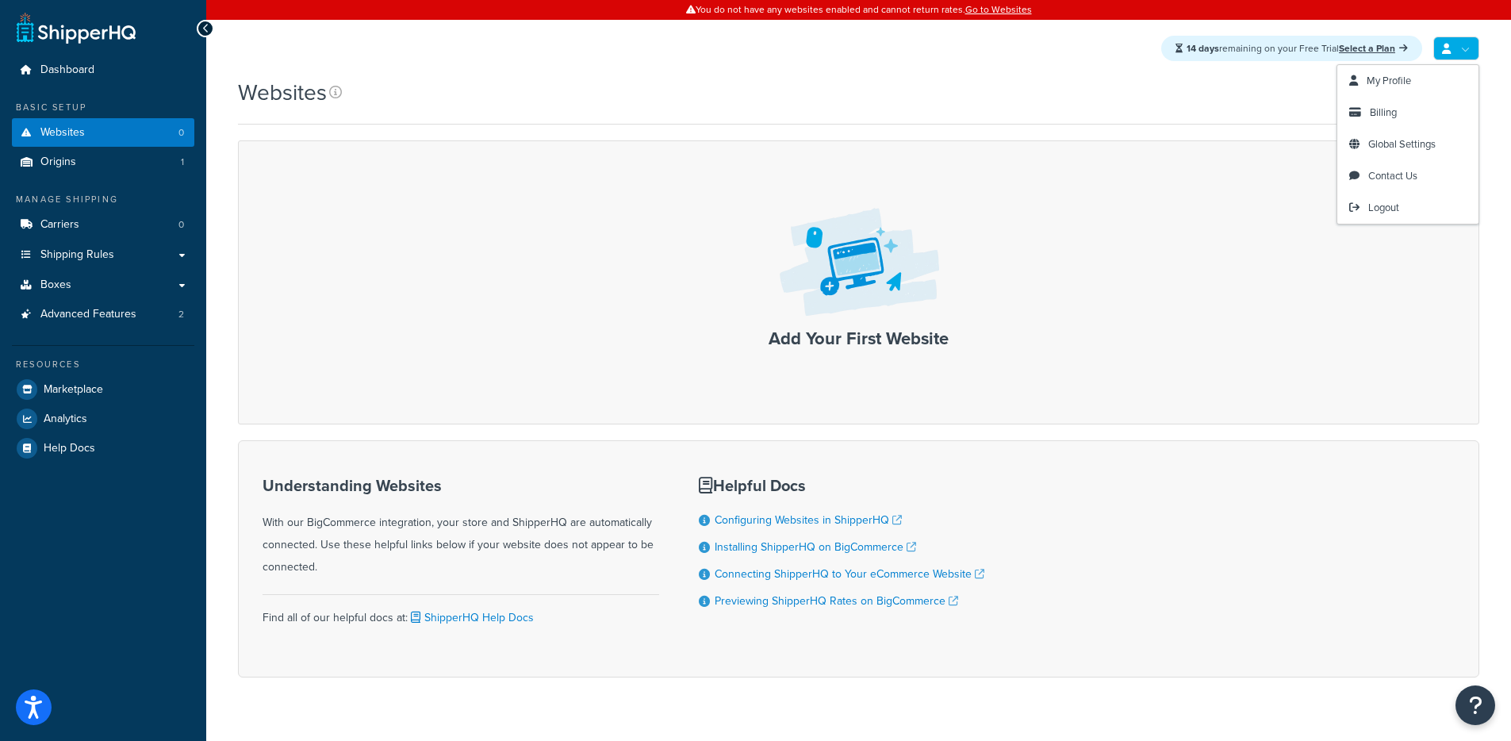
click at [1463, 51] on link at bounding box center [1456, 48] width 46 height 24
drag, startPoint x: 777, startPoint y: 253, endPoint x: 765, endPoint y: 266, distance: 17.4
click at [777, 254] on img at bounding box center [858, 263] width 183 height 132
click at [838, 343] on h3 "Add Your First Website" at bounding box center [859, 338] width 1208 height 19
click at [342, 95] on link at bounding box center [337, 93] width 17 height 22
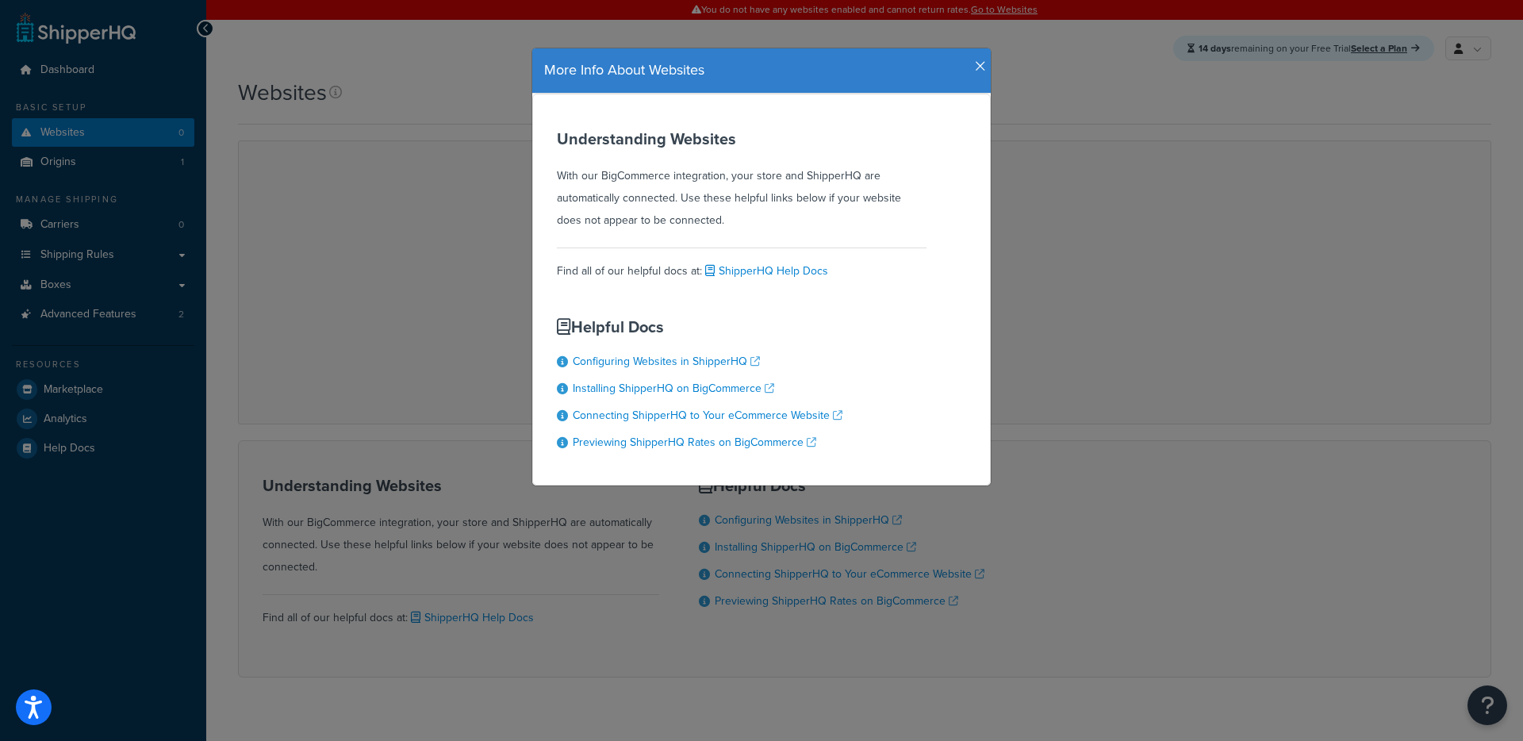
click at [965, 71] on h4 "More Info About Websites" at bounding box center [761, 70] width 435 height 21
click at [960, 75] on h4 "More Info About Websites" at bounding box center [761, 70] width 435 height 21
click at [975, 64] on icon "button" at bounding box center [980, 66] width 11 height 14
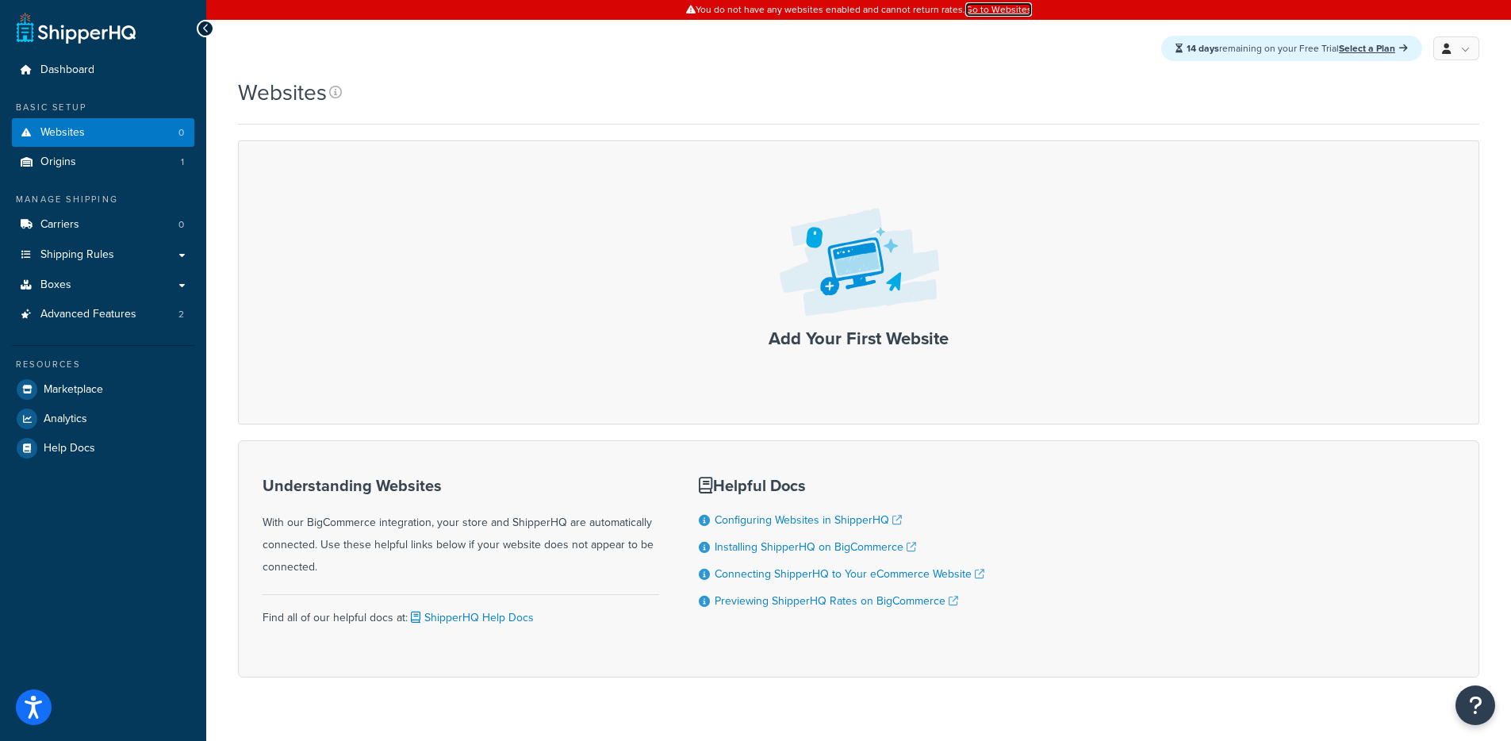
click at [998, 13] on link "Go to Websites" at bounding box center [998, 9] width 67 height 14
drag, startPoint x: 378, startPoint y: 154, endPoint x: 337, endPoint y: 134, distance: 45.8
click at [378, 154] on div "Add Your First Website" at bounding box center [858, 282] width 1241 height 284
click at [117, 162] on link "Origins 1" at bounding box center [103, 162] width 182 height 29
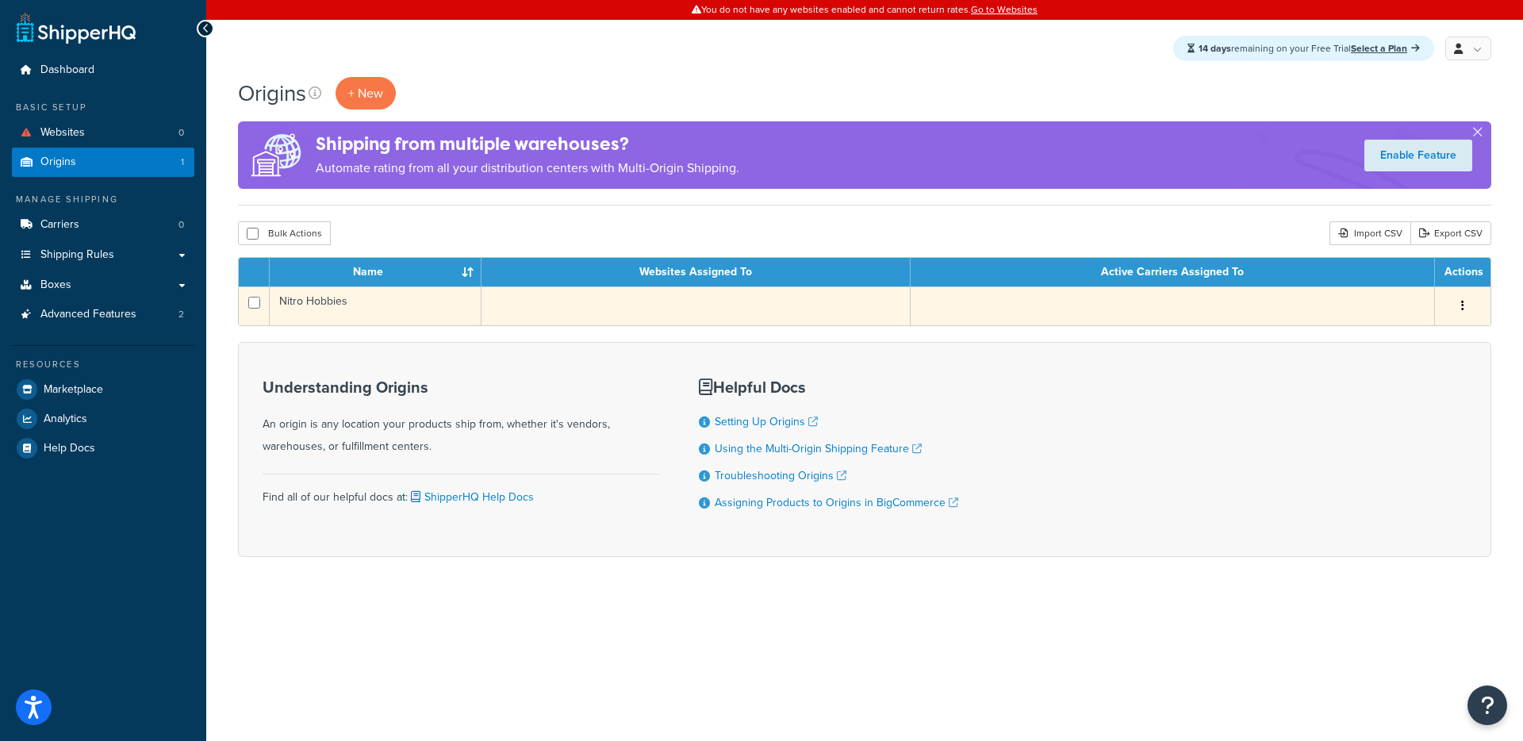
click at [613, 325] on td at bounding box center [695, 305] width 429 height 39
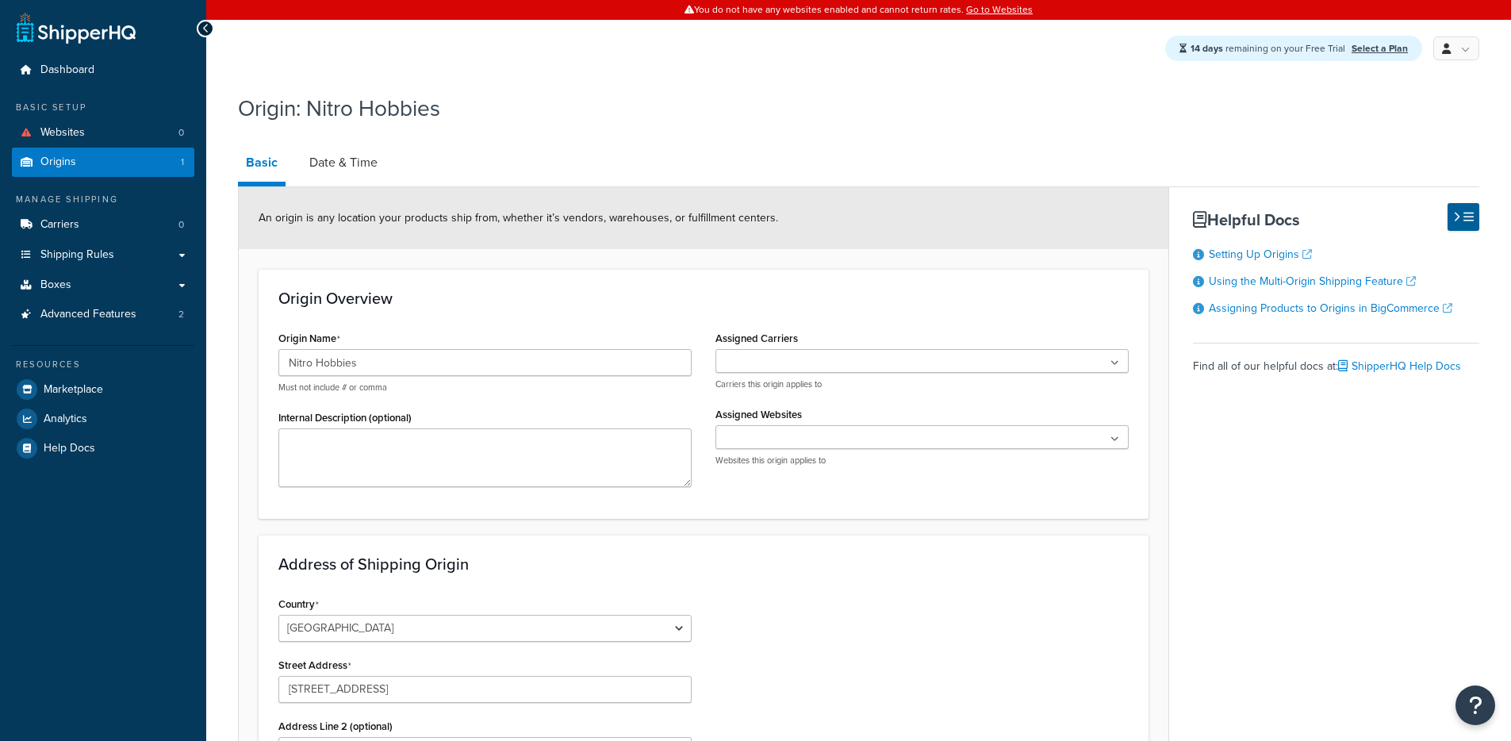
select select "30"
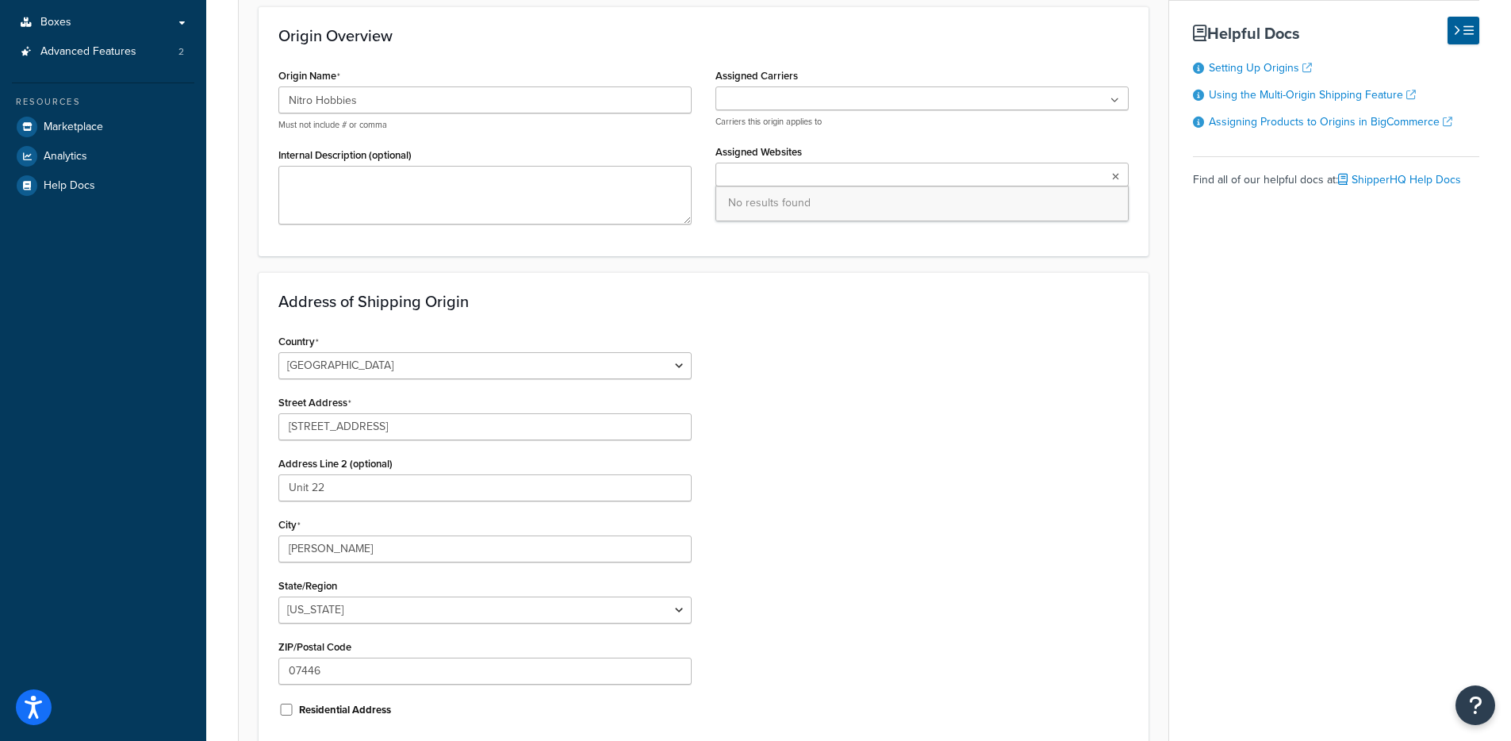
click at [901, 171] on ul at bounding box center [921, 175] width 413 height 24
click at [946, 370] on div "Country [GEOGRAPHIC_DATA] [GEOGRAPHIC_DATA] [GEOGRAPHIC_DATA] [GEOGRAPHIC_DATA]…" at bounding box center [704, 531] width 874 height 402
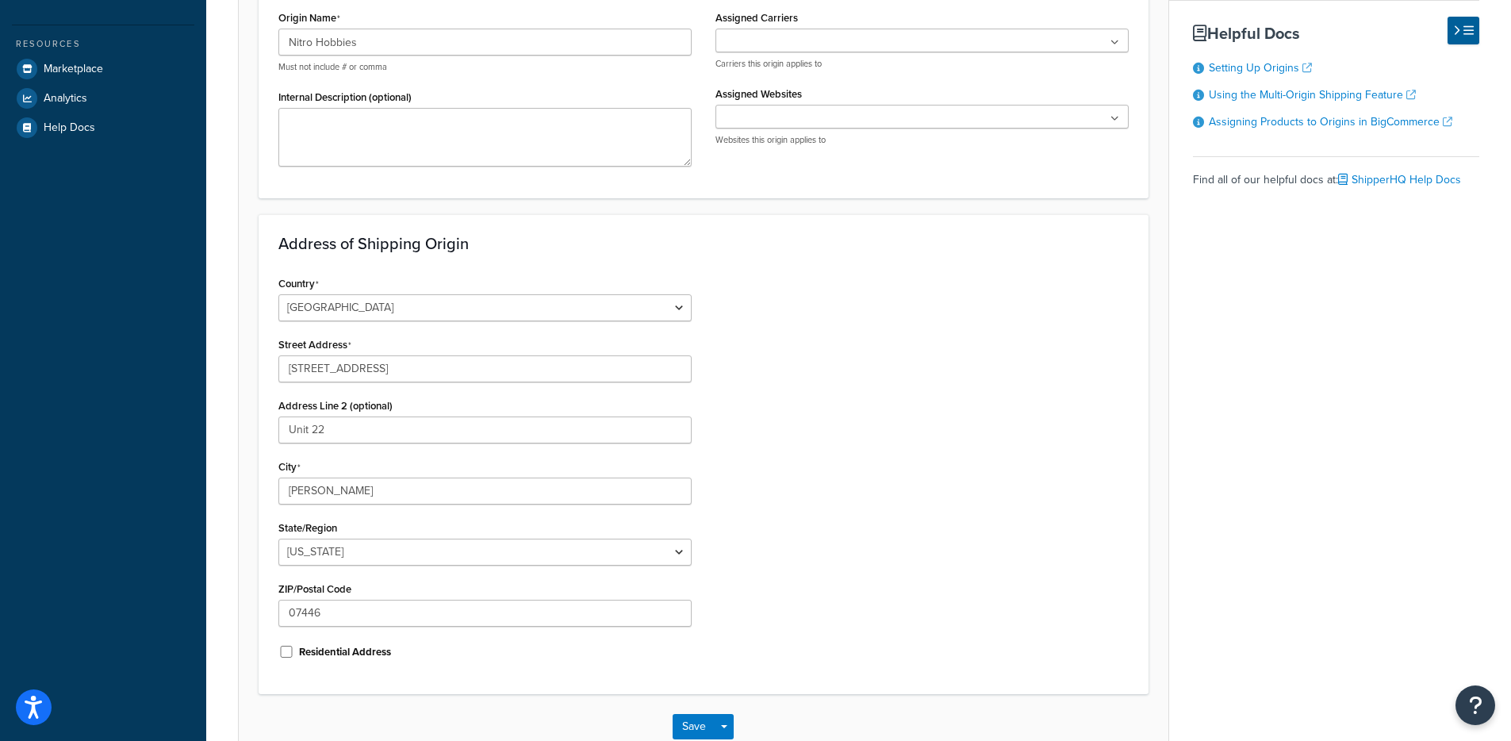
scroll to position [0, 0]
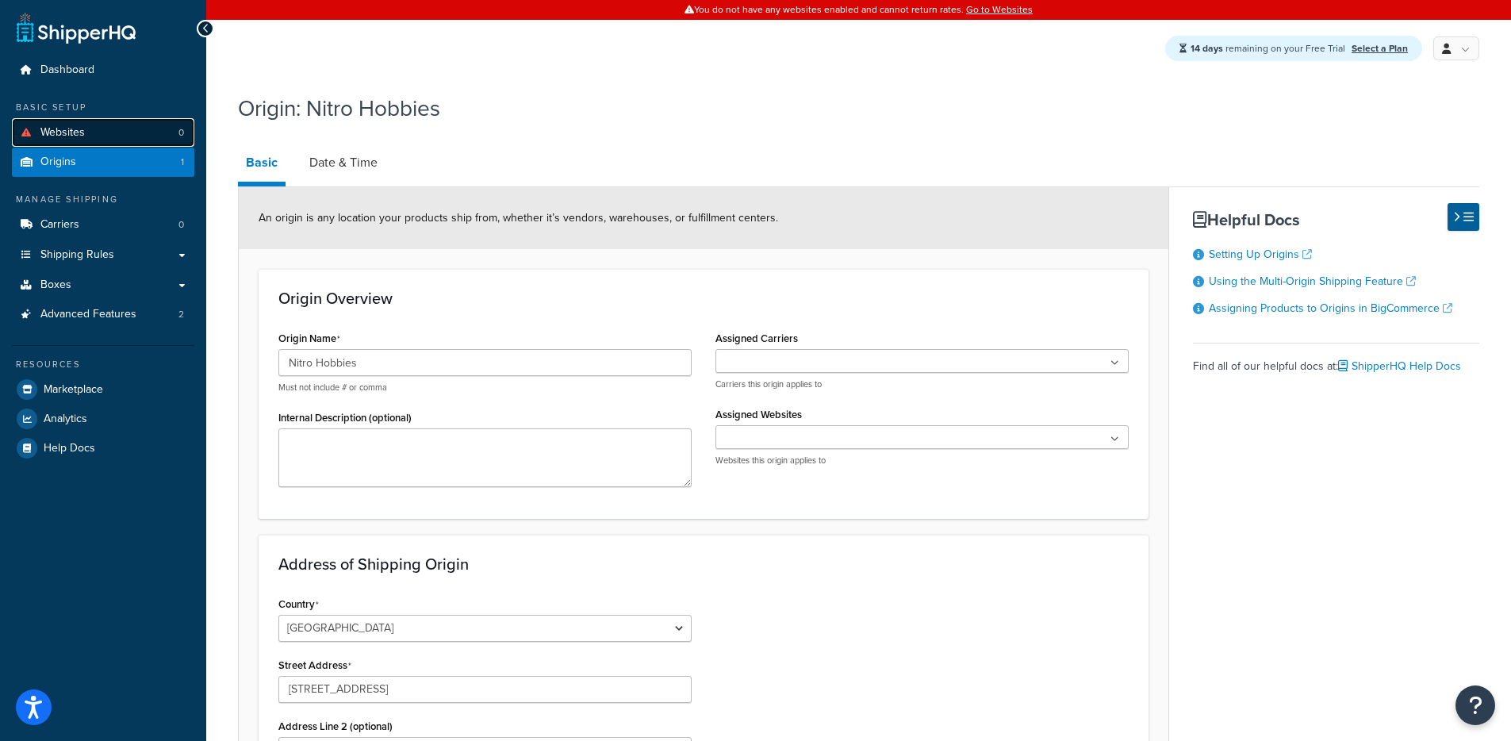
click at [57, 126] on span "Websites" at bounding box center [62, 132] width 44 height 13
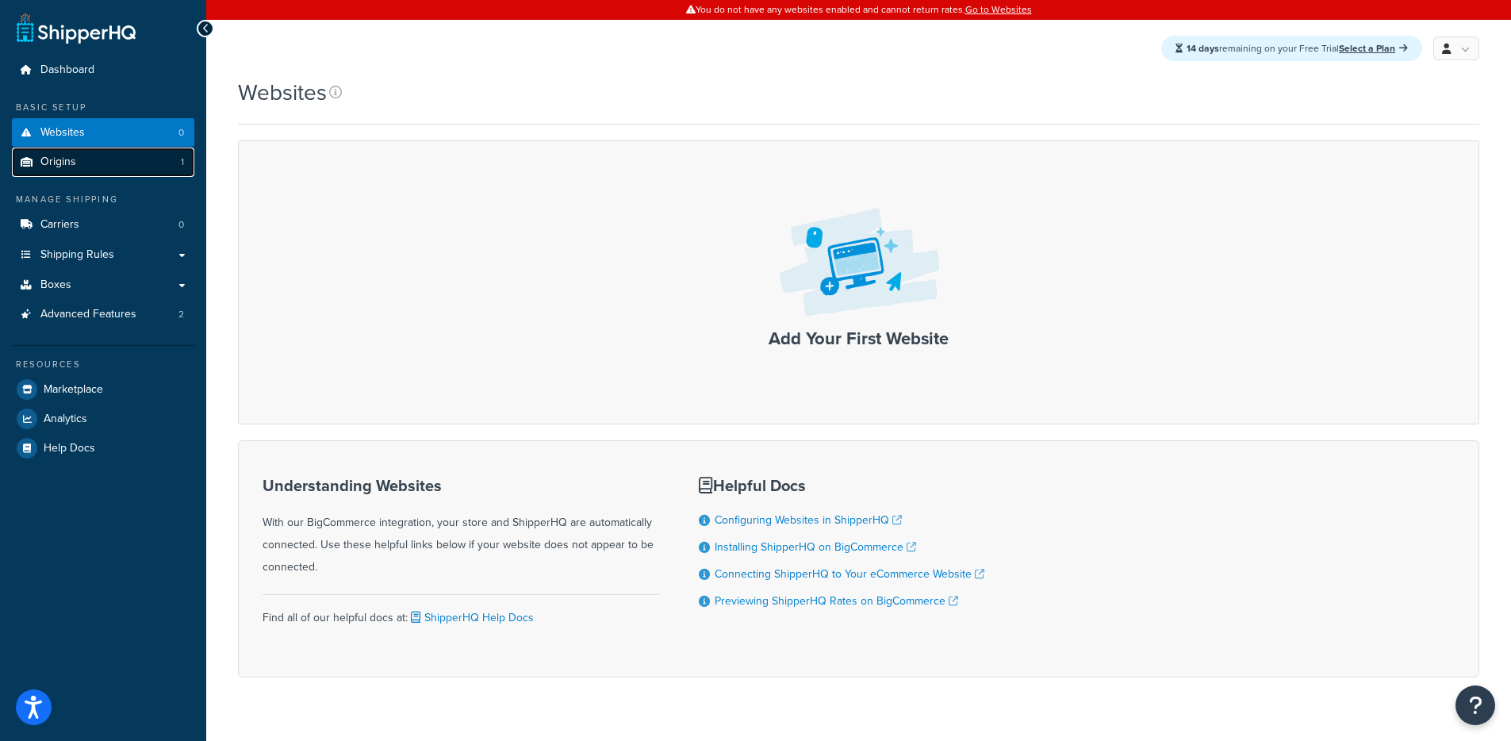
click at [129, 165] on link "Origins 1" at bounding box center [103, 162] width 182 height 29
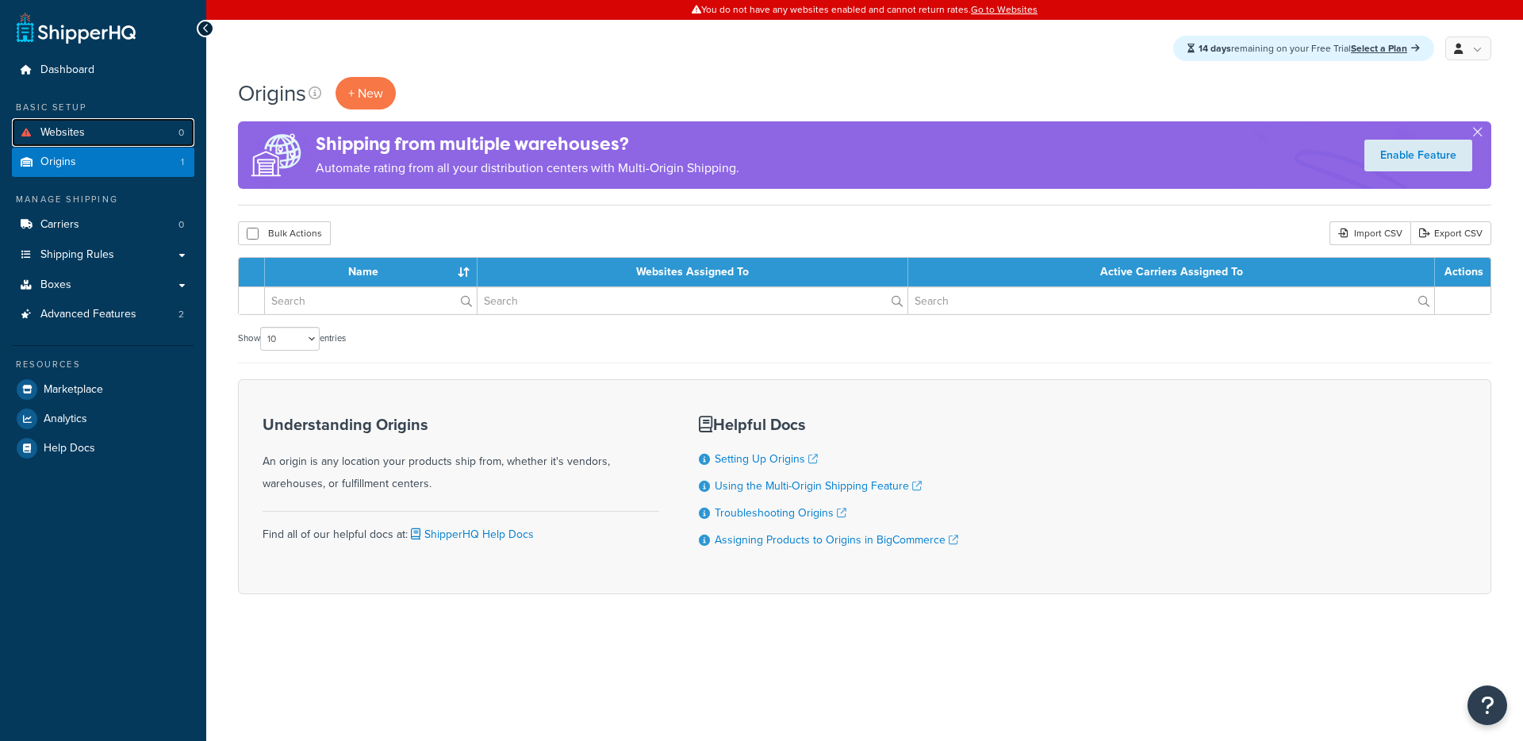
click at [142, 140] on link "Websites 0" at bounding box center [103, 132] width 182 height 29
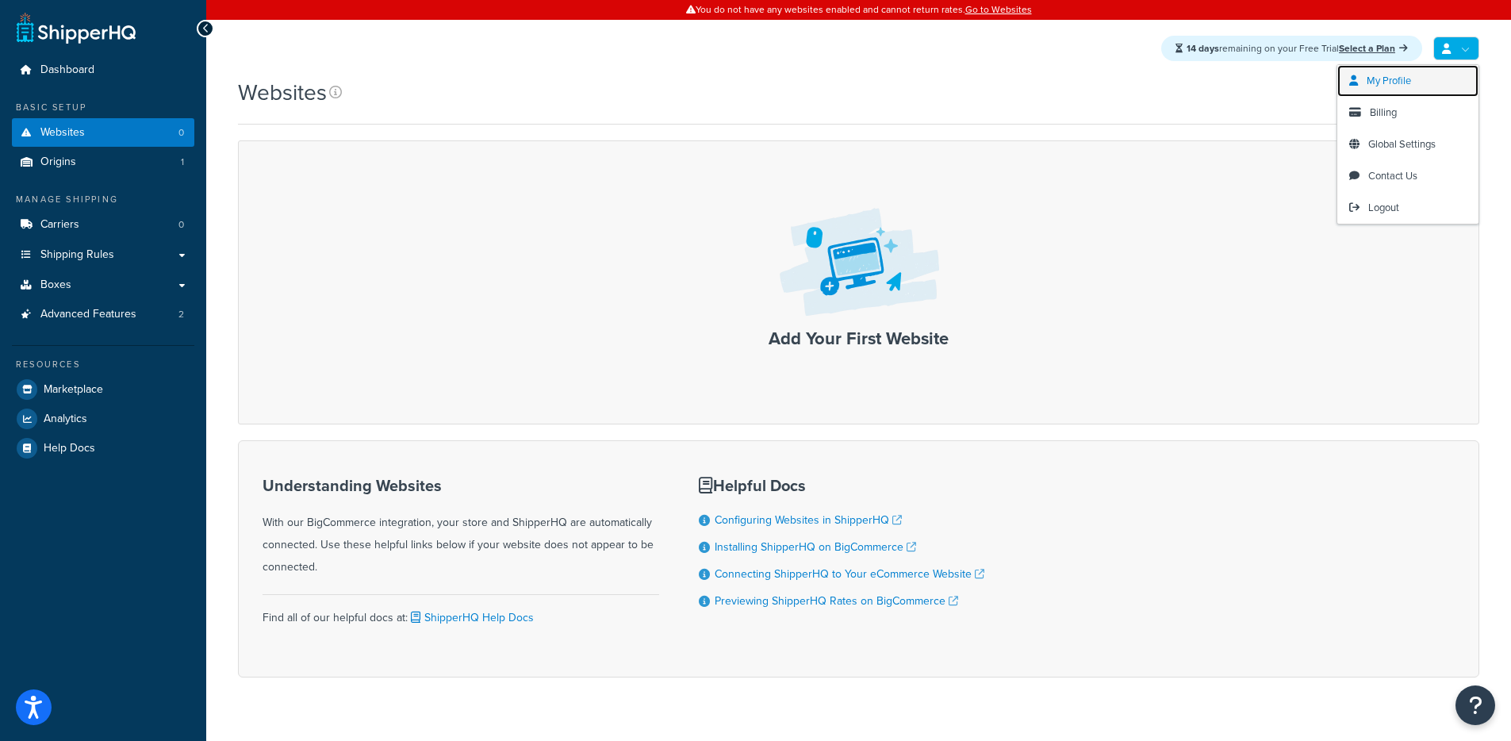
click at [1439, 71] on link "My Profile" at bounding box center [1407, 81] width 141 height 32
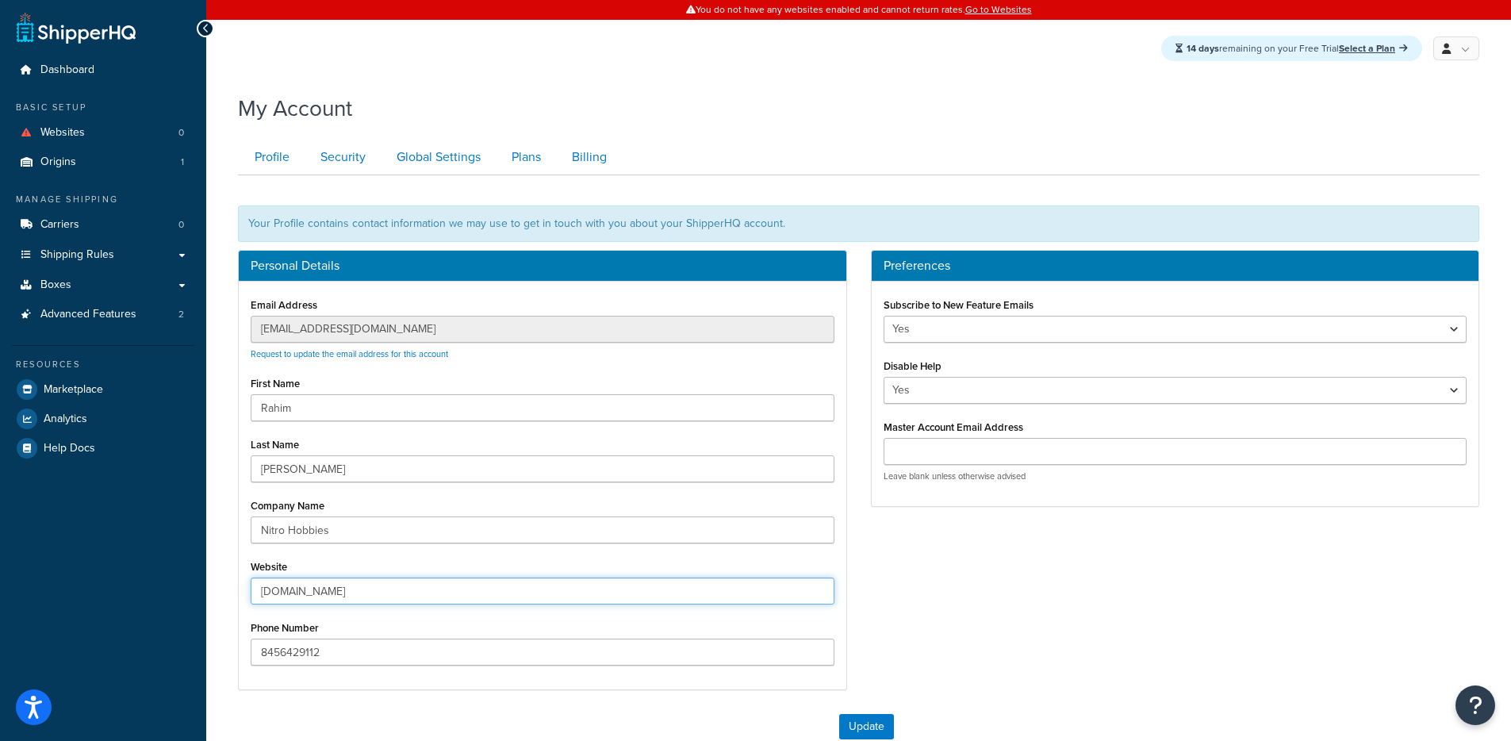
drag, startPoint x: 379, startPoint y: 599, endPoint x: 274, endPoint y: 585, distance: 106.5
click at [274, 589] on input "[DOMAIN_NAME]" at bounding box center [543, 590] width 584 height 27
click at [344, 168] on link "Security" at bounding box center [341, 158] width 75 height 36
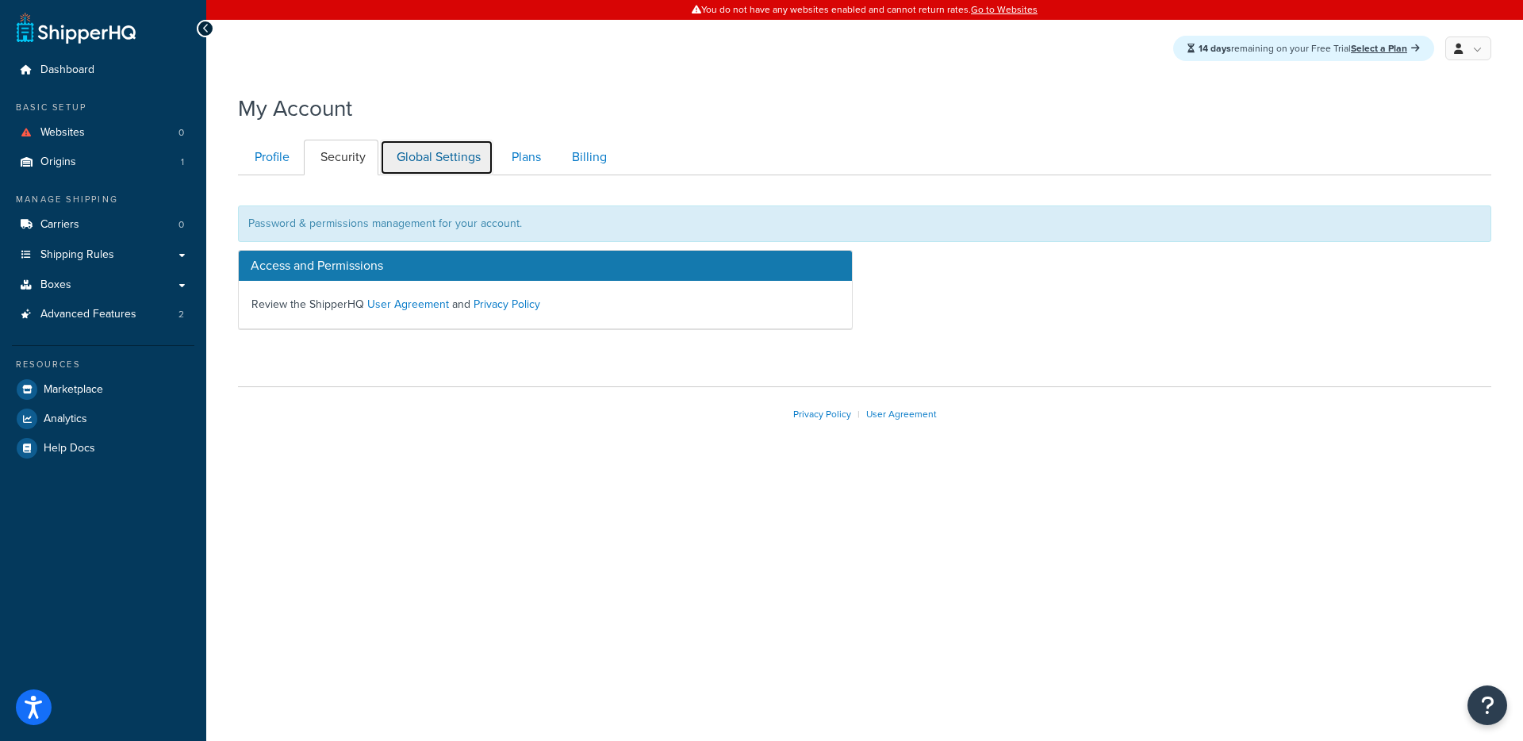
click at [432, 163] on link "Global Settings" at bounding box center [436, 158] width 113 height 36
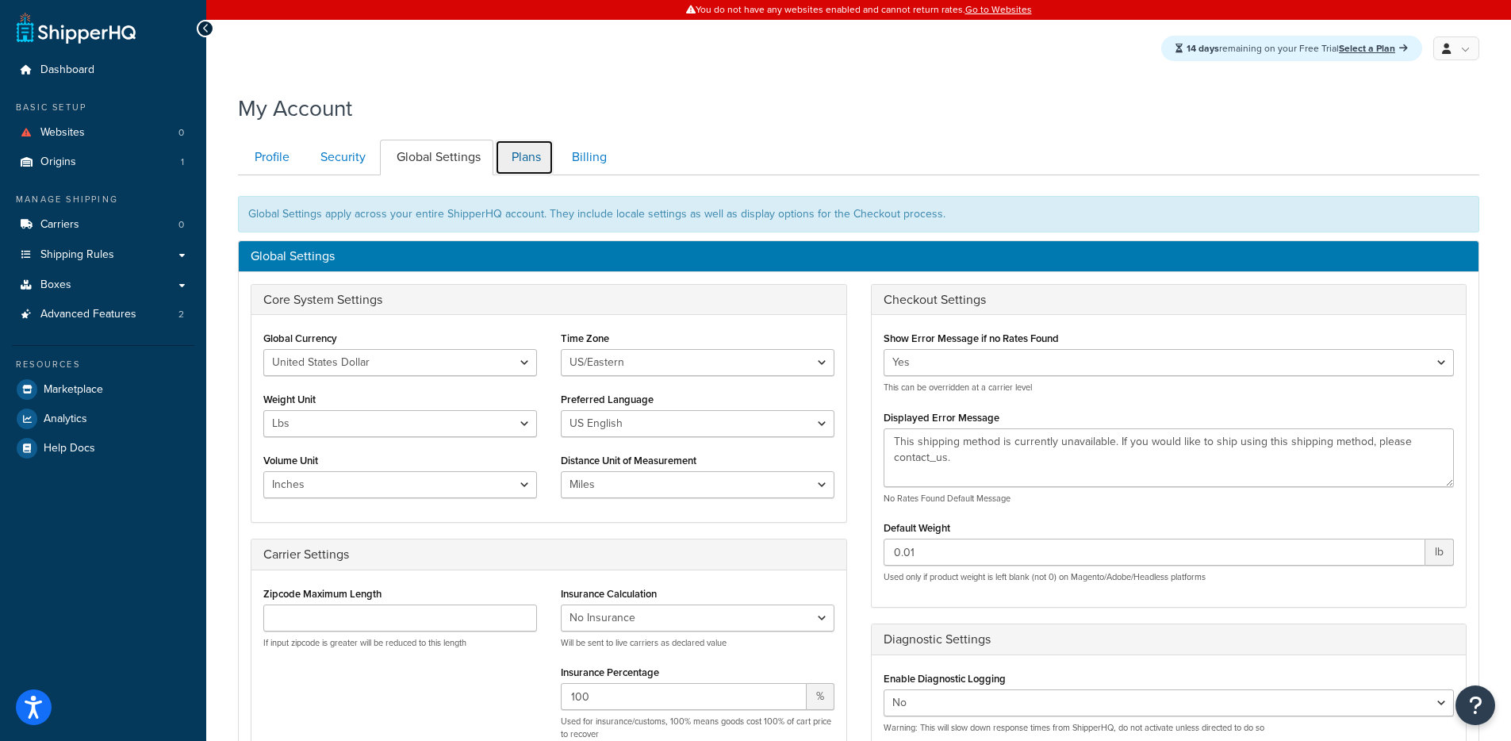
click at [531, 164] on link "Plans" at bounding box center [524, 158] width 59 height 36
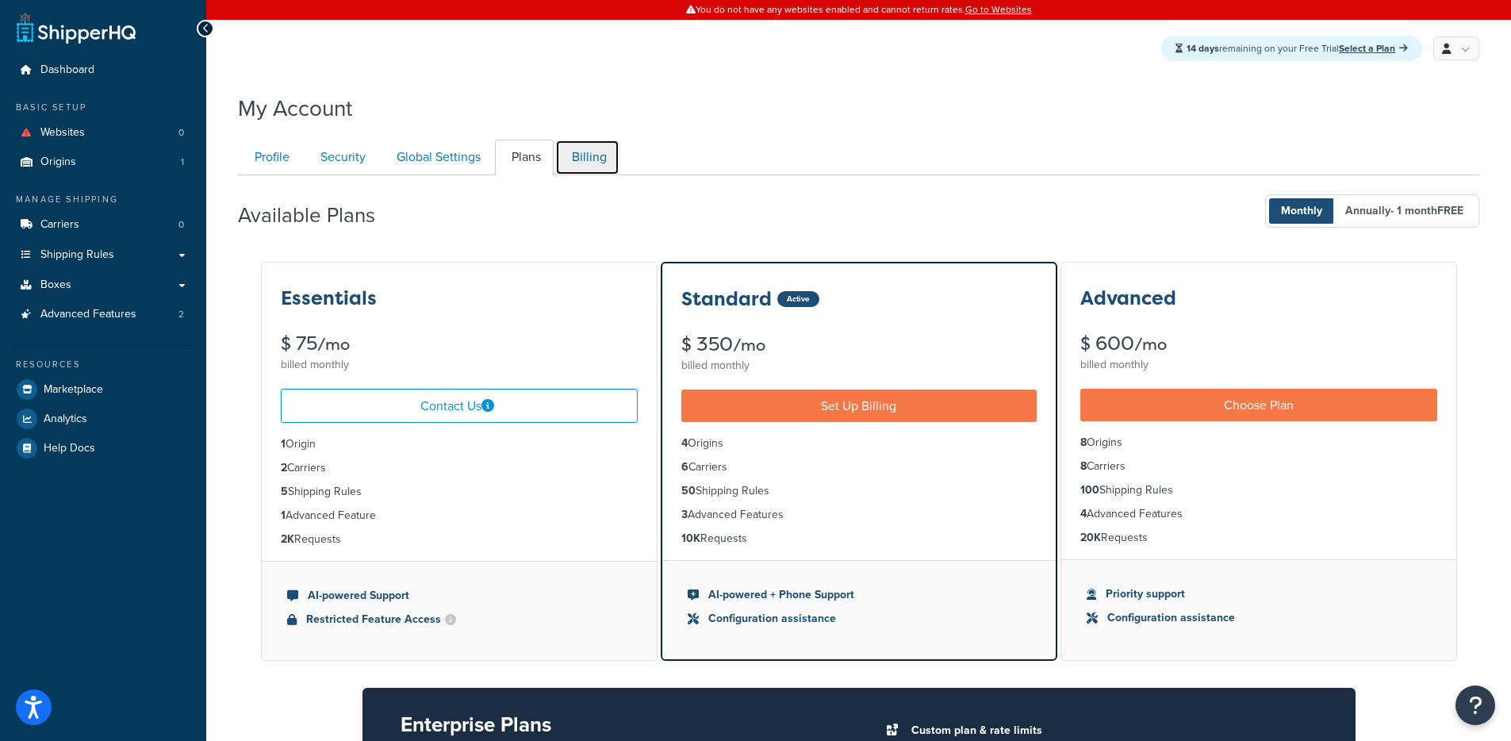
click at [608, 163] on link "Billing" at bounding box center [587, 158] width 64 height 36
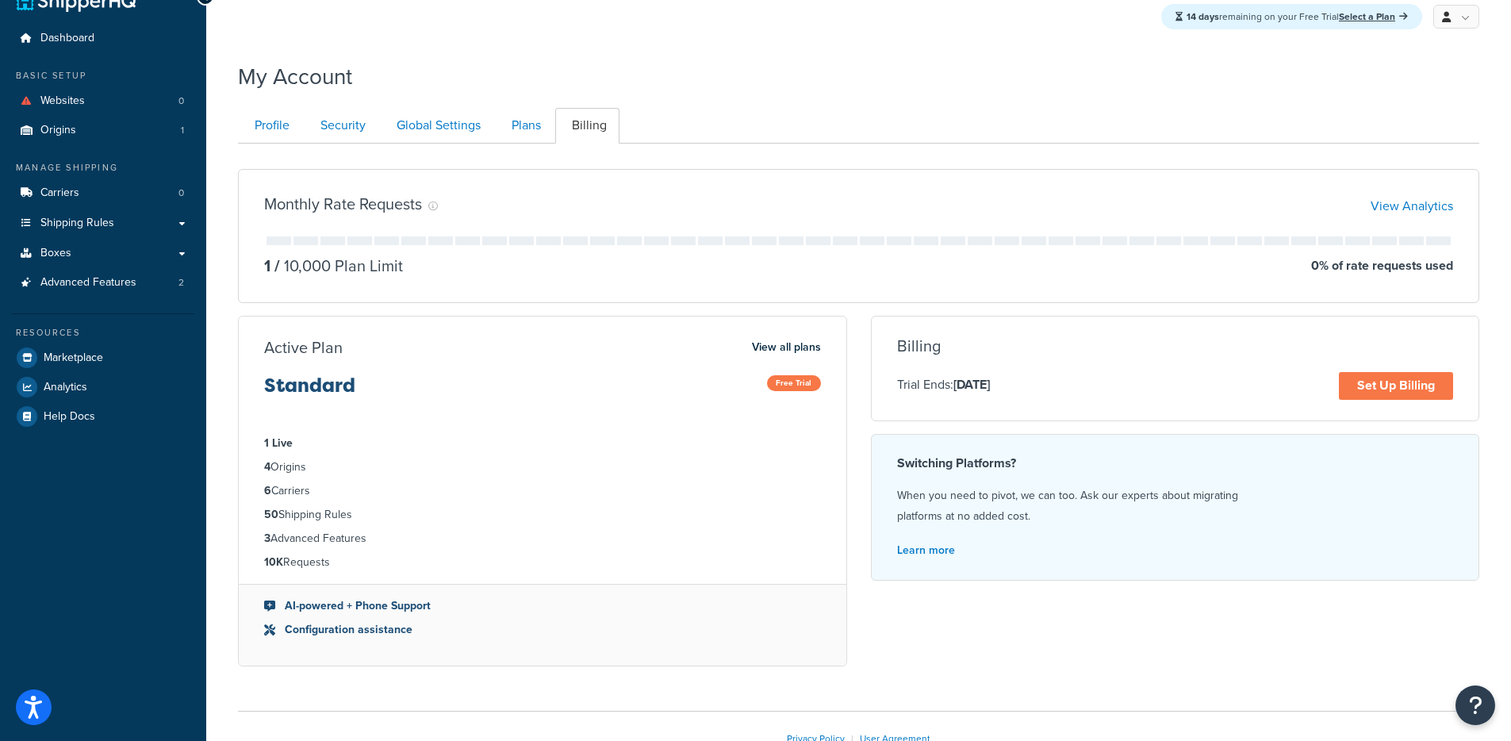
scroll to position [28, 0]
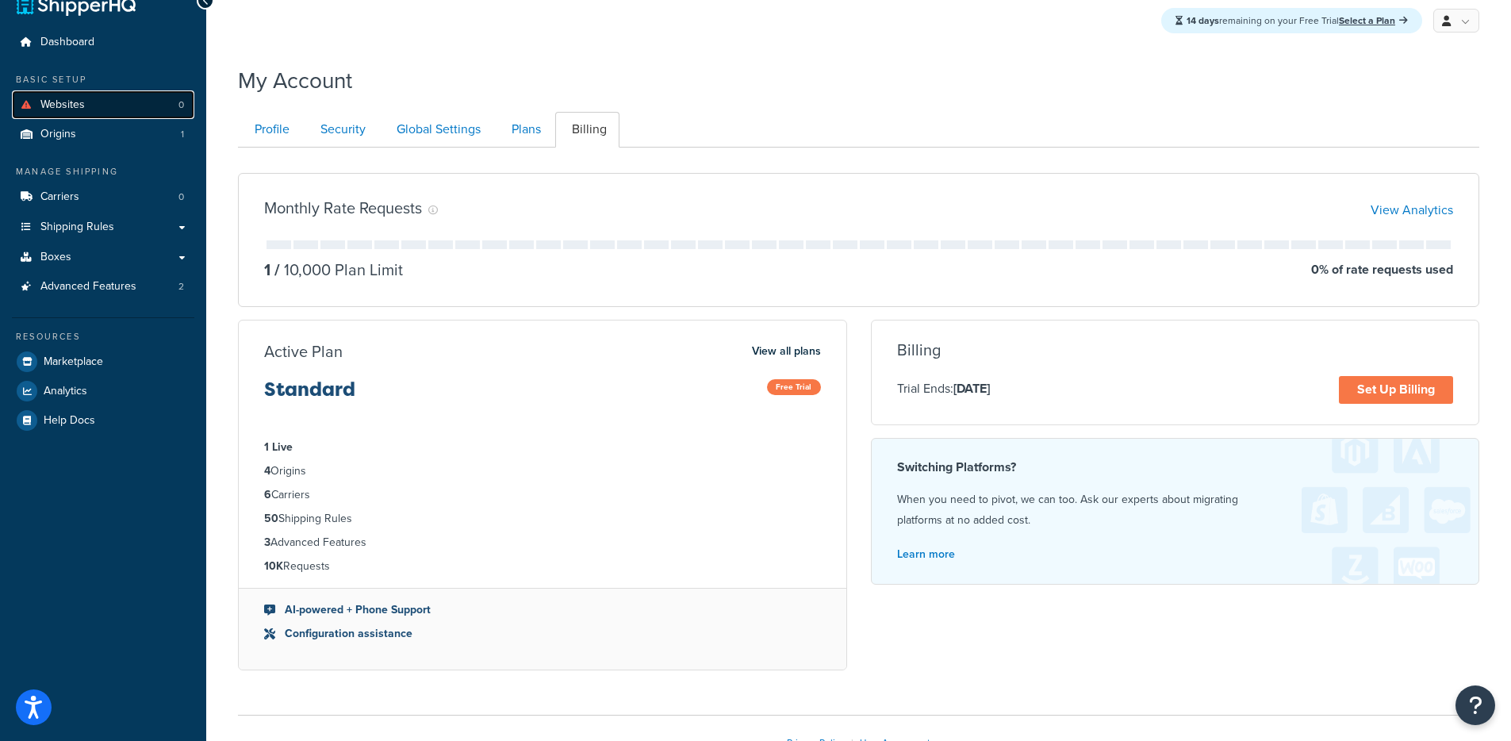
click at [86, 109] on link "Websites 0" at bounding box center [103, 104] width 182 height 29
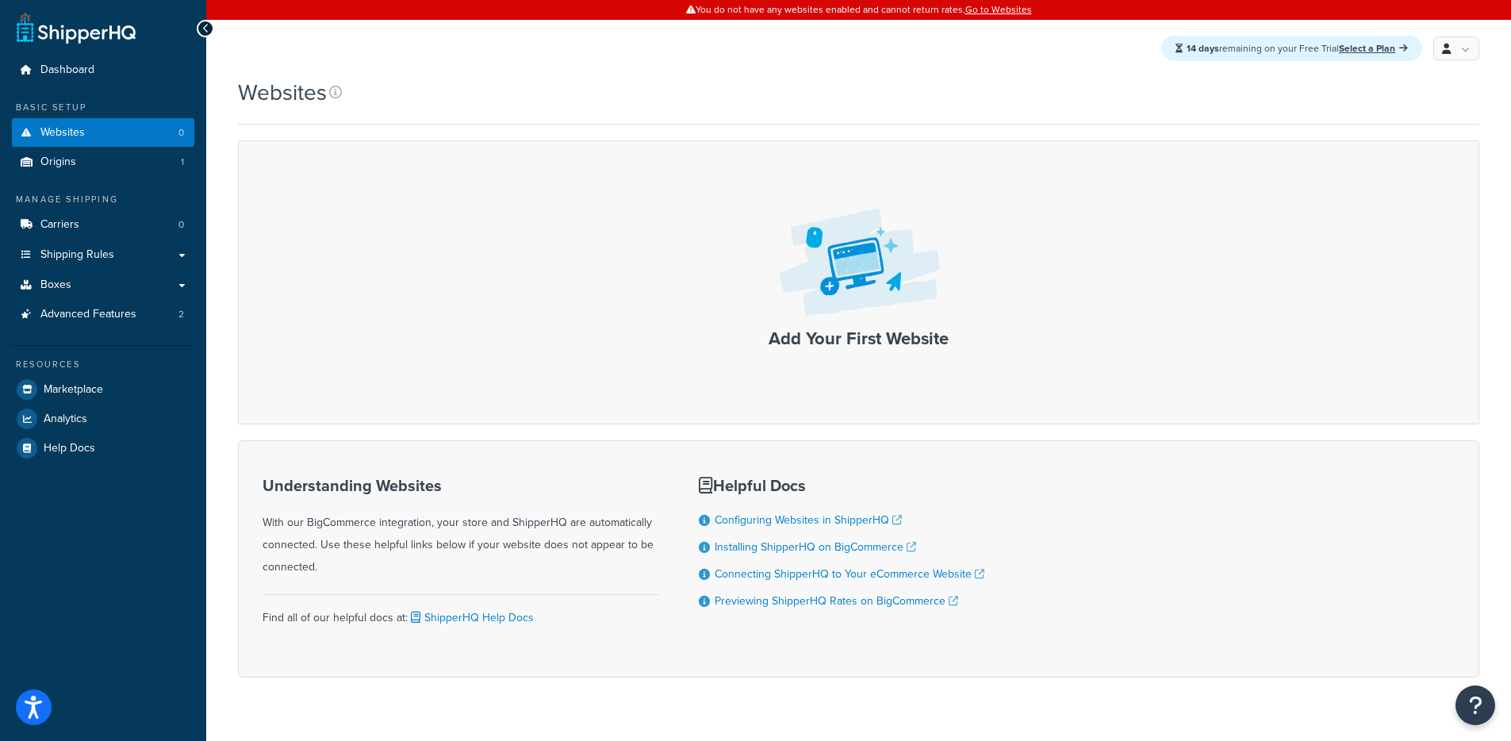
click at [1138, 351] on div "Add Your First Website" at bounding box center [858, 282] width 1241 height 284
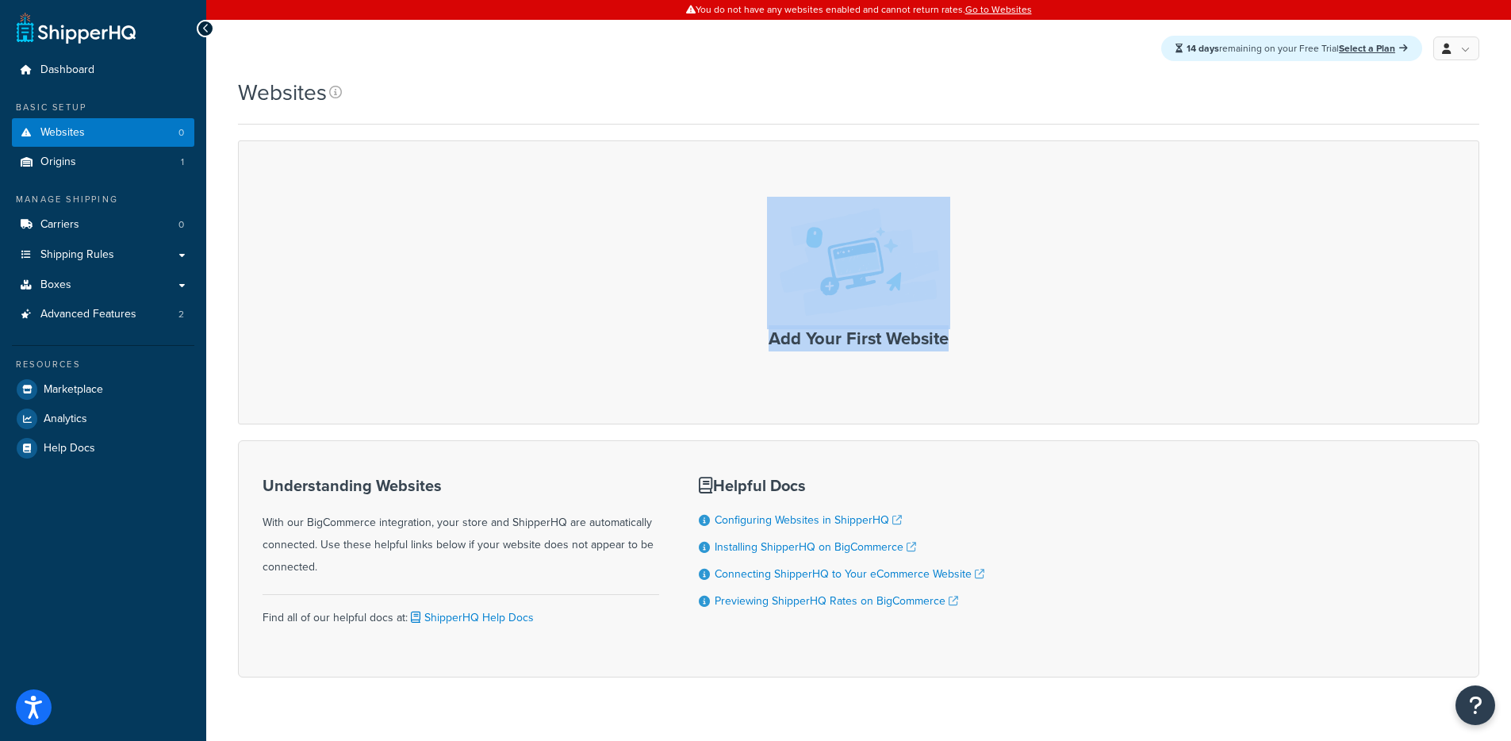
drag, startPoint x: 1001, startPoint y: 343, endPoint x: 654, endPoint y: 279, distance: 352.5
click at [608, 211] on div "Add Your First Website" at bounding box center [858, 282] width 1241 height 284
click at [833, 317] on img at bounding box center [858, 263] width 183 height 132
click at [888, 270] on img at bounding box center [858, 263] width 183 height 132
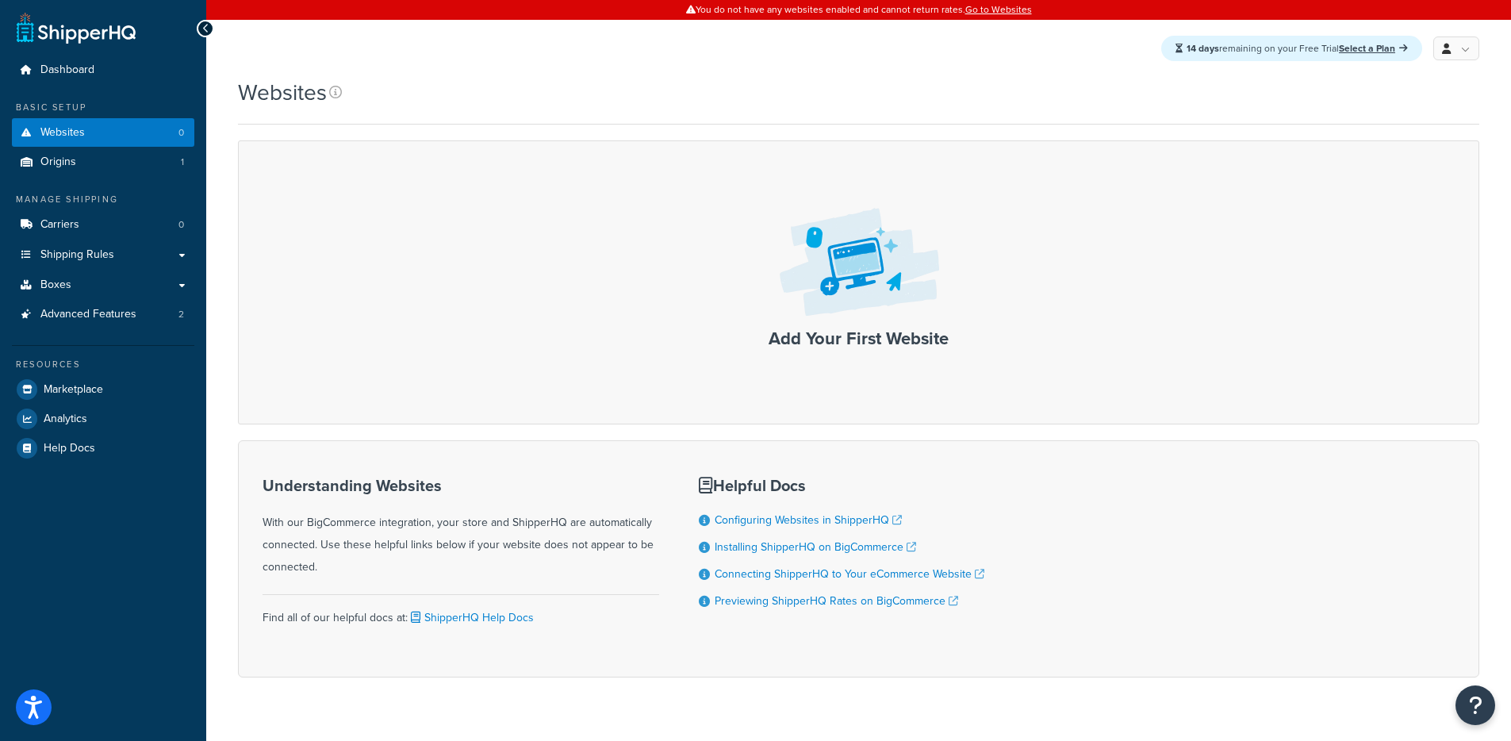
click at [1003, 20] on div "14 days remaining on your Free Trial Select a Plan My Profile Billing Global Se…" at bounding box center [858, 48] width 1305 height 57
click at [1004, 10] on link "Go to Websites" at bounding box center [998, 9] width 67 height 14
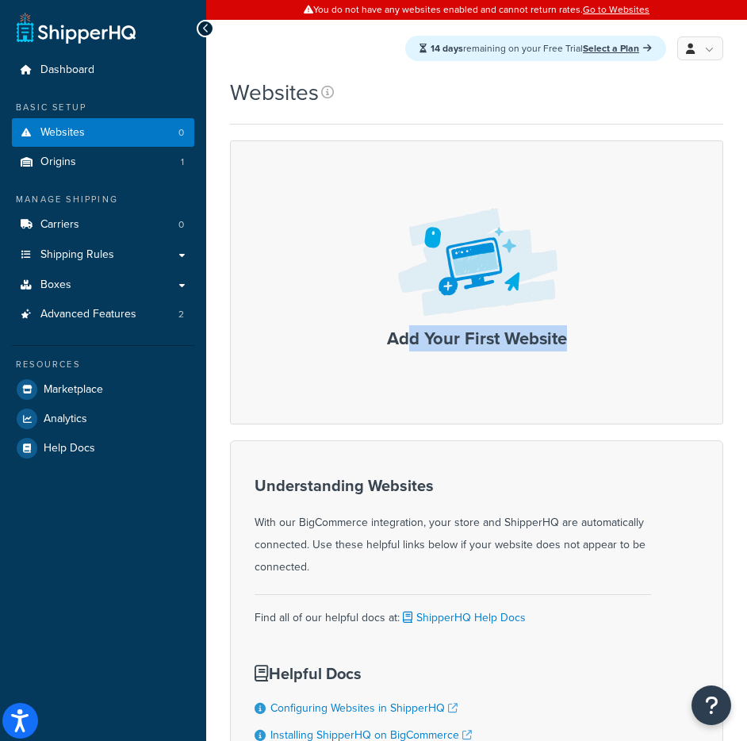
drag, startPoint x: 408, startPoint y: 335, endPoint x: 562, endPoint y: 419, distance: 175.3
click at [562, 419] on div "Add Your First Website" at bounding box center [476, 282] width 493 height 284
click at [560, 415] on div "Add Your First Website" at bounding box center [476, 282] width 493 height 284
drag, startPoint x: 530, startPoint y: 406, endPoint x: 427, endPoint y: 386, distance: 105.0
click at [424, 383] on div "Add Your First Website" at bounding box center [476, 282] width 493 height 284
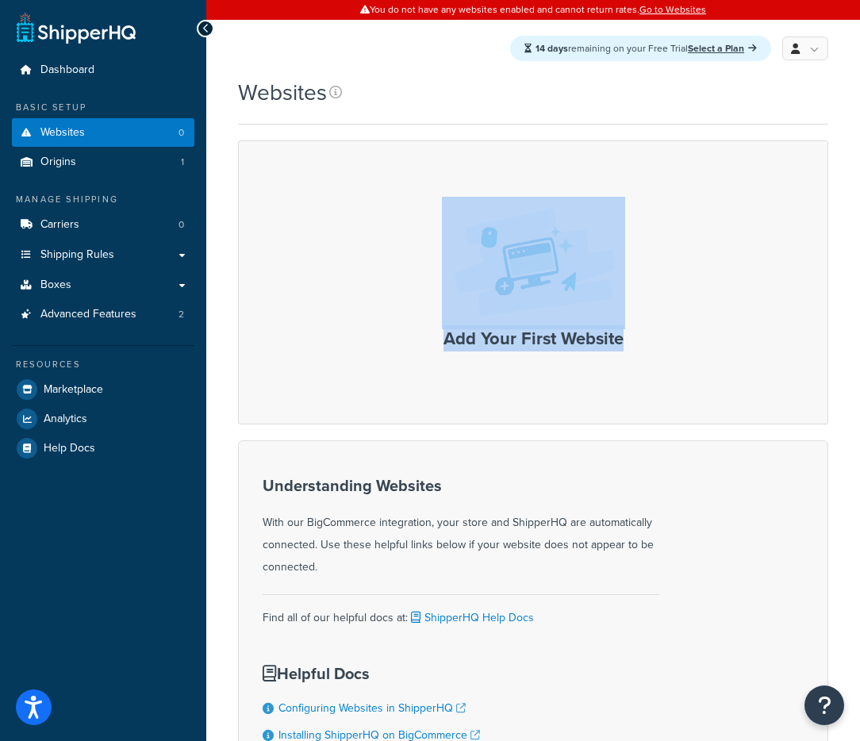
drag, startPoint x: 586, startPoint y: 412, endPoint x: 536, endPoint y: 374, distance: 62.3
click at [449, 284] on div "Add Your First Website" at bounding box center [533, 282] width 590 height 284
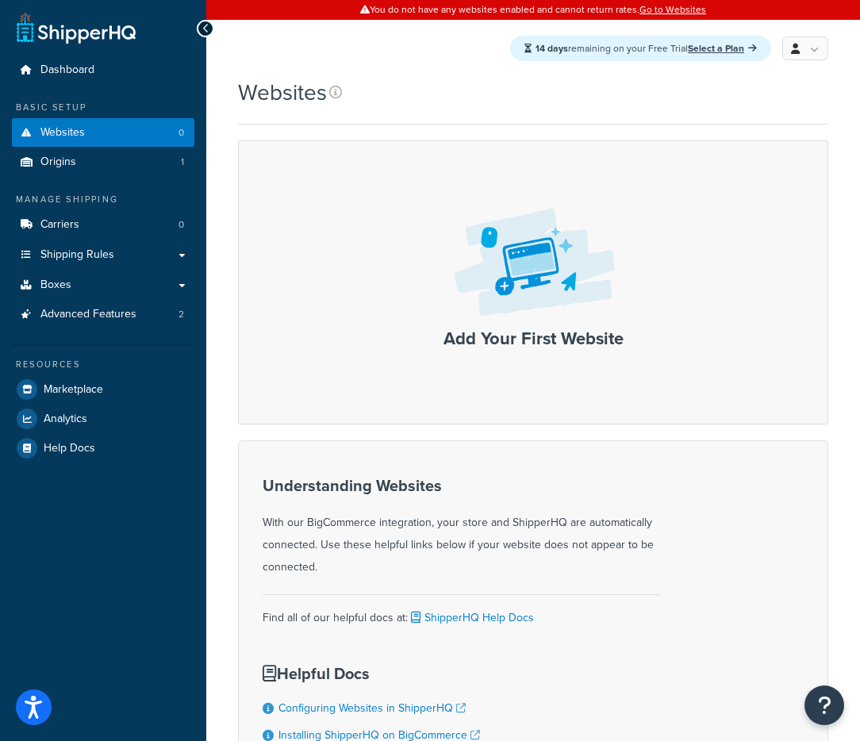
drag, startPoint x: 544, startPoint y: 399, endPoint x: 581, endPoint y: 408, distance: 37.5
click at [545, 400] on div "Add Your First Website" at bounding box center [533, 282] width 590 height 284
click at [555, 301] on img at bounding box center [533, 263] width 183 height 132
drag, startPoint x: 499, startPoint y: 344, endPoint x: 574, endPoint y: 398, distance: 92.7
click at [616, 411] on div "Add Your First Website" at bounding box center [533, 282] width 590 height 284
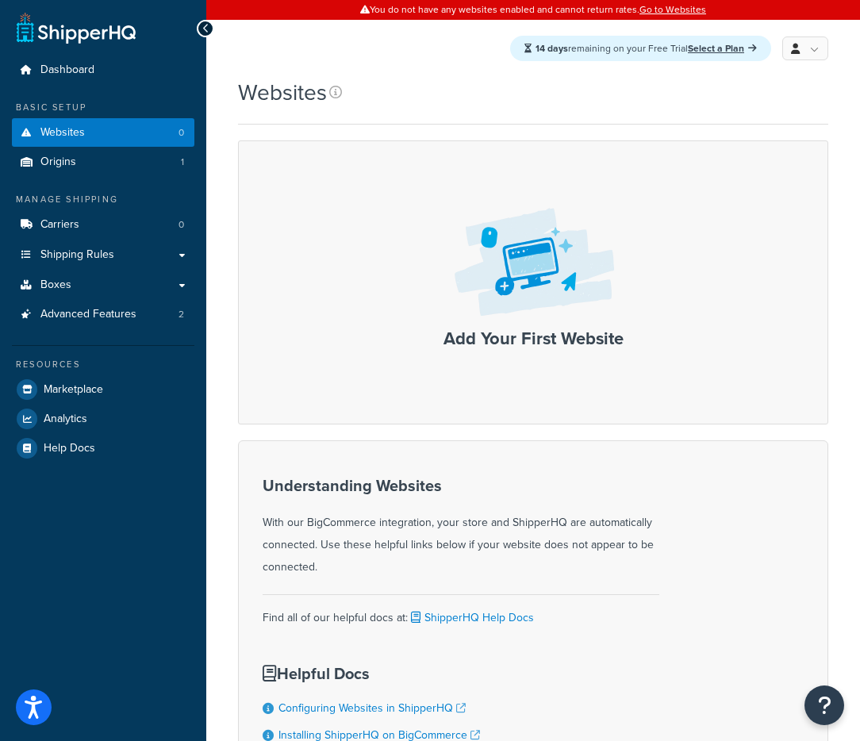
click at [545, 393] on div "Add Your First Website" at bounding box center [533, 282] width 590 height 284
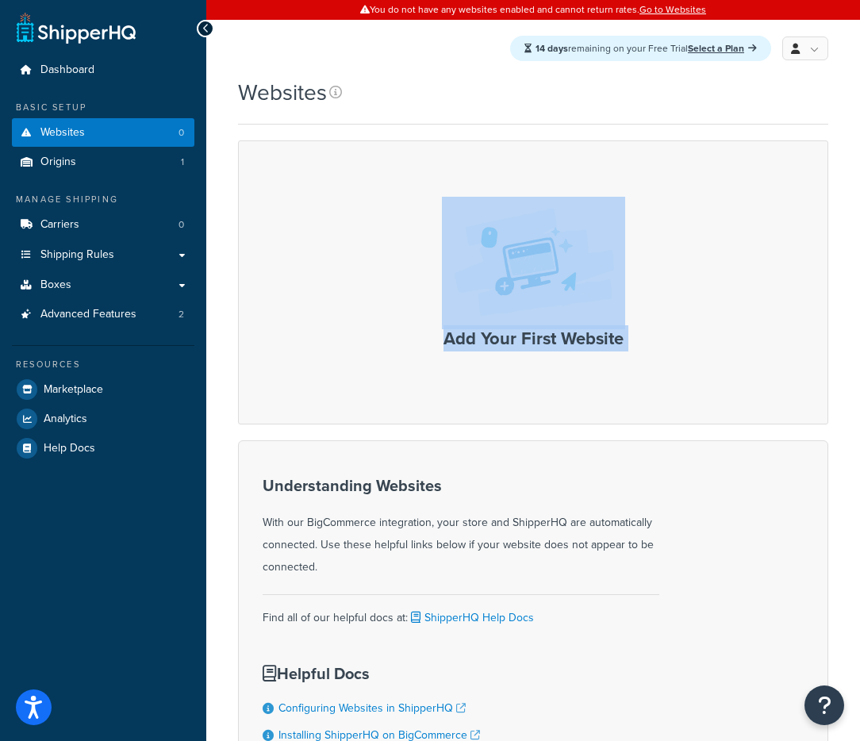
drag, startPoint x: 545, startPoint y: 393, endPoint x: 510, endPoint y: 313, distance: 87.4
click at [510, 313] on div "Add Your First Website" at bounding box center [533, 282] width 590 height 284
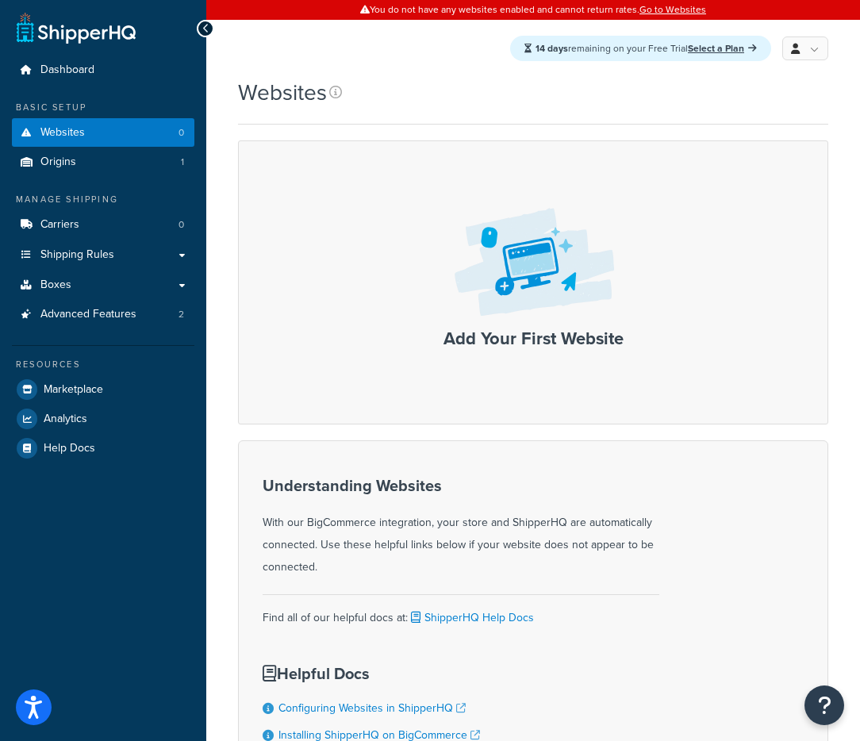
click at [659, 283] on div "Add Your First Website" at bounding box center [533, 282] width 590 height 284
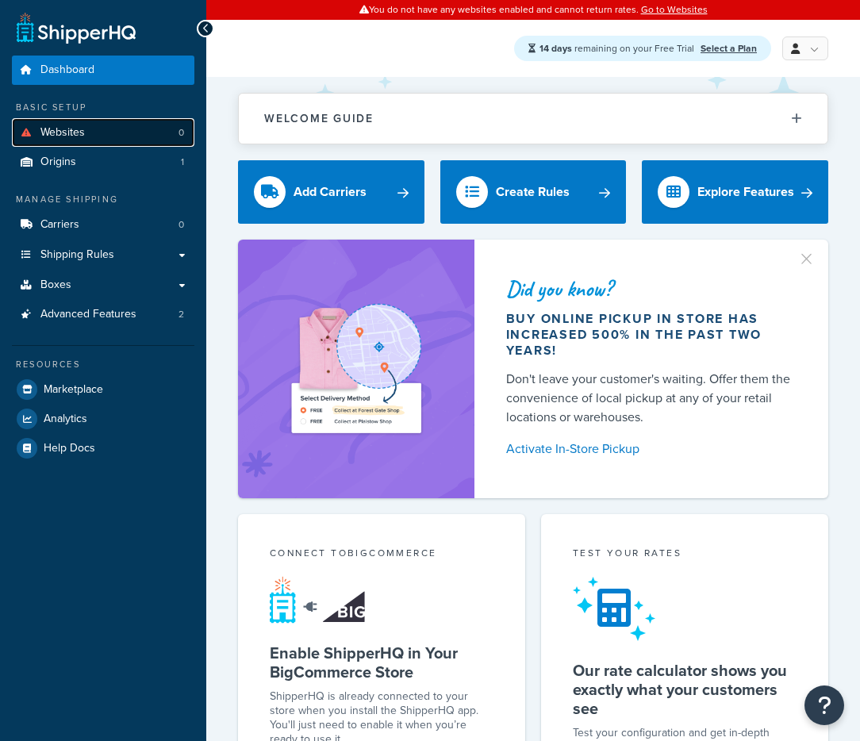
click at [132, 128] on link "Websites 0" at bounding box center [103, 132] width 182 height 29
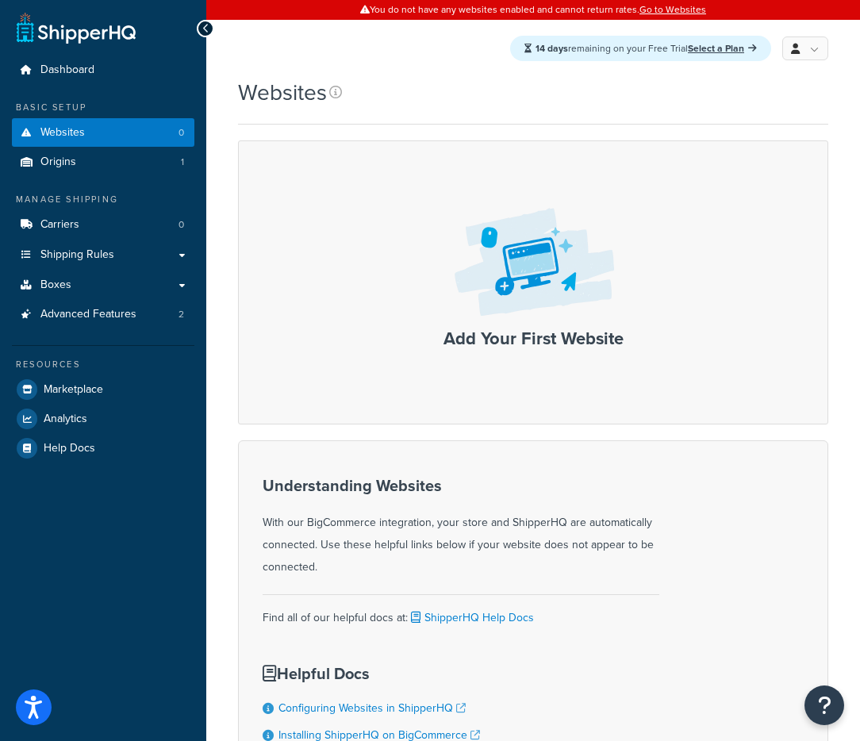
drag, startPoint x: 368, startPoint y: 249, endPoint x: 434, endPoint y: 228, distance: 69.0
click at [368, 248] on div "Add Your First Website" at bounding box center [533, 282] width 590 height 284
click at [497, 255] on img at bounding box center [533, 263] width 183 height 132
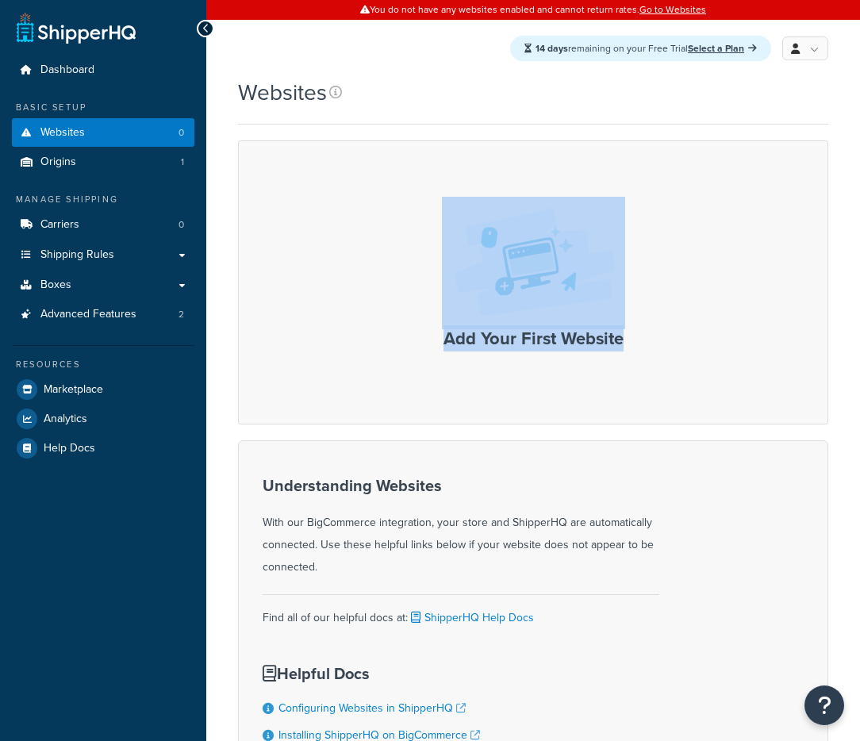
click at [686, 416] on div "Add Your First Website" at bounding box center [533, 282] width 590 height 284
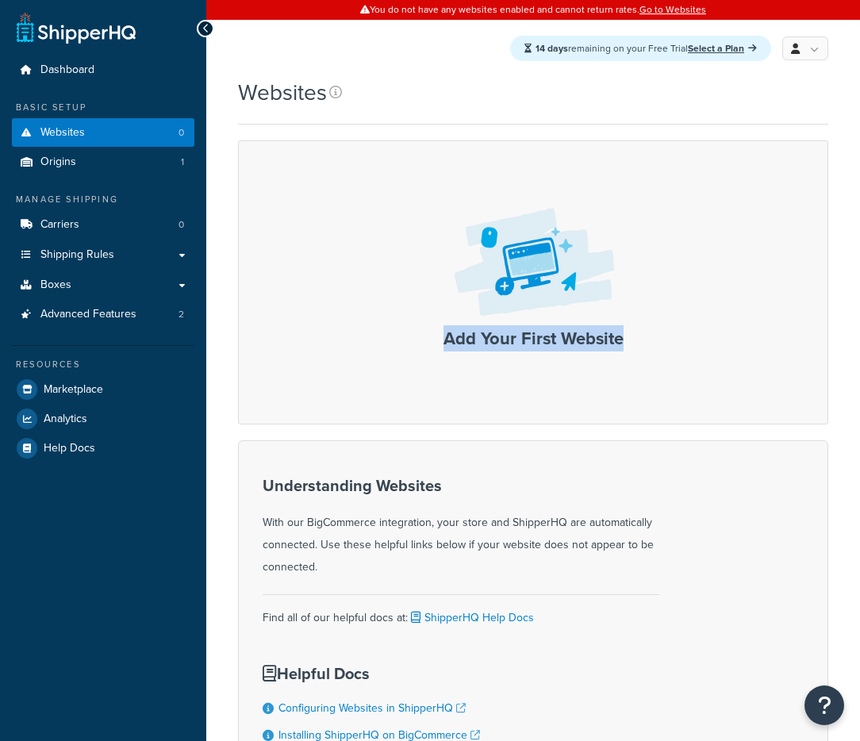
drag, startPoint x: 693, startPoint y: 358, endPoint x: 449, endPoint y: 186, distance: 298.4
click at [430, 180] on div "Add Your First Website" at bounding box center [533, 282] width 590 height 284
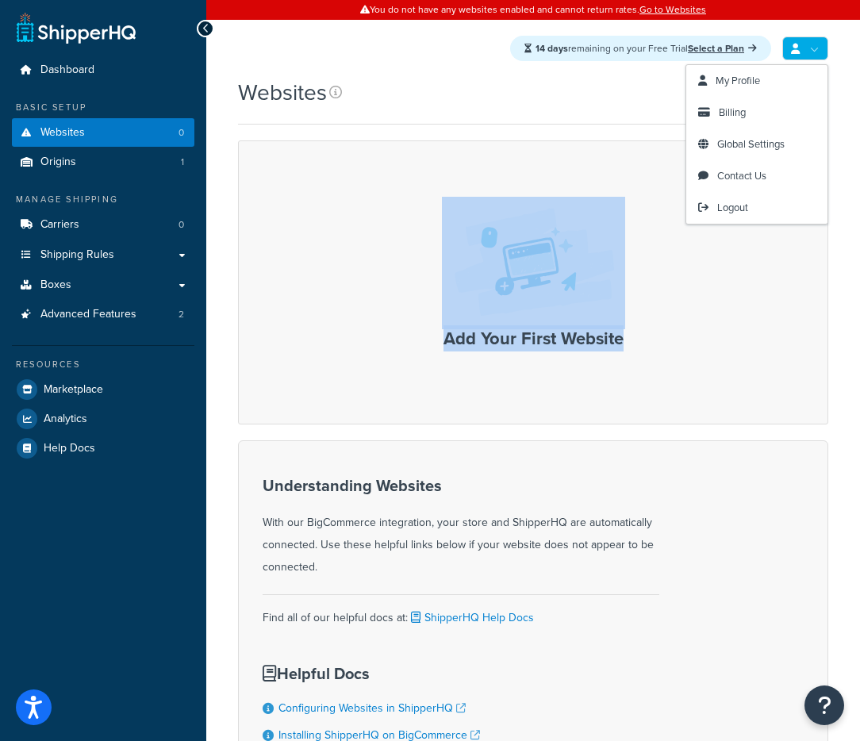
click at [460, 144] on div "Add Your First Website" at bounding box center [533, 282] width 590 height 284
drag, startPoint x: 594, startPoint y: 332, endPoint x: 365, endPoint y: 265, distance: 238.7
click at [364, 264] on div "Add Your First Website" at bounding box center [533, 282] width 590 height 284
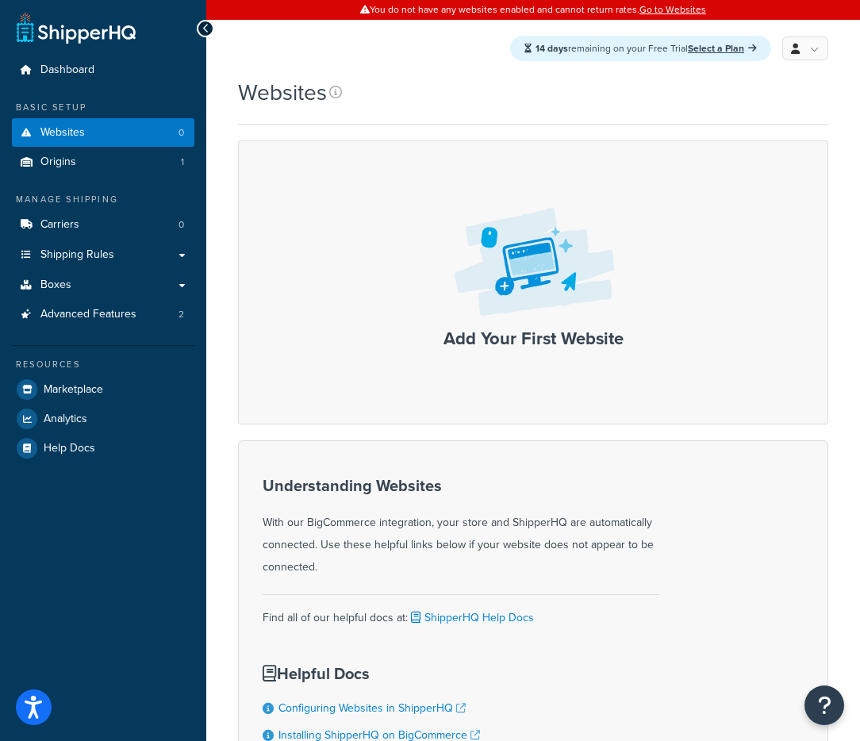
click at [413, 316] on div "Add Your First Website" at bounding box center [533, 282] width 590 height 284
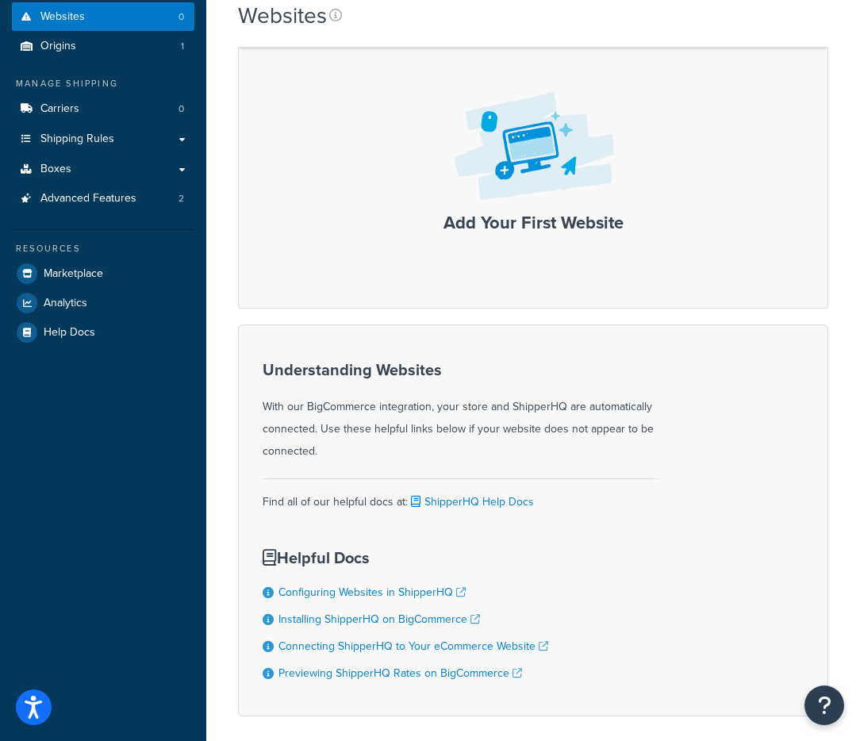
scroll to position [128, 0]
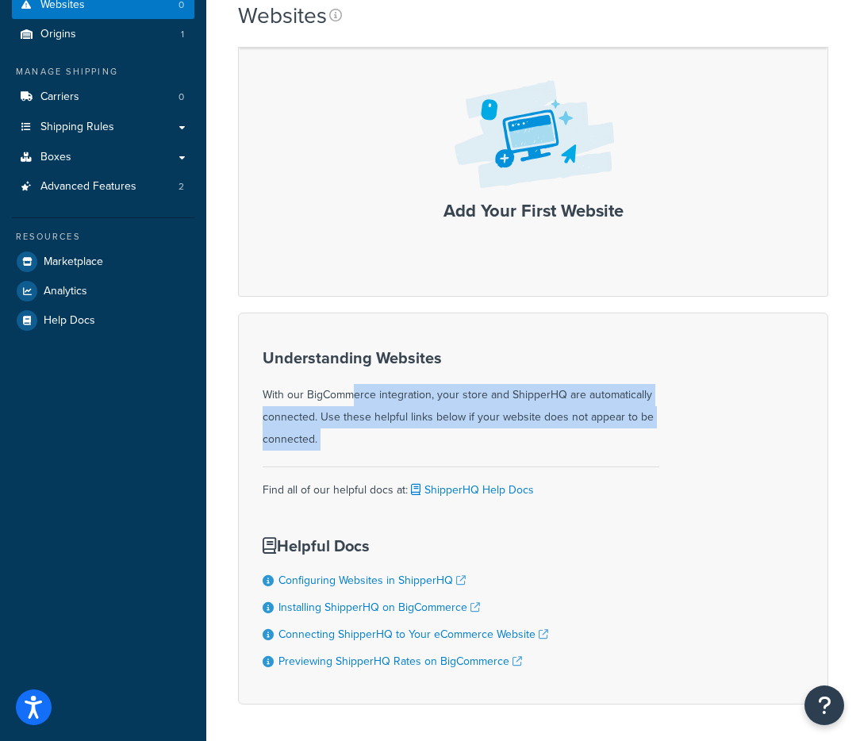
drag, startPoint x: 289, startPoint y: 398, endPoint x: 452, endPoint y: 456, distance: 173.4
click at [452, 456] on div "Understanding Websites With our BigCommerce integration, your store and Shipper…" at bounding box center [461, 431] width 397 height 188
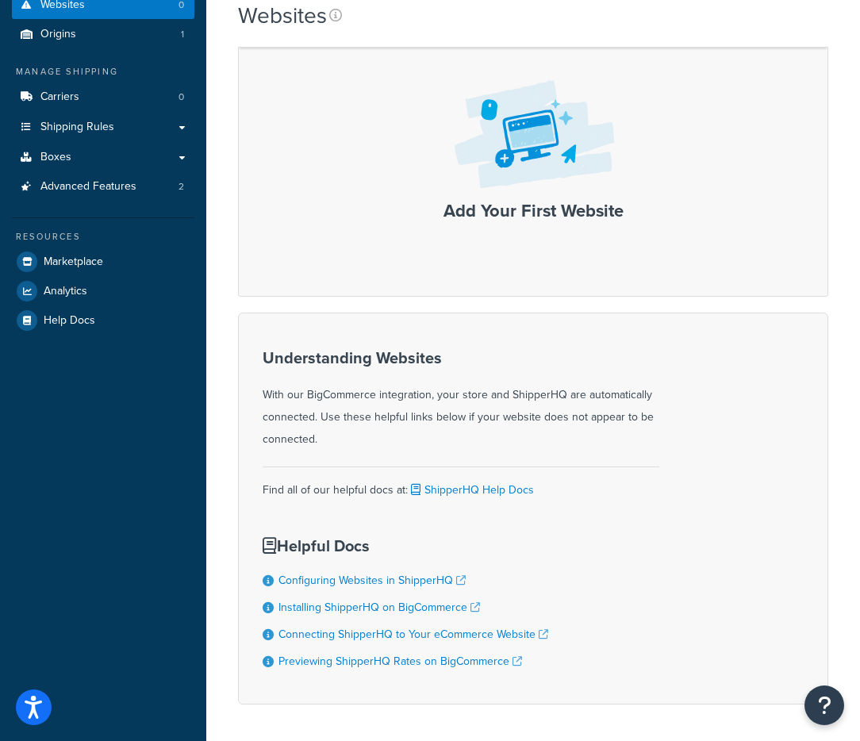
click at [453, 432] on div "Understanding Websites With our BigCommerce integration, your store and Shipper…" at bounding box center [461, 400] width 397 height 102
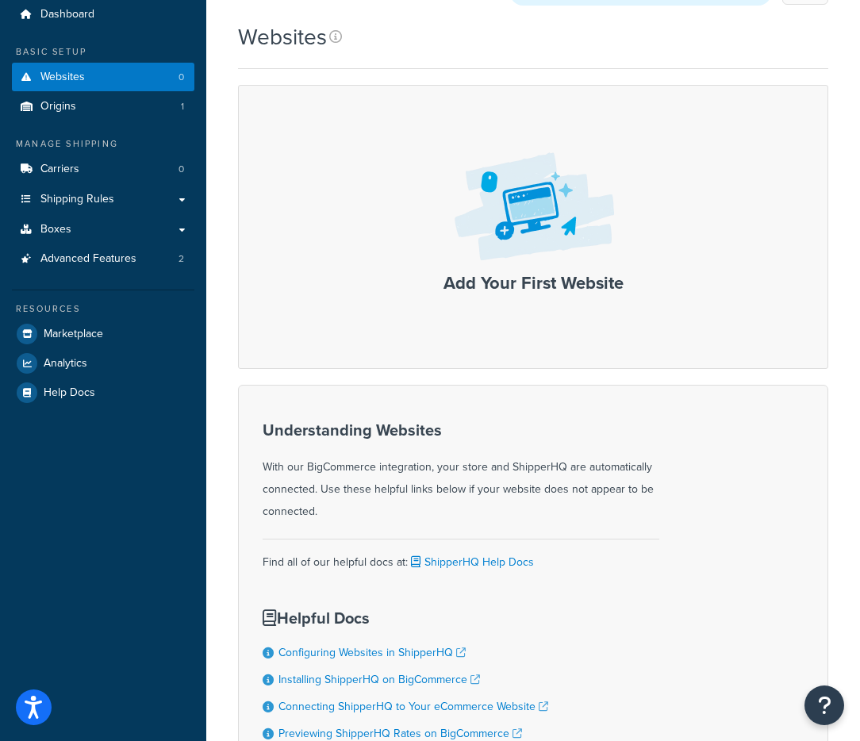
scroll to position [0, 0]
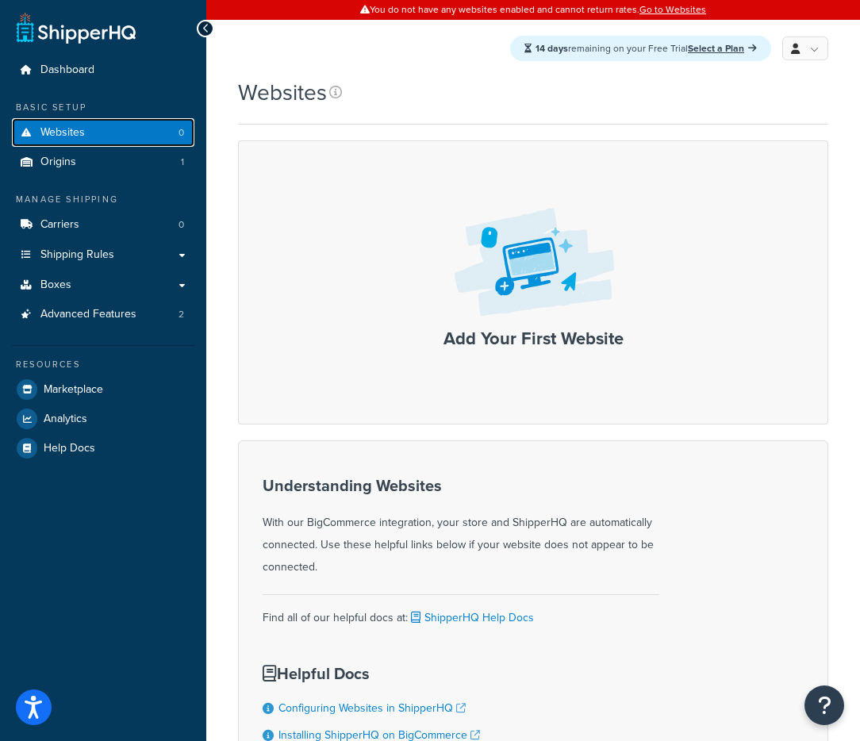
click at [71, 130] on span "Websites" at bounding box center [62, 132] width 44 height 13
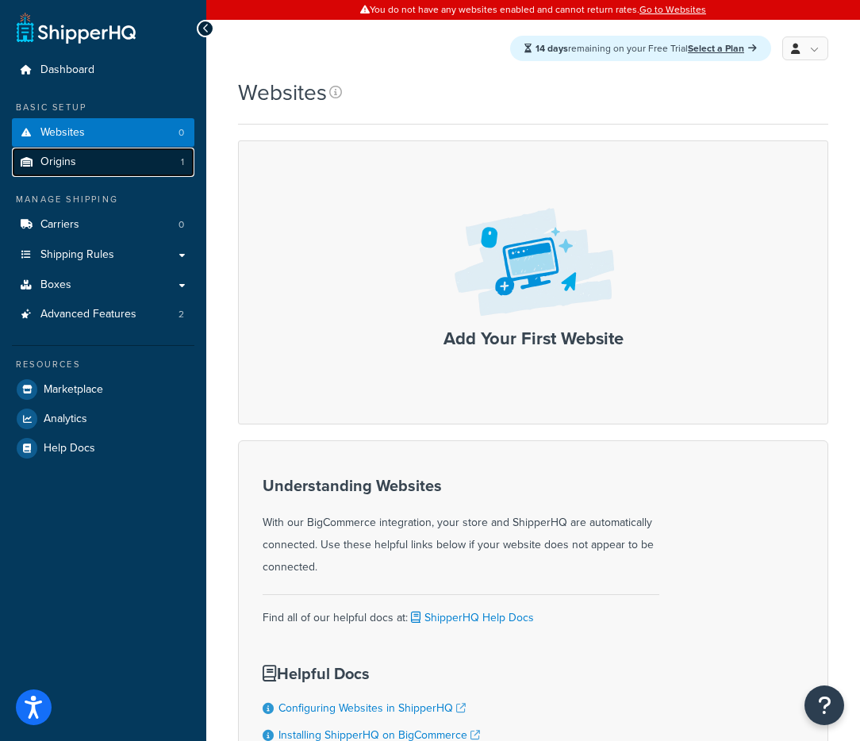
click at [66, 163] on span "Origins" at bounding box center [58, 161] width 36 height 13
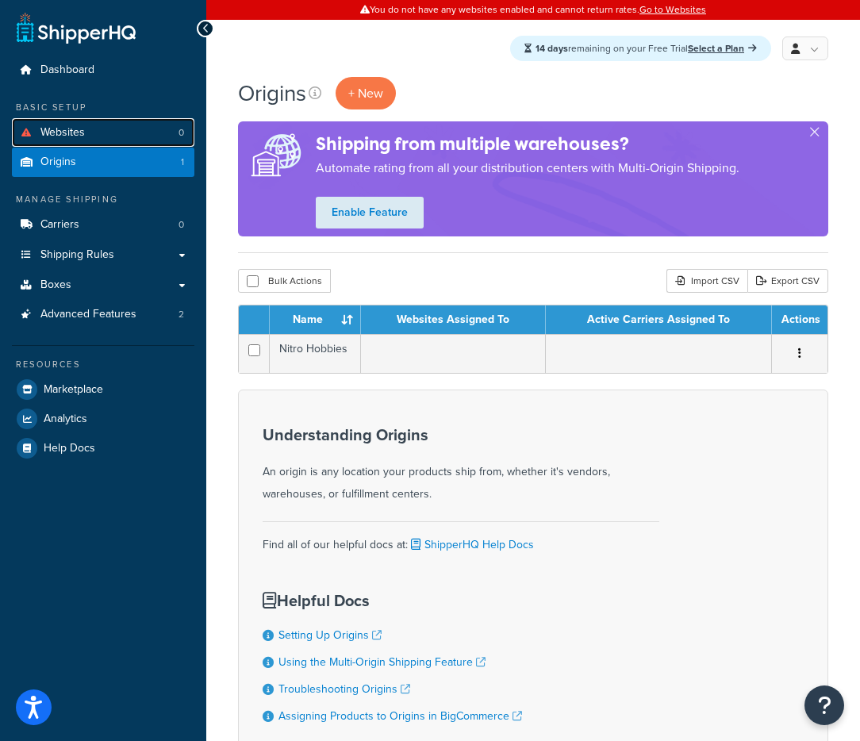
click at [95, 138] on link "Websites 0" at bounding box center [103, 132] width 182 height 29
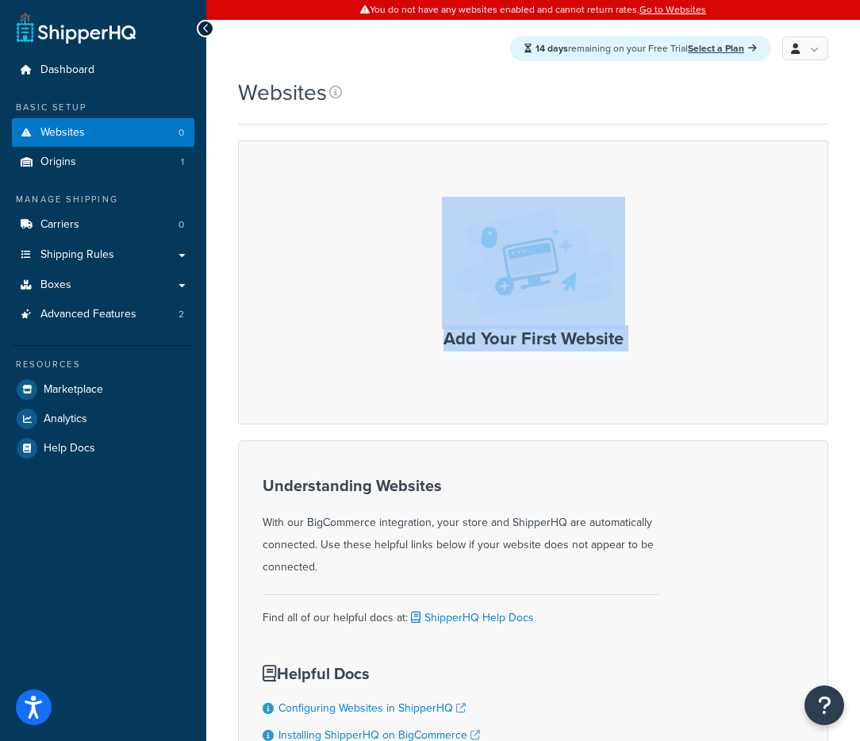
drag, startPoint x: 439, startPoint y: 184, endPoint x: 578, endPoint y: 385, distance: 244.0
click at [566, 441] on form "Add Your First Website More Info About Websites Understanding Websites With our…" at bounding box center [533, 486] width 590 height 692
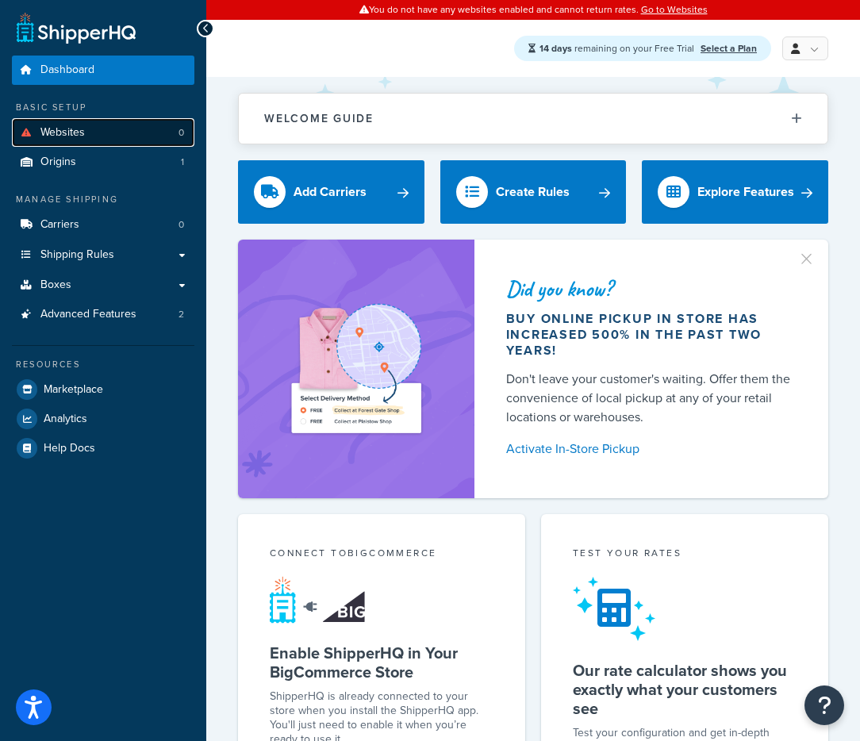
click at [126, 136] on link "Websites 0" at bounding box center [103, 132] width 182 height 29
click at [780, 115] on button "Welcome Guide" at bounding box center [533, 119] width 589 height 50
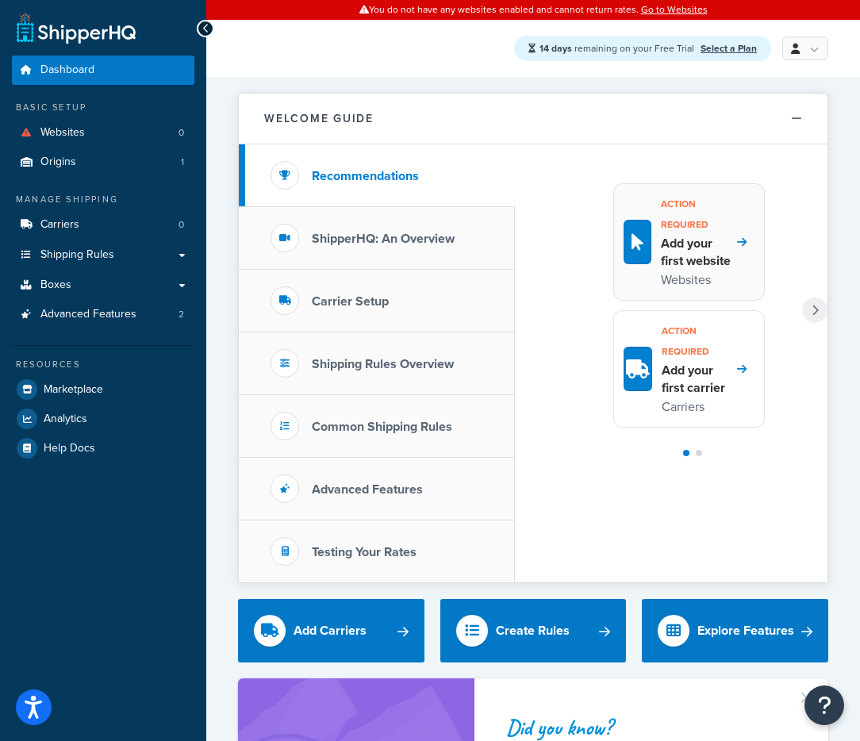
click at [739, 242] on icon at bounding box center [742, 241] width 10 height 11
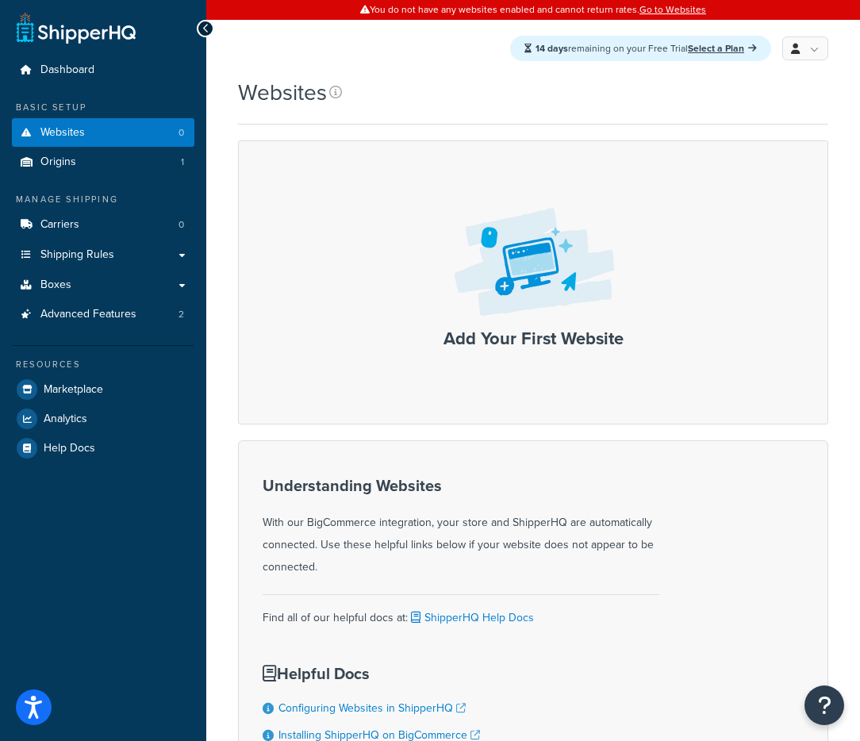
click at [512, 370] on div "Add Your First Website" at bounding box center [533, 282] width 590 height 284
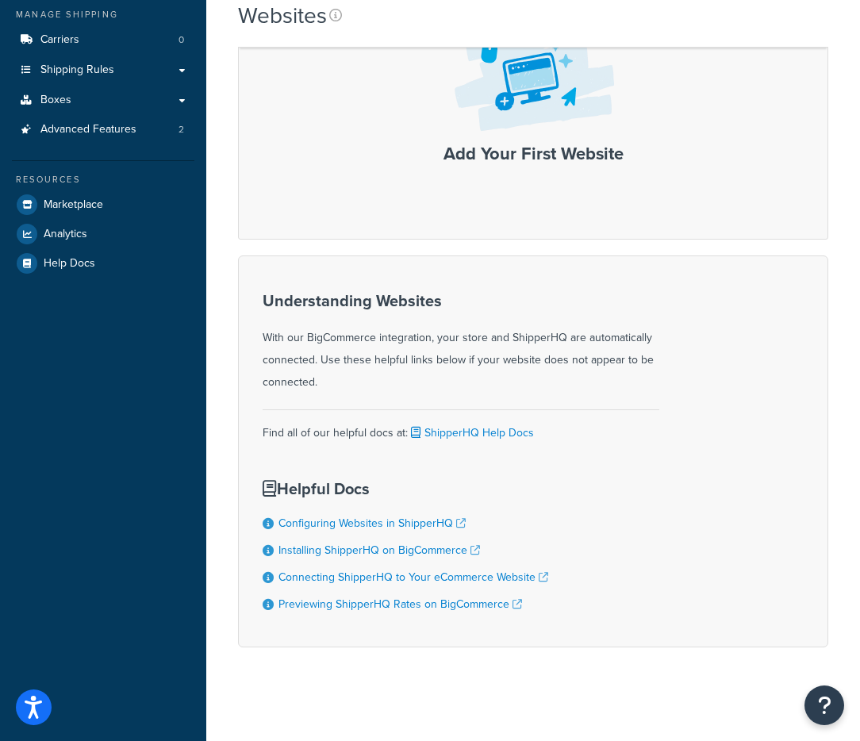
scroll to position [190, 0]
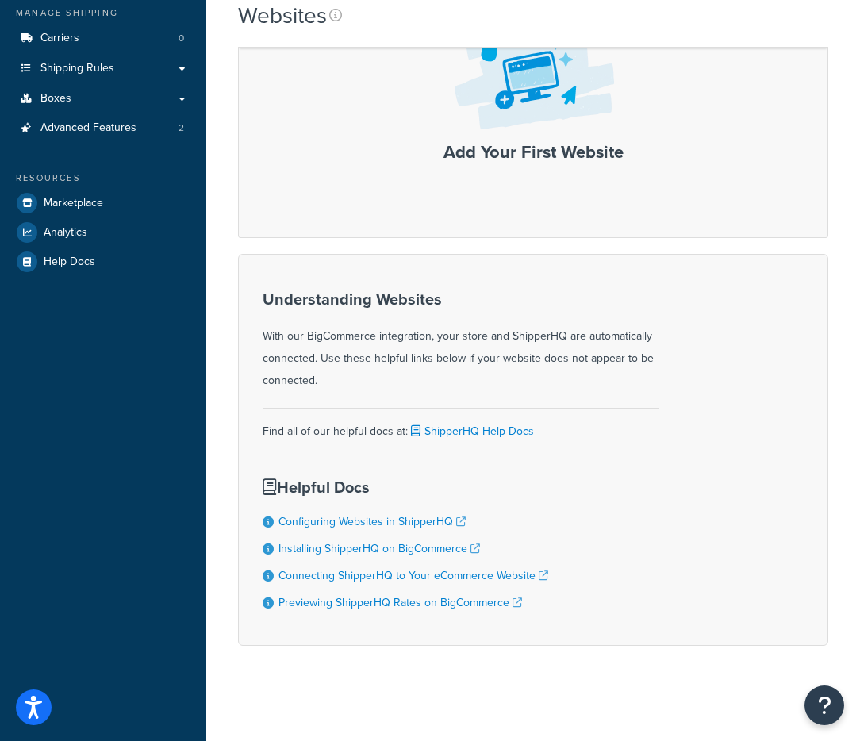
drag, startPoint x: 508, startPoint y: 232, endPoint x: 854, endPoint y: 49, distance: 391.4
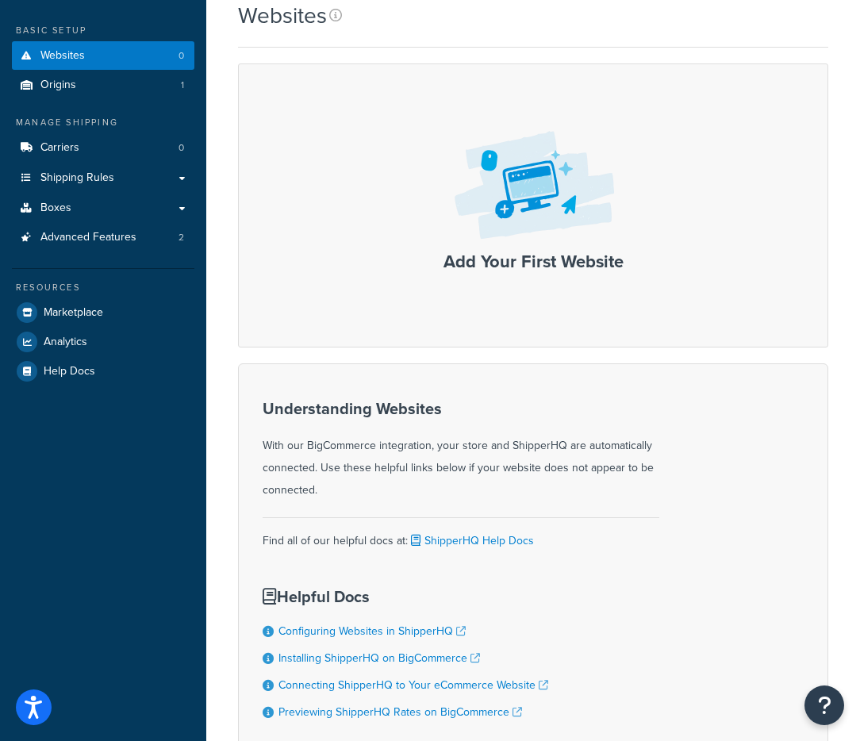
scroll to position [0, 0]
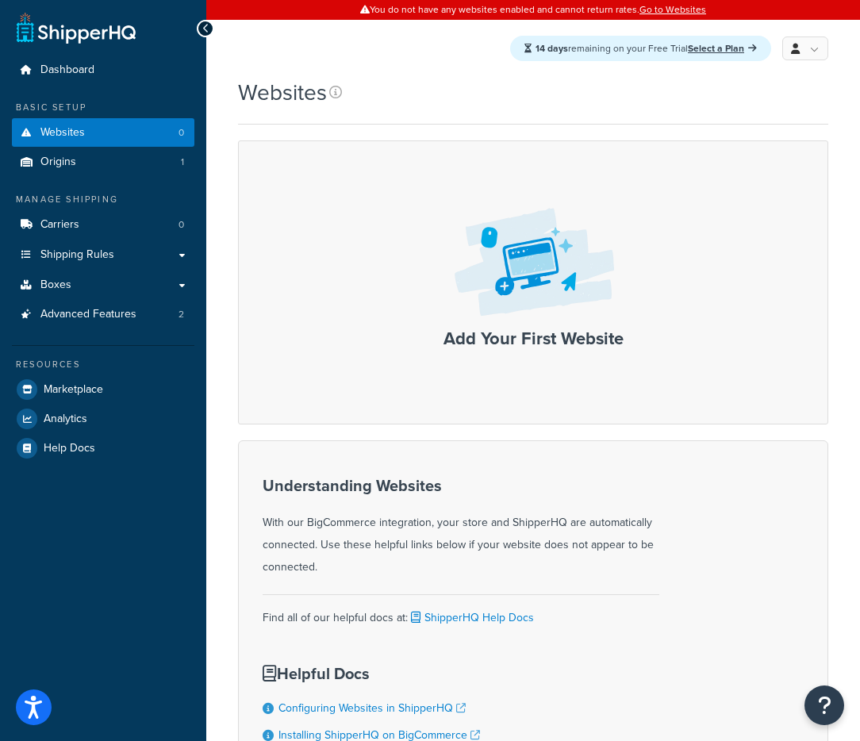
click at [523, 195] on div "Add Your First Website" at bounding box center [533, 282] width 590 height 284
click at [697, 9] on link "Go to Websites" at bounding box center [672, 9] width 67 height 14
click at [439, 186] on div "Add Your First Website" at bounding box center [533, 282] width 590 height 284
click at [568, 231] on img at bounding box center [533, 263] width 183 height 132
click at [569, 232] on img at bounding box center [533, 263] width 183 height 132
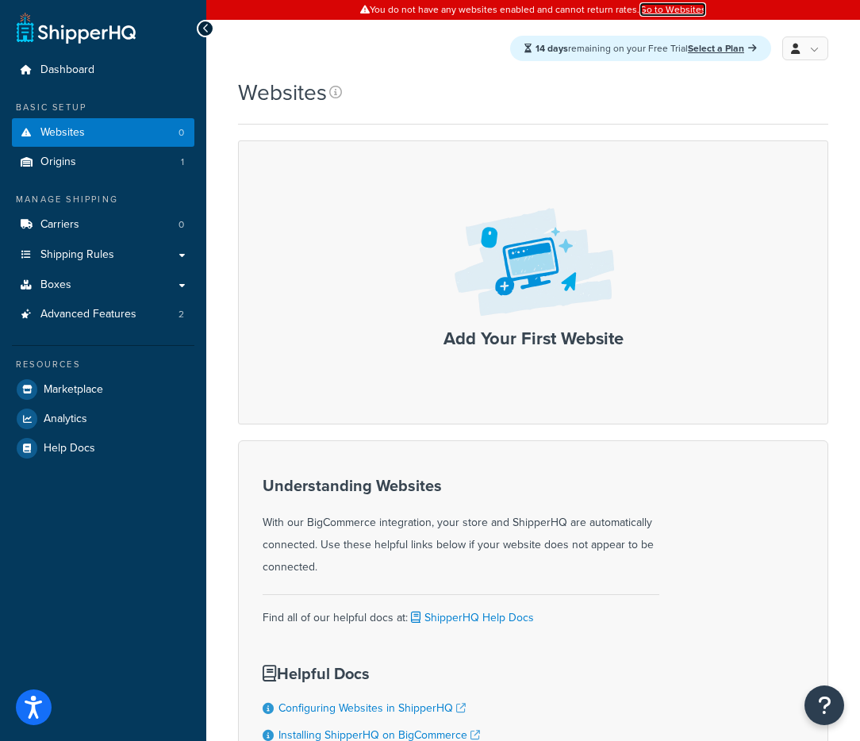
click at [691, 12] on link "Go to Websites" at bounding box center [672, 9] width 67 height 14
click at [856, 309] on div "Websites Contact Us Send Us A Message Contact Information Name * Email * Compan…" at bounding box center [533, 482] width 654 height 811
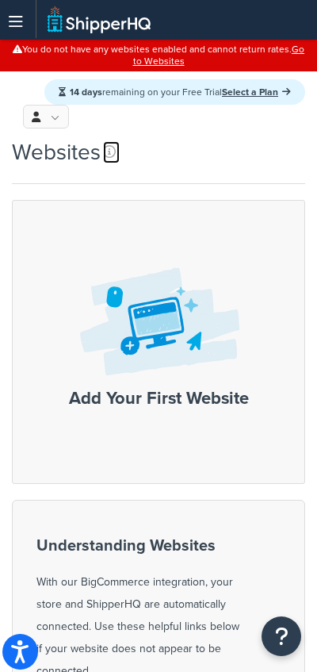
click at [110, 152] on icon at bounding box center [109, 151] width 13 height 13
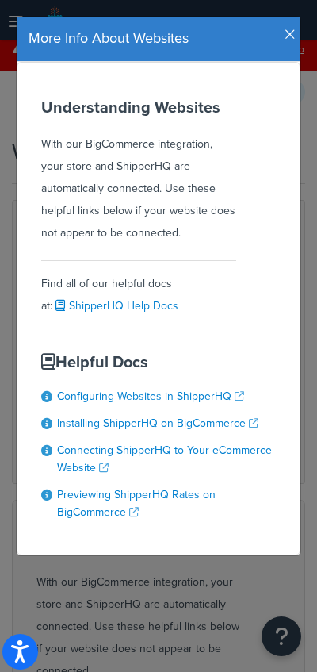
click at [107, 151] on div "Understanding Websites With our BigCommerce integration, your store and Shipper…" at bounding box center [138, 171] width 195 height 146
click at [294, 33] on icon "button" at bounding box center [290, 35] width 11 height 14
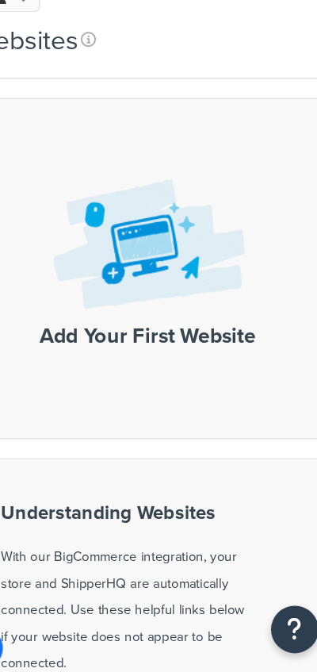
click at [169, 463] on div "Add Your First Website" at bounding box center [158, 336] width 293 height 284
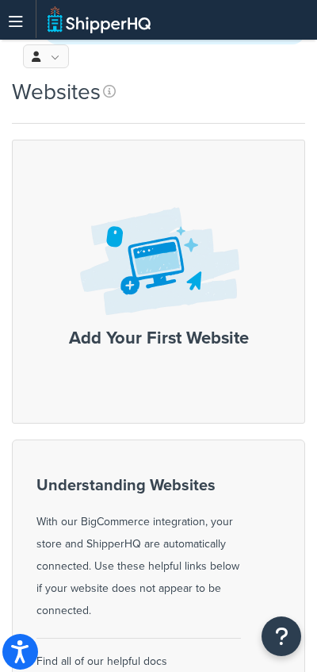
click at [157, 347] on h3 "Add Your First Website" at bounding box center [159, 337] width 260 height 19
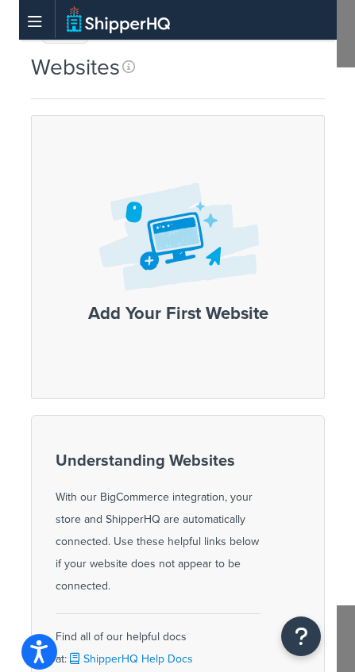
scroll to position [84, 0]
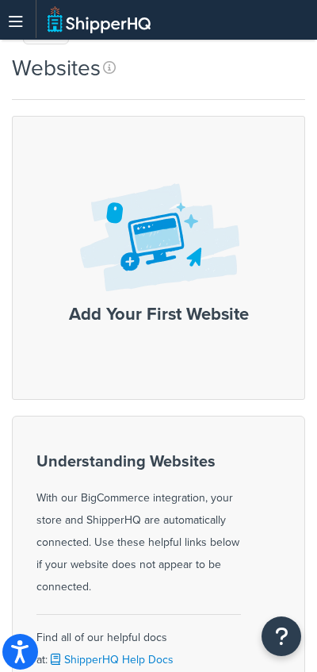
click at [315, 200] on div "Websites Contact Us Send Us A Message Contact Information Name * Email * Compan…" at bounding box center [158, 500] width 317 height 896
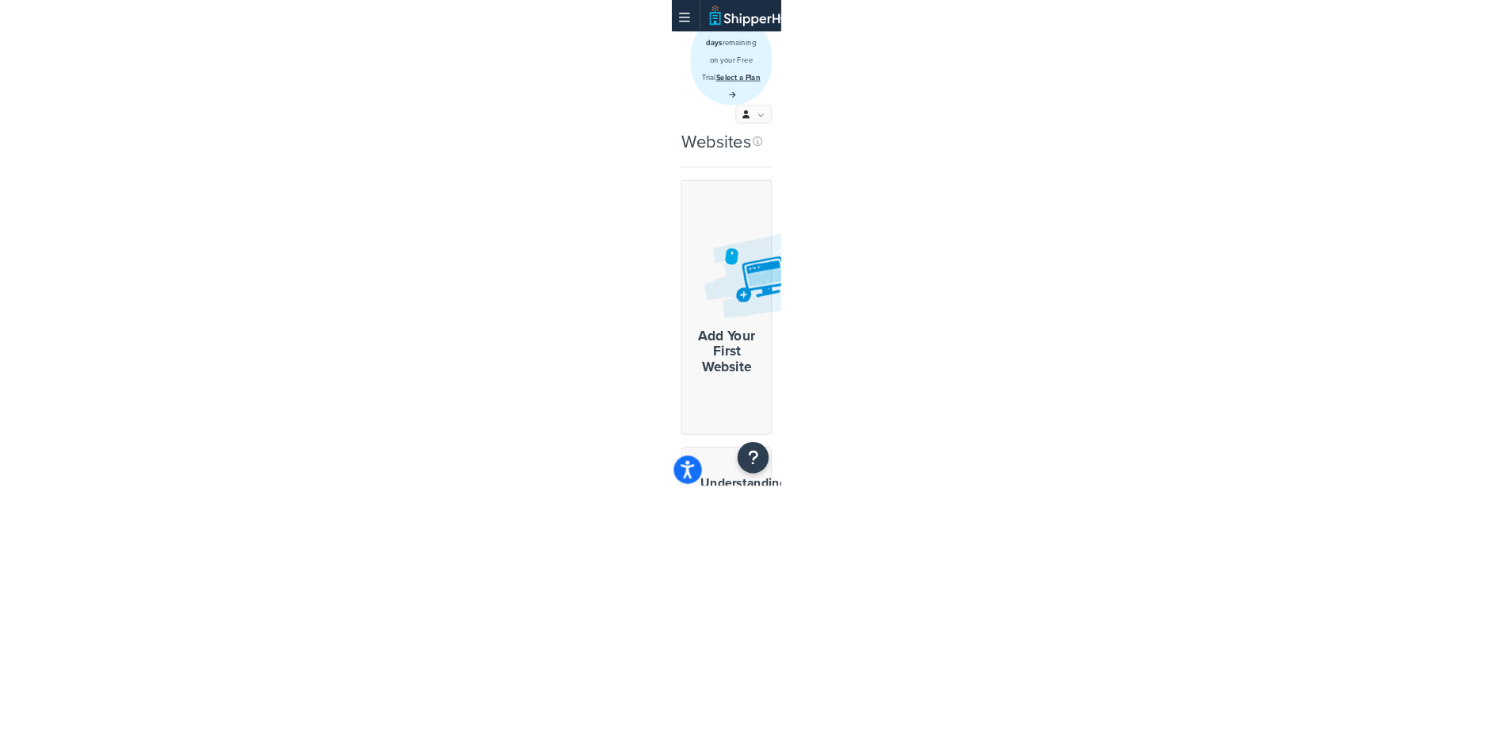
scroll to position [0, 0]
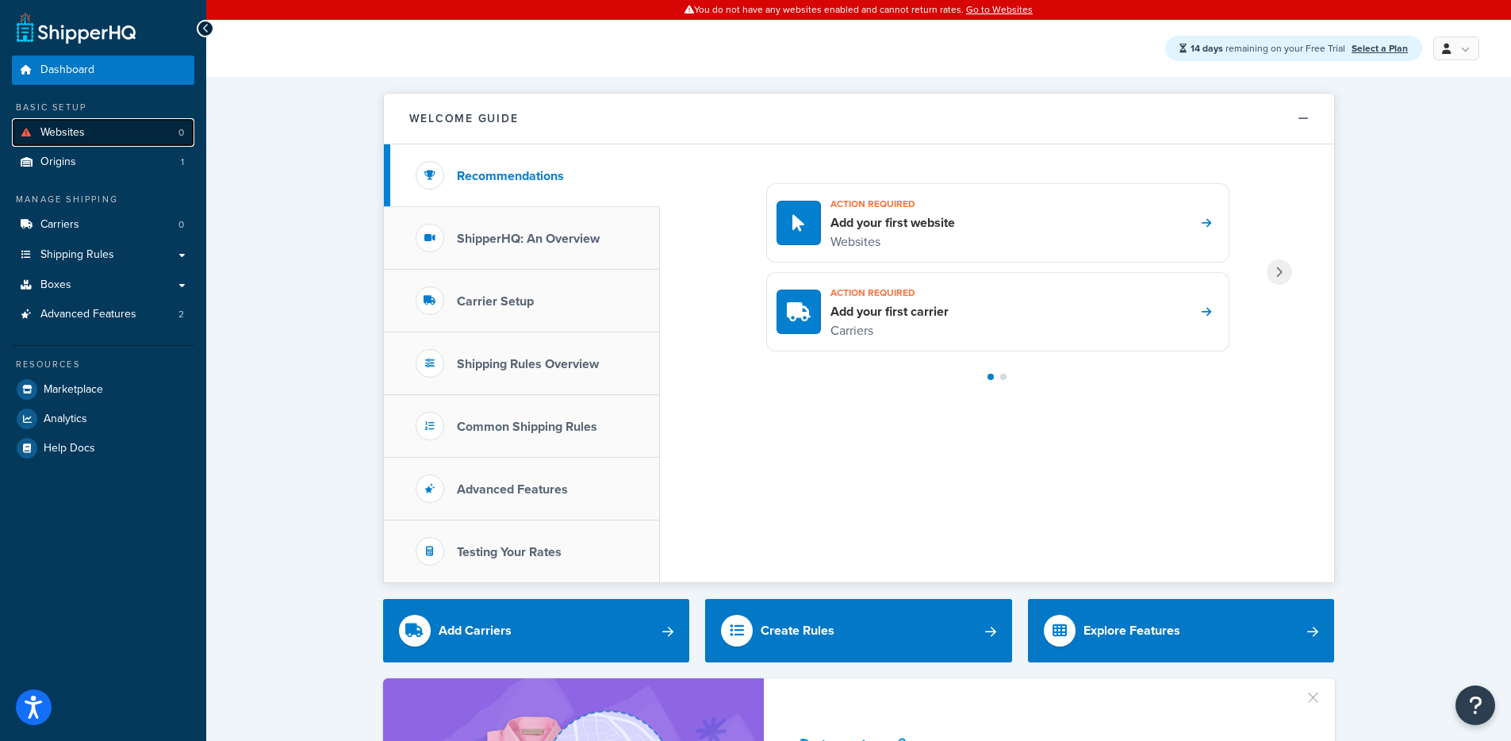
click at [58, 140] on link "Websites 0" at bounding box center [103, 132] width 182 height 29
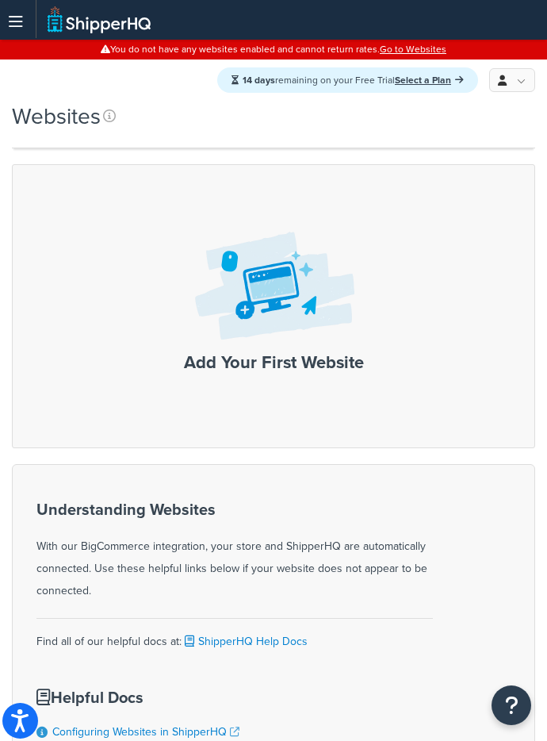
scroll to position [118, 0]
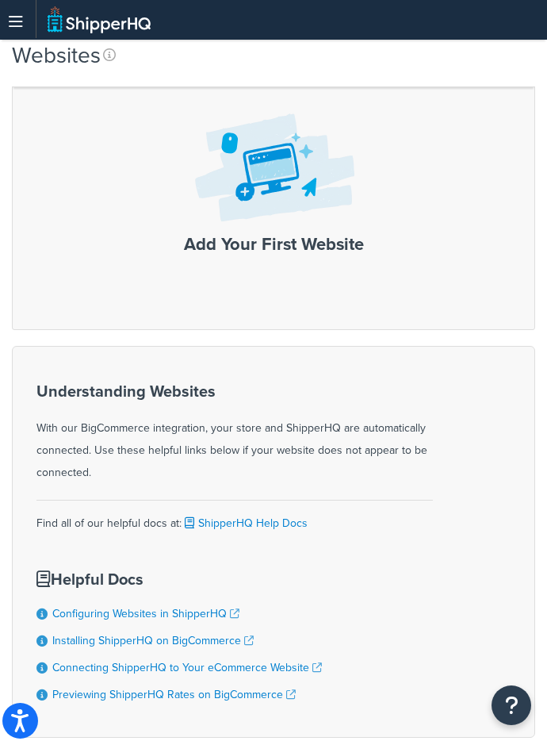
drag, startPoint x: 808, startPoint y: 290, endPoint x: 551, endPoint y: 463, distance: 309.7
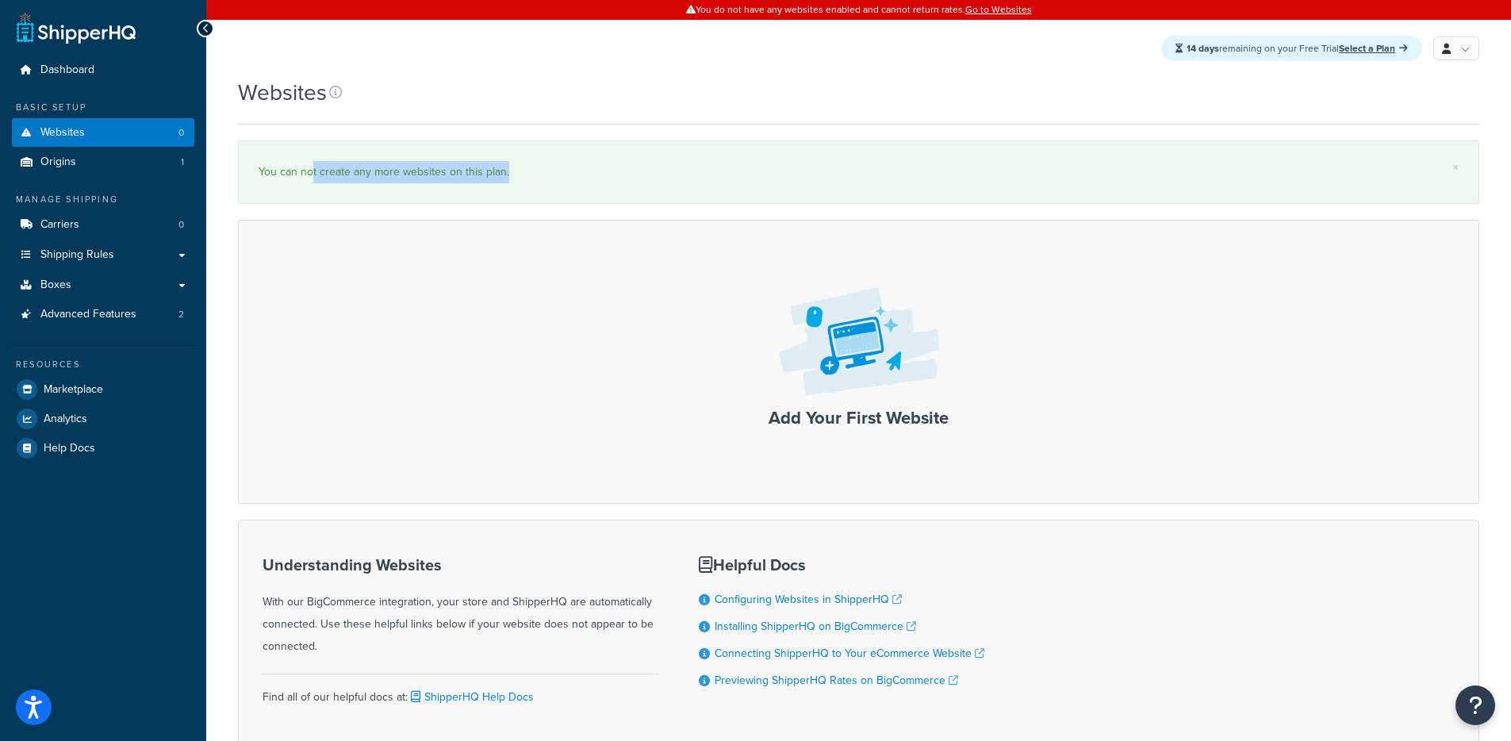
drag, startPoint x: 520, startPoint y: 185, endPoint x: 313, endPoint y: 175, distance: 206.4
click at [311, 174] on div "× You can not create any more websites on this plan." at bounding box center [858, 171] width 1241 height 63
drag, startPoint x: 370, startPoint y: 188, endPoint x: 382, endPoint y: 190, distance: 12.0
click at [371, 189] on div "× You can not create any more websites on this plan." at bounding box center [858, 171] width 1241 height 63
drag, startPoint x: 547, startPoint y: 194, endPoint x: 238, endPoint y: 171, distance: 309.4
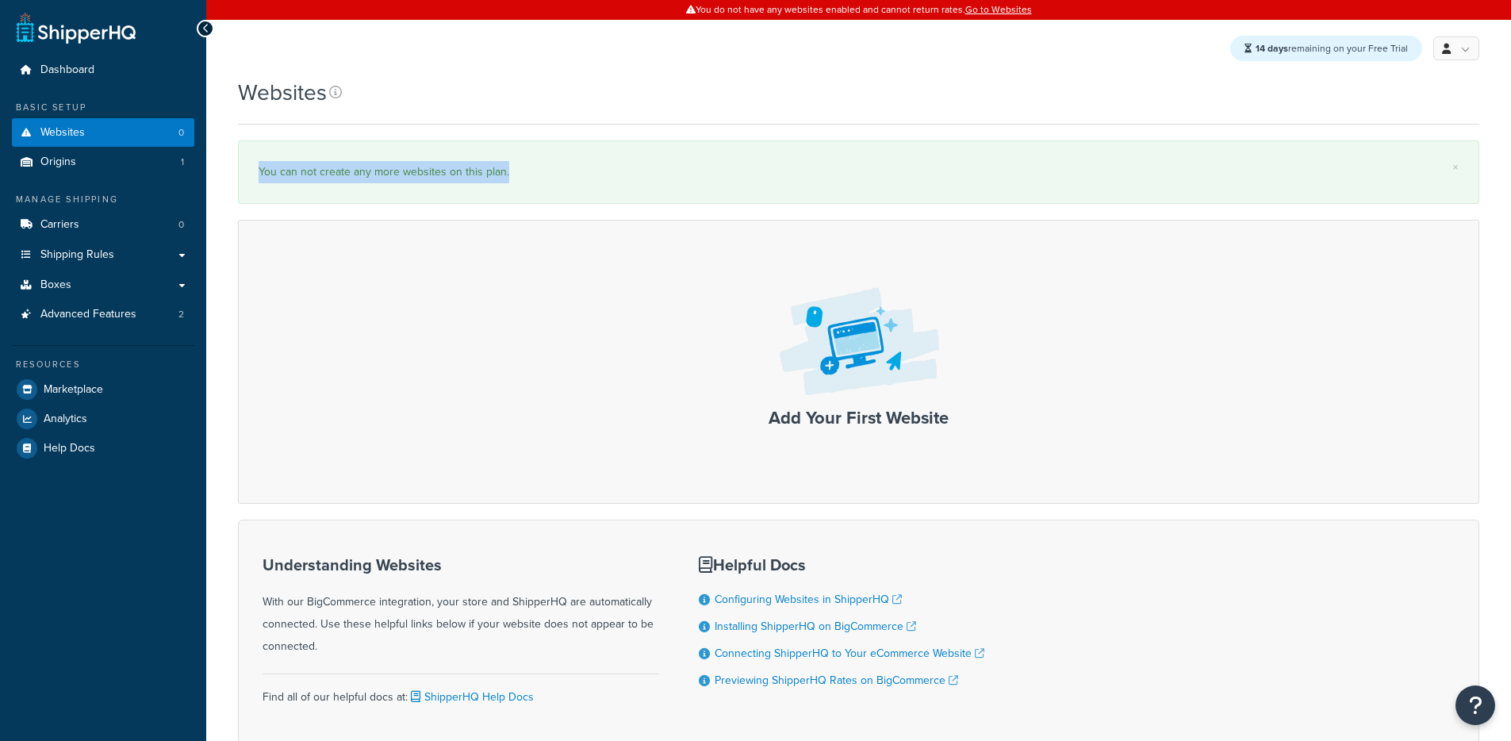
click at [238, 171] on div "× You can not create any more websites on this plan." at bounding box center [858, 171] width 1241 height 63
click at [362, 176] on div "You can not create any more websites on this plan." at bounding box center [859, 172] width 1200 height 22
click at [1006, 455] on div "Add Your First Website" at bounding box center [858, 362] width 1241 height 284
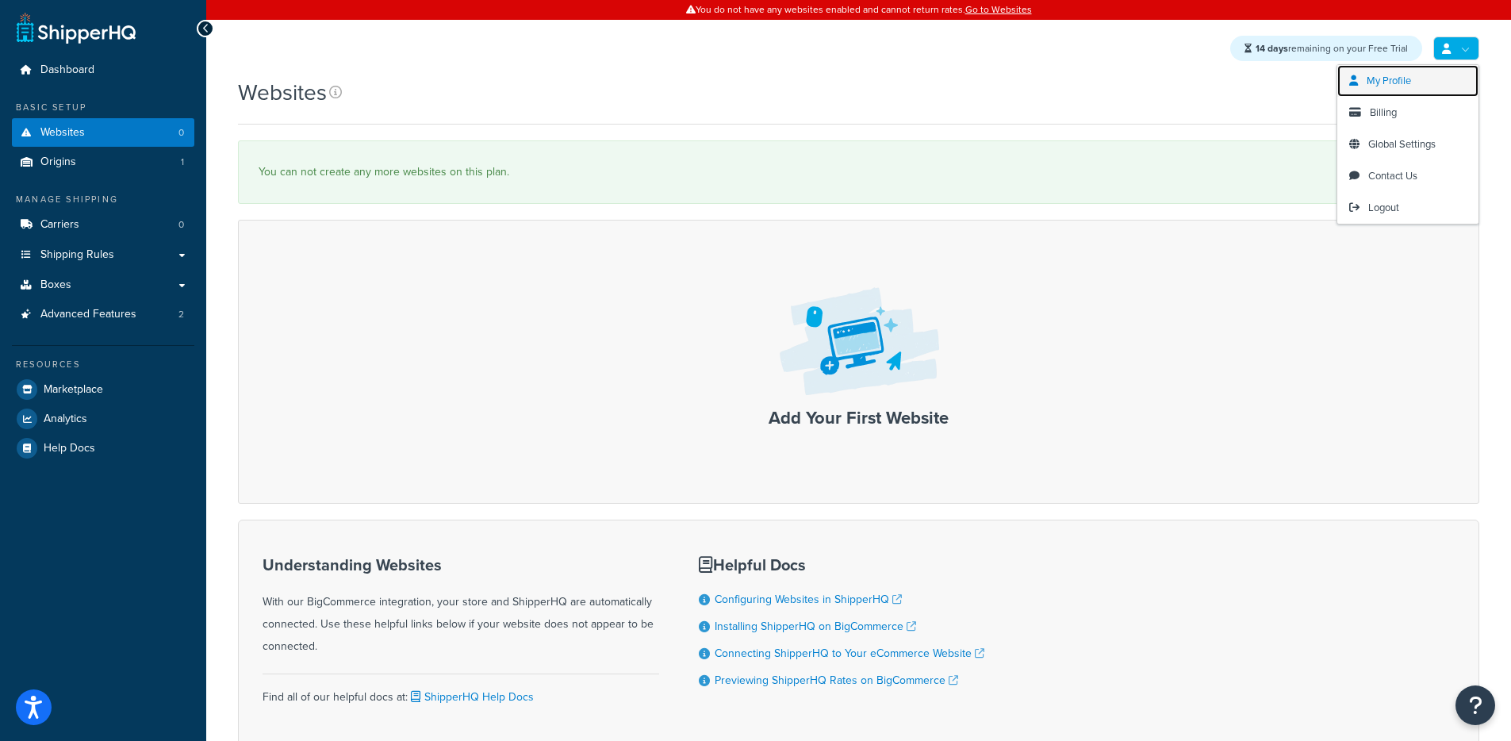
click at [1391, 82] on span "My Profile" at bounding box center [1389, 80] width 44 height 15
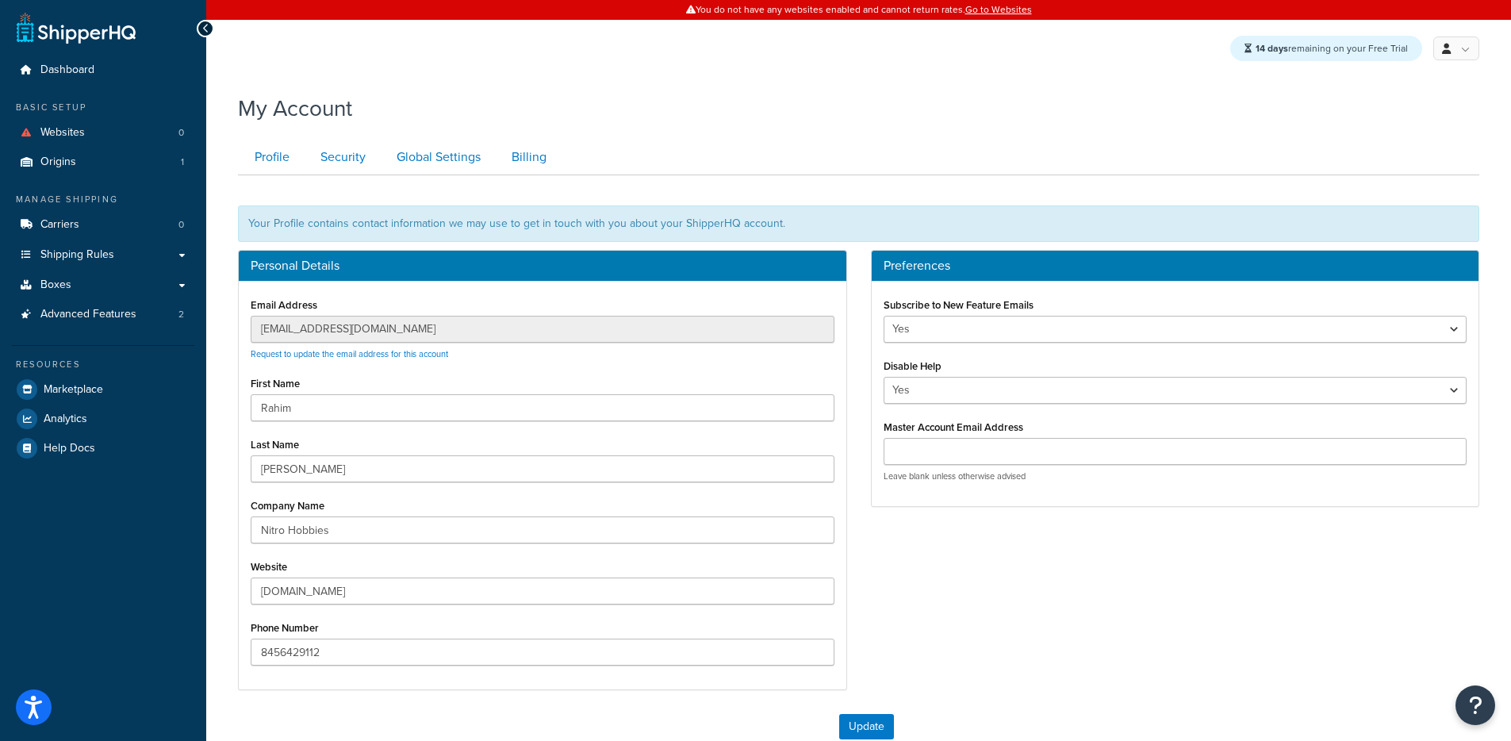
click at [569, 164] on ul "Profile Security Global Settings Billing" at bounding box center [858, 158] width 1241 height 36
click at [546, 161] on link "Billing" at bounding box center [527, 158] width 64 height 36
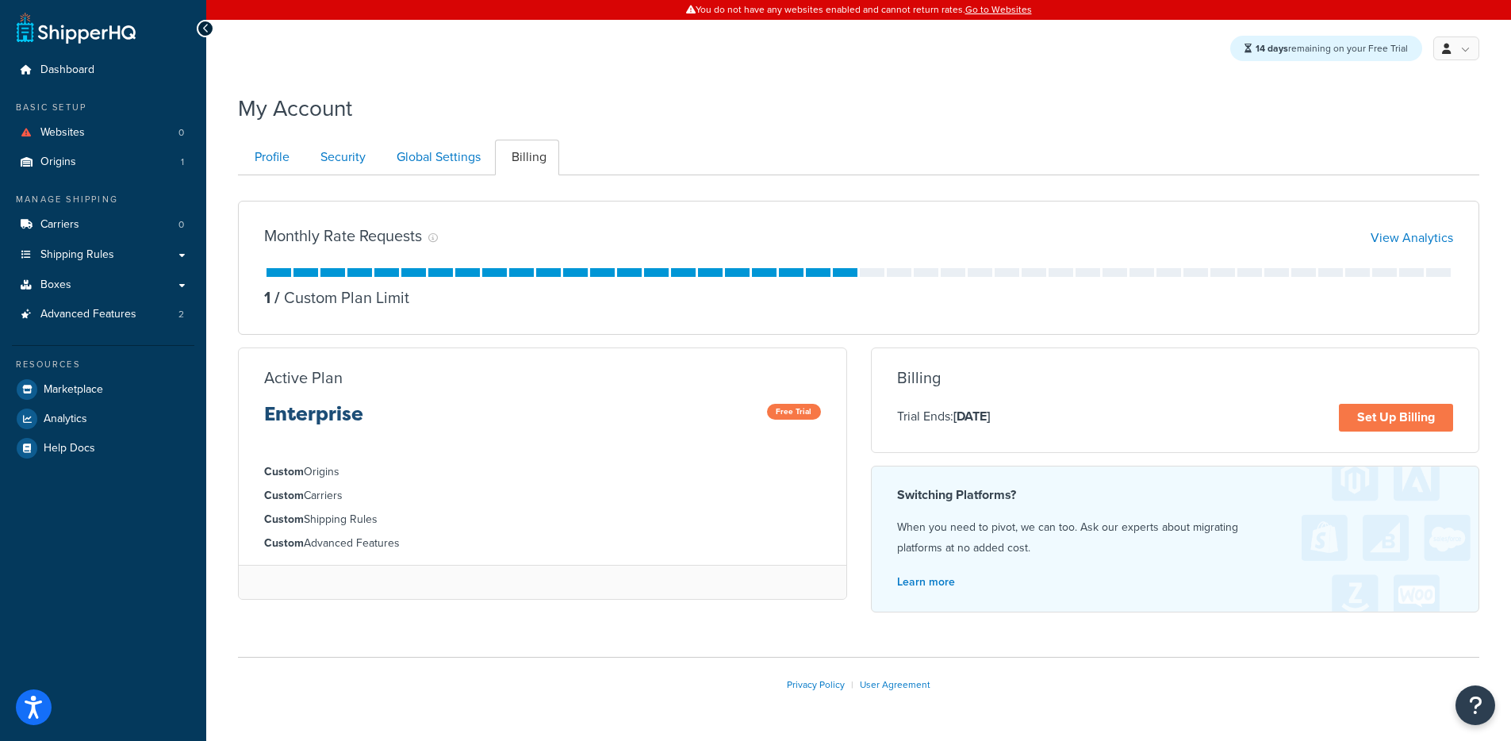
scroll to position [50, 0]
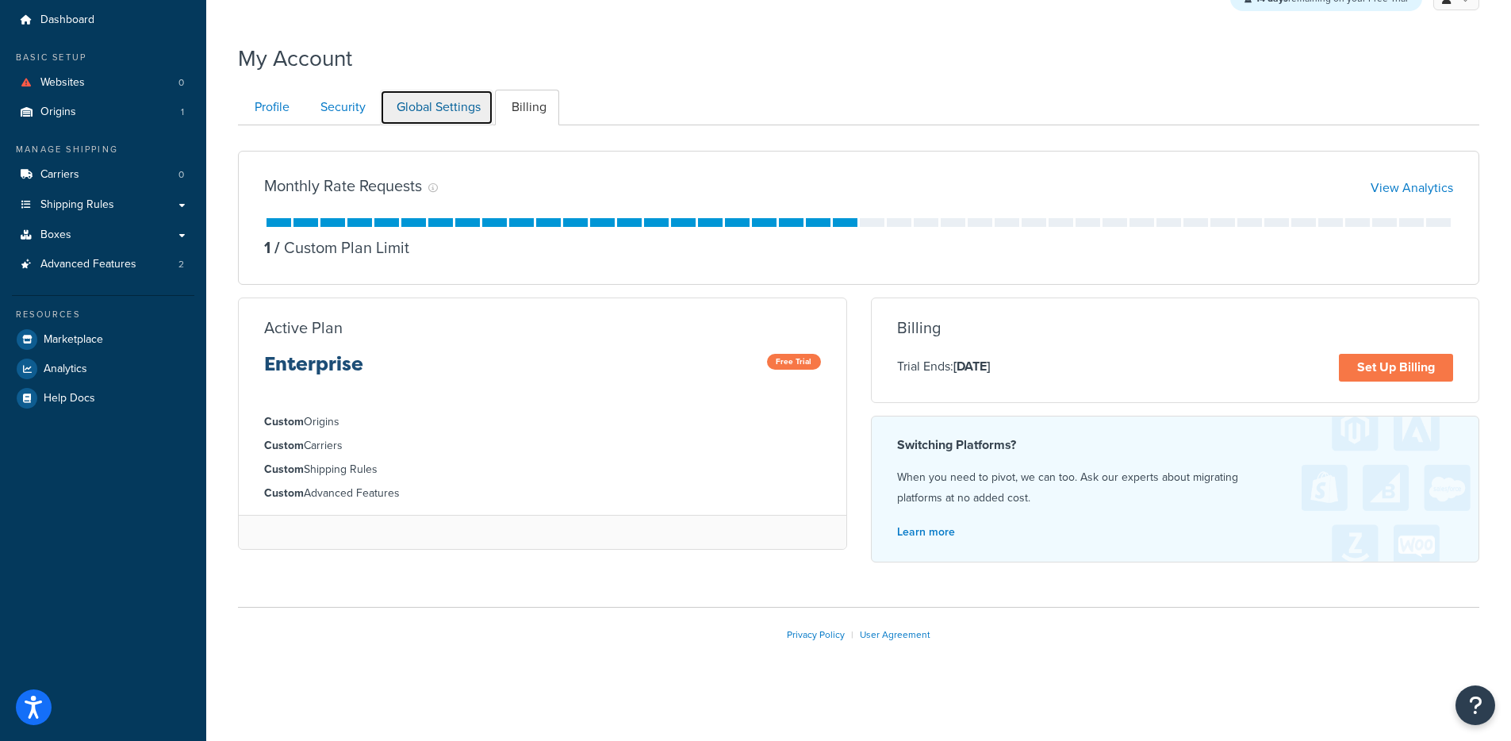
click at [456, 116] on link "Global Settings" at bounding box center [436, 108] width 113 height 36
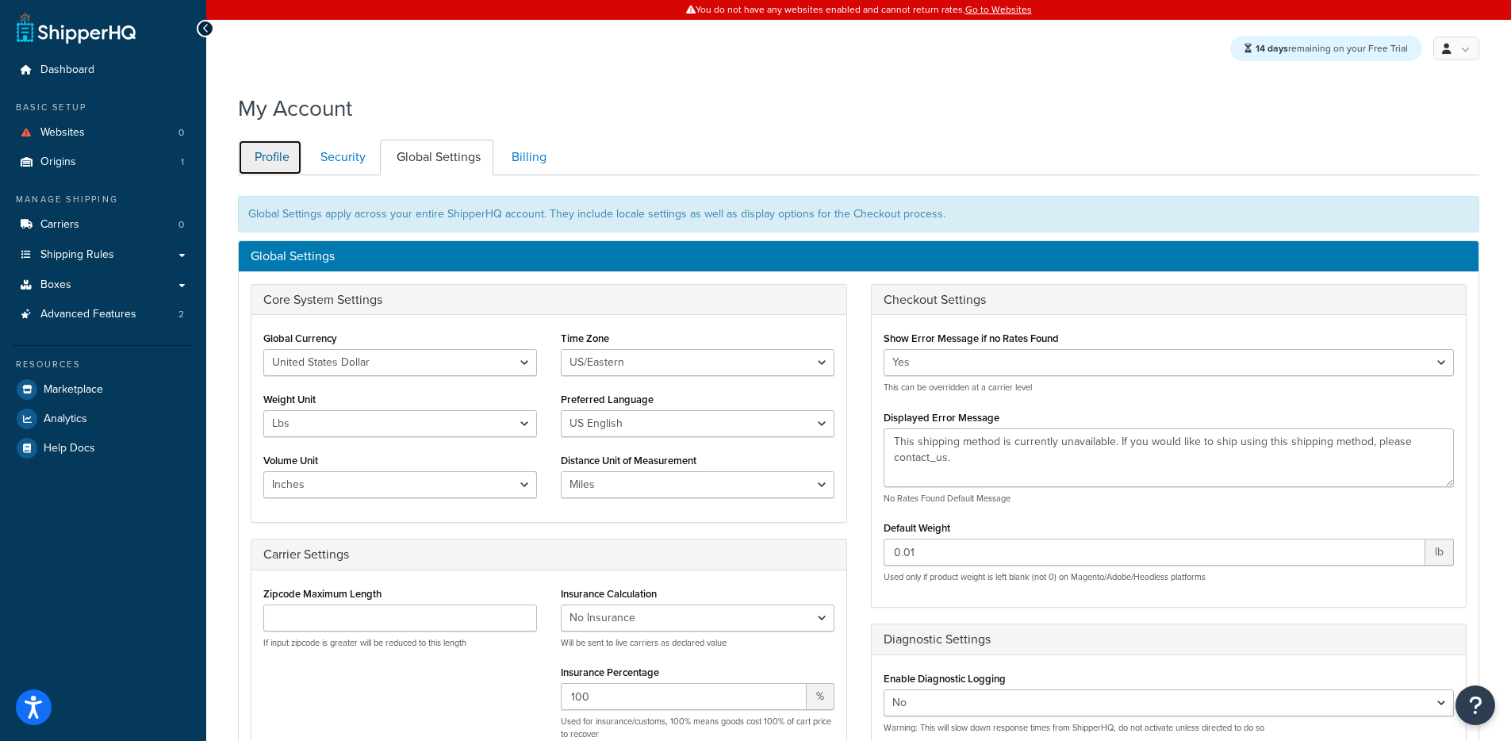
click at [279, 143] on link "Profile" at bounding box center [270, 158] width 64 height 36
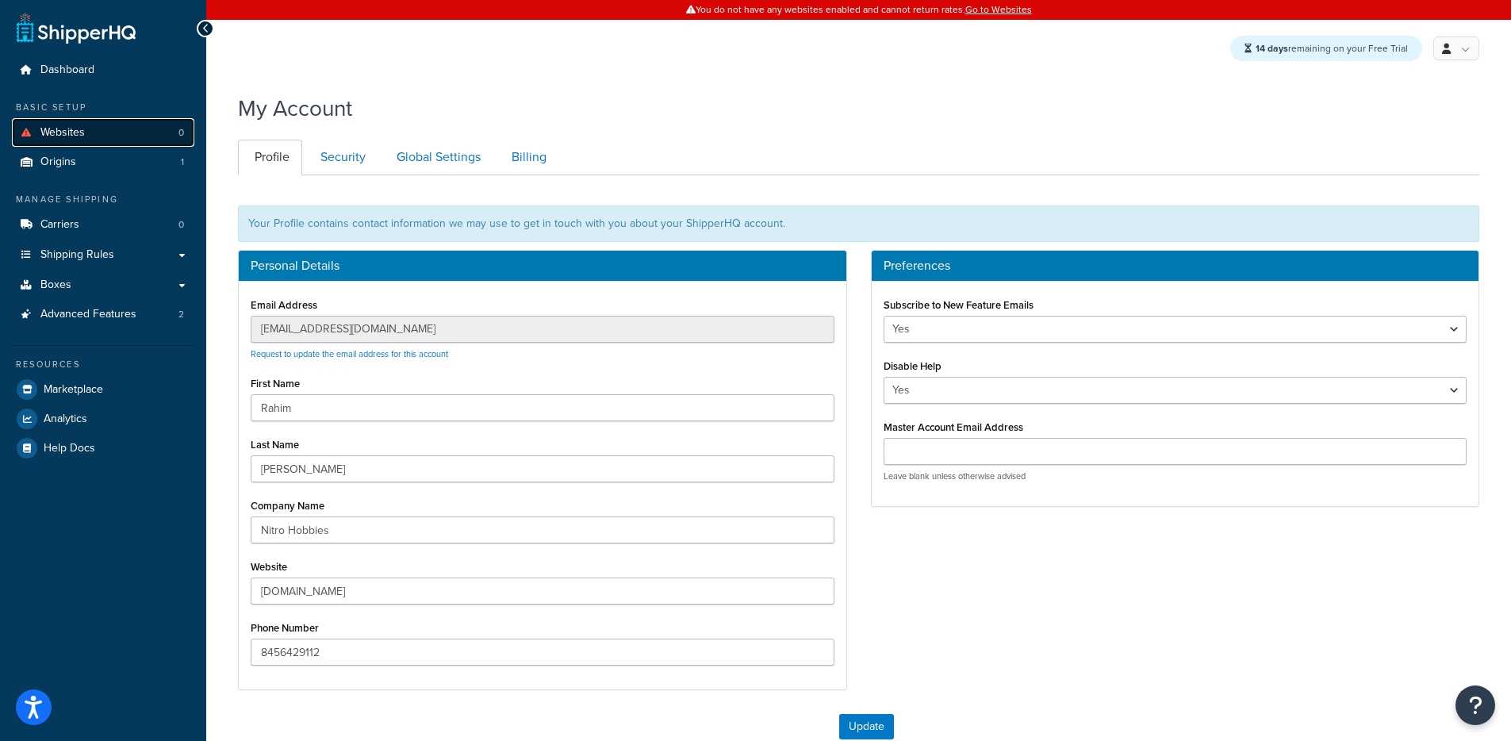
click at [96, 144] on link "Websites 0" at bounding box center [103, 132] width 182 height 29
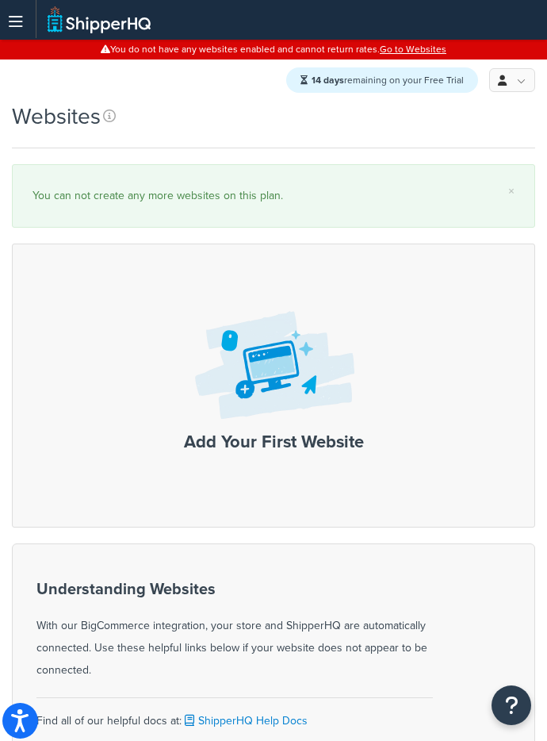
click at [379, 180] on div "× You can not create any more websites on this plan." at bounding box center [274, 195] width 524 height 63
drag, startPoint x: 332, startPoint y: 206, endPoint x: 129, endPoint y: 203, distance: 203.1
click at [127, 201] on div "You can not create any more websites on this plan." at bounding box center [274, 196] width 482 height 22
click at [163, 210] on div "× You can not create any more websites on this plan." at bounding box center [274, 195] width 524 height 63
drag, startPoint x: 60, startPoint y: 194, endPoint x: 290, endPoint y: 204, distance: 229.5
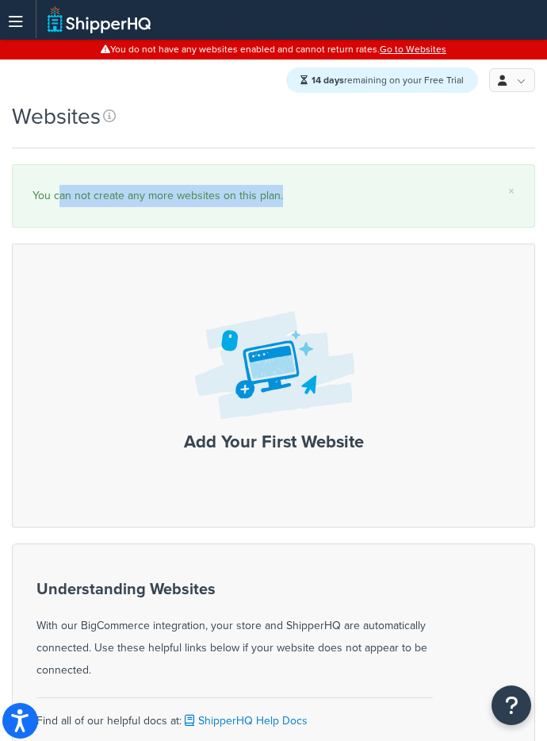
click at [289, 204] on div "You can not create any more websites on this plan." at bounding box center [274, 196] width 482 height 22
click at [290, 205] on div "You can not create any more websites on this plan." at bounding box center [274, 196] width 482 height 22
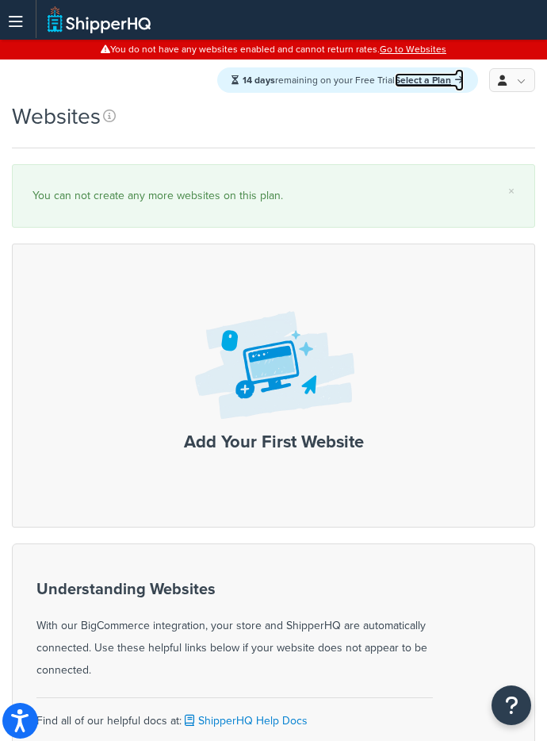
click at [437, 77] on link "Select a Plan" at bounding box center [429, 80] width 69 height 14
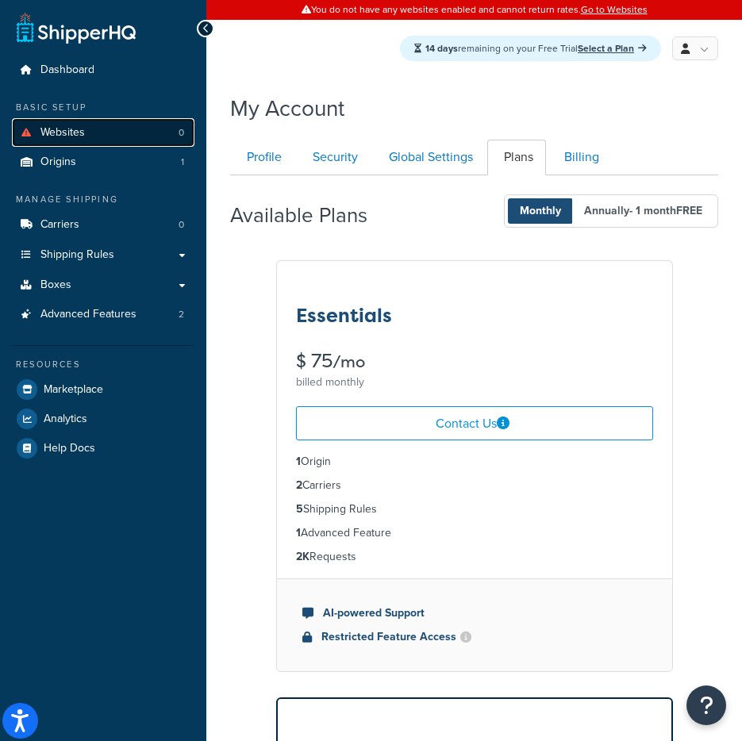
click at [105, 136] on link "Websites 0" at bounding box center [103, 132] width 182 height 29
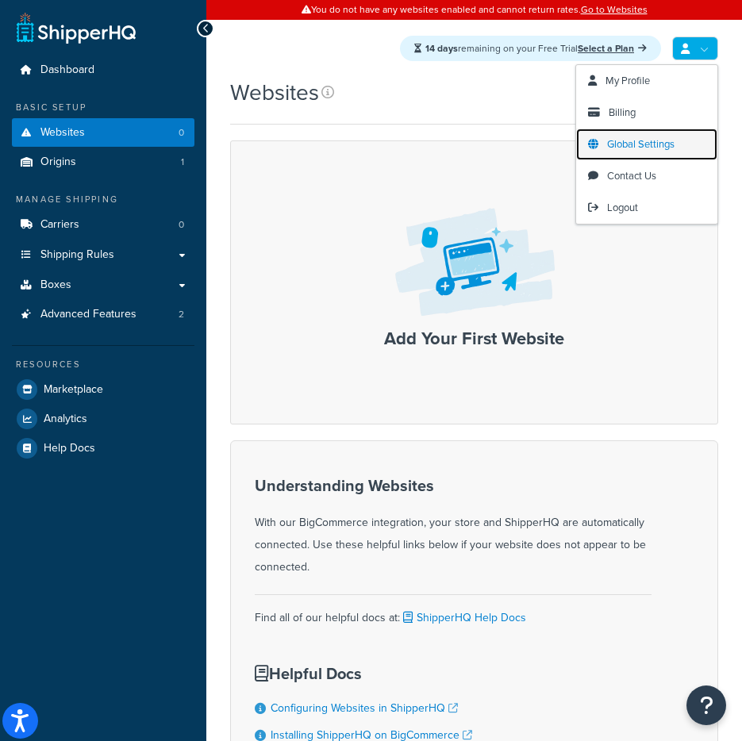
click at [640, 155] on link "Global Settings" at bounding box center [646, 144] width 141 height 32
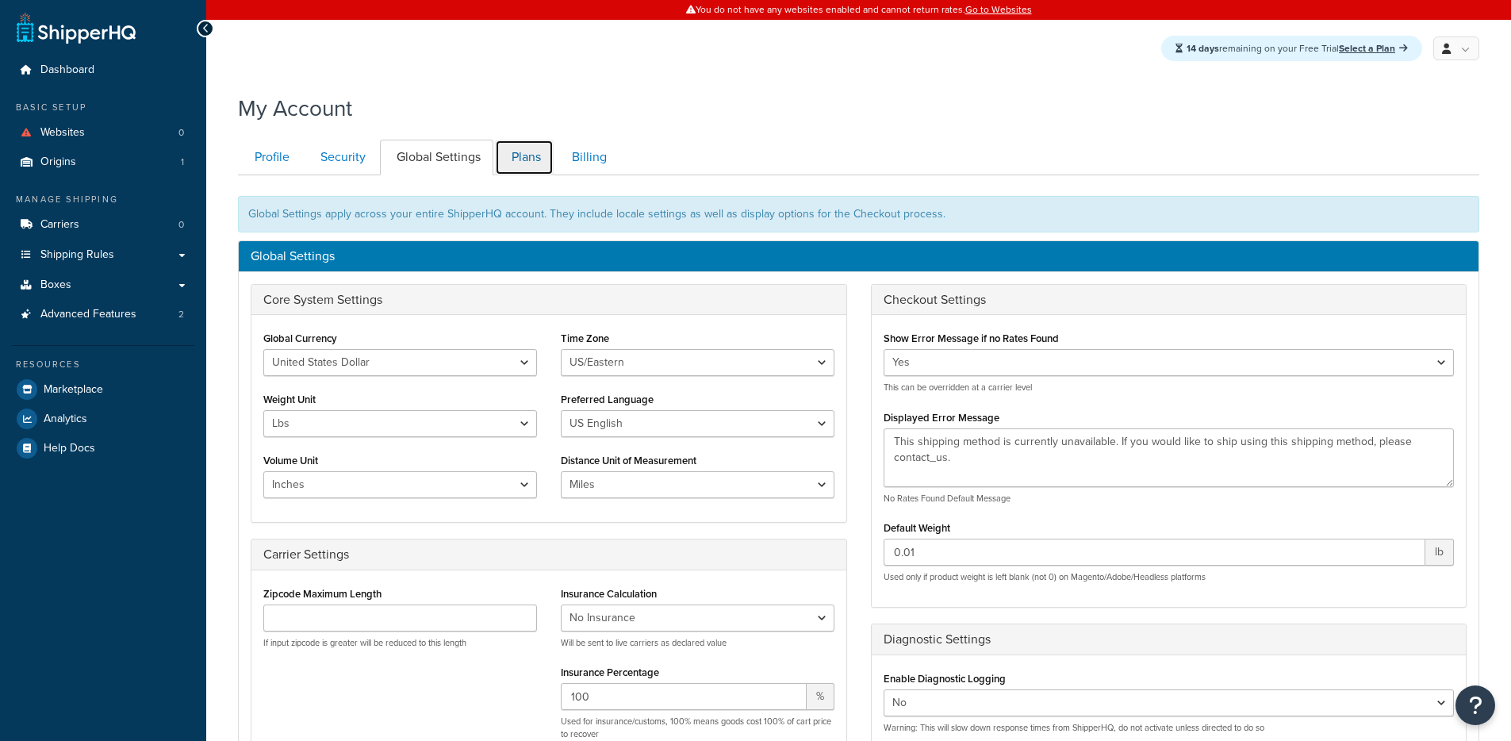
click at [536, 144] on link "Plans" at bounding box center [524, 158] width 59 height 36
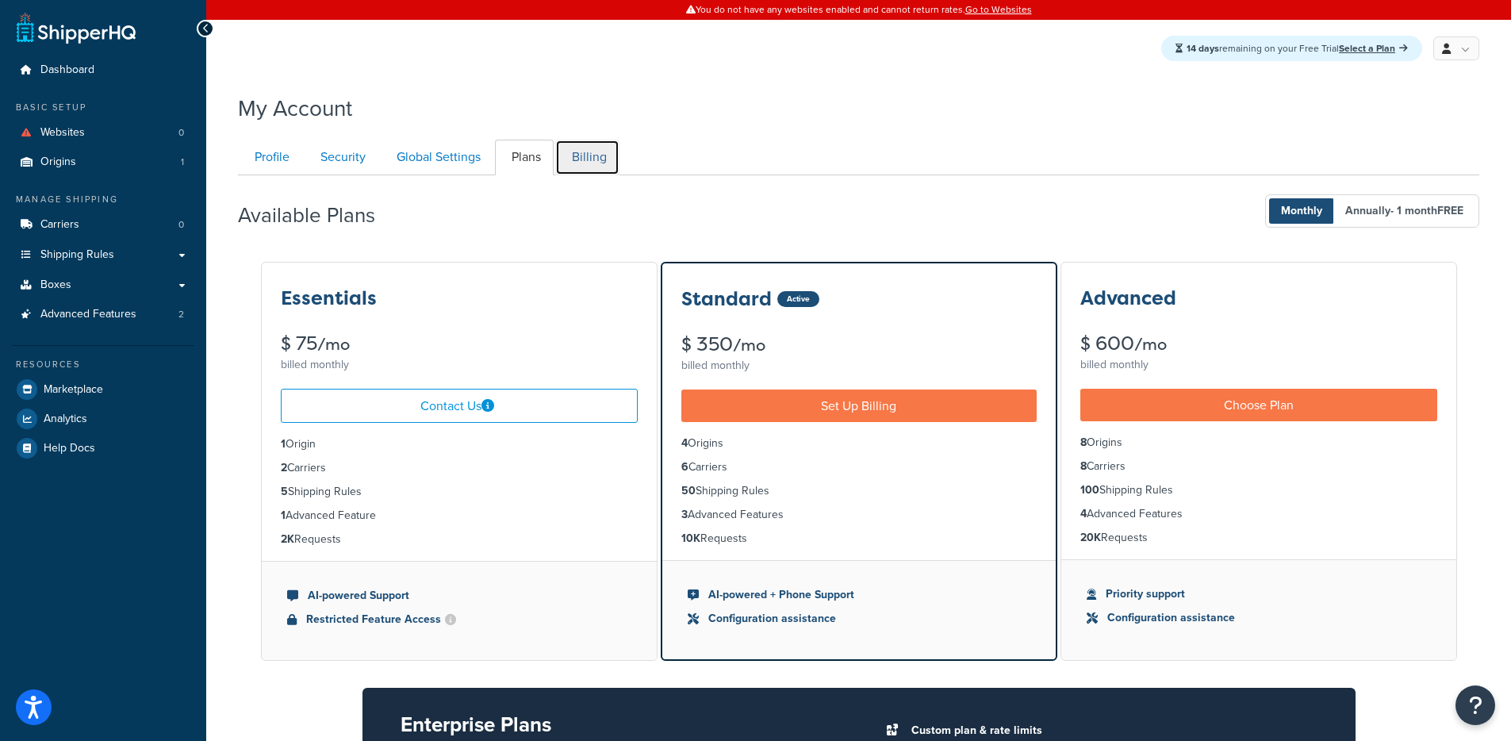
click at [561, 155] on link "Billing" at bounding box center [587, 158] width 64 height 36
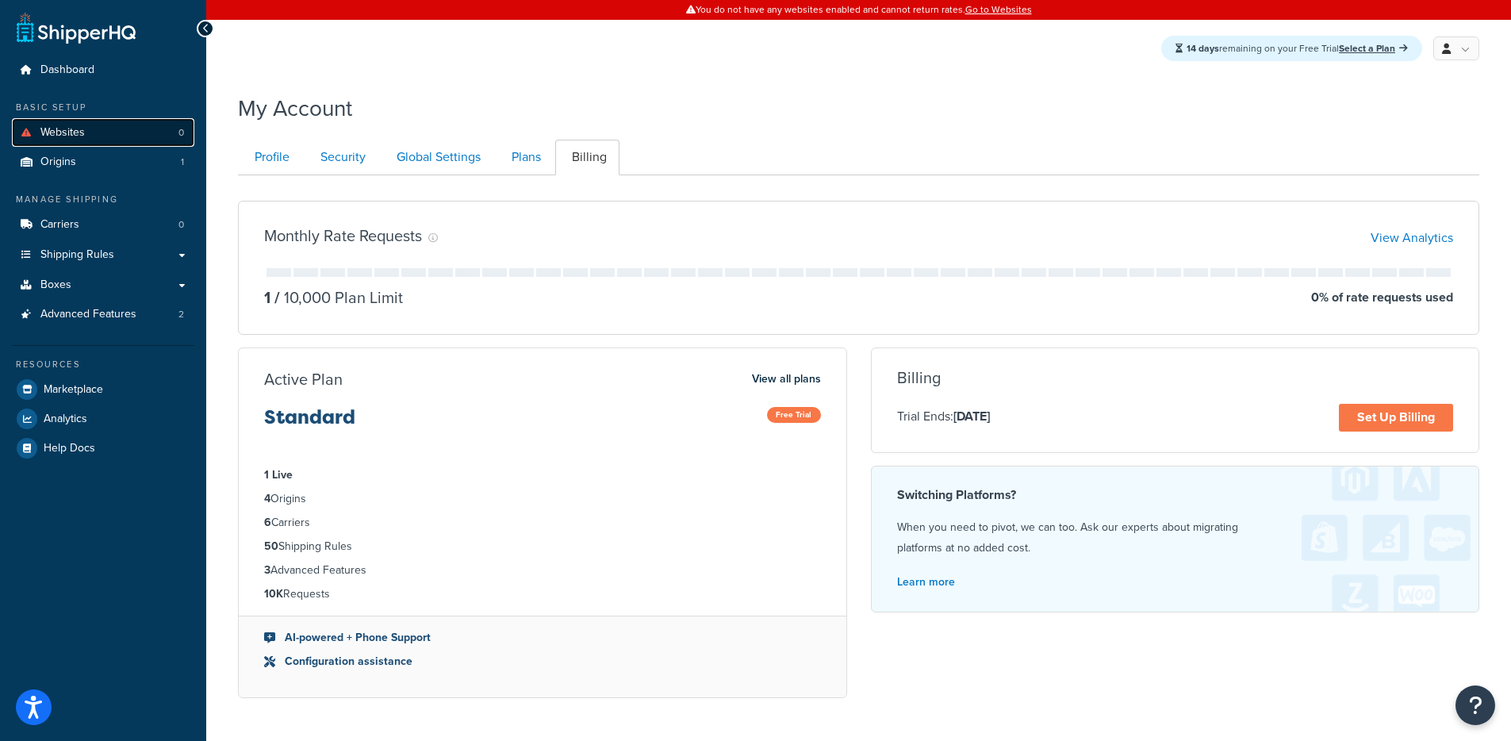
click at [108, 128] on link "Websites 0" at bounding box center [103, 132] width 182 height 29
